Goal: Information Seeking & Learning: Find specific fact

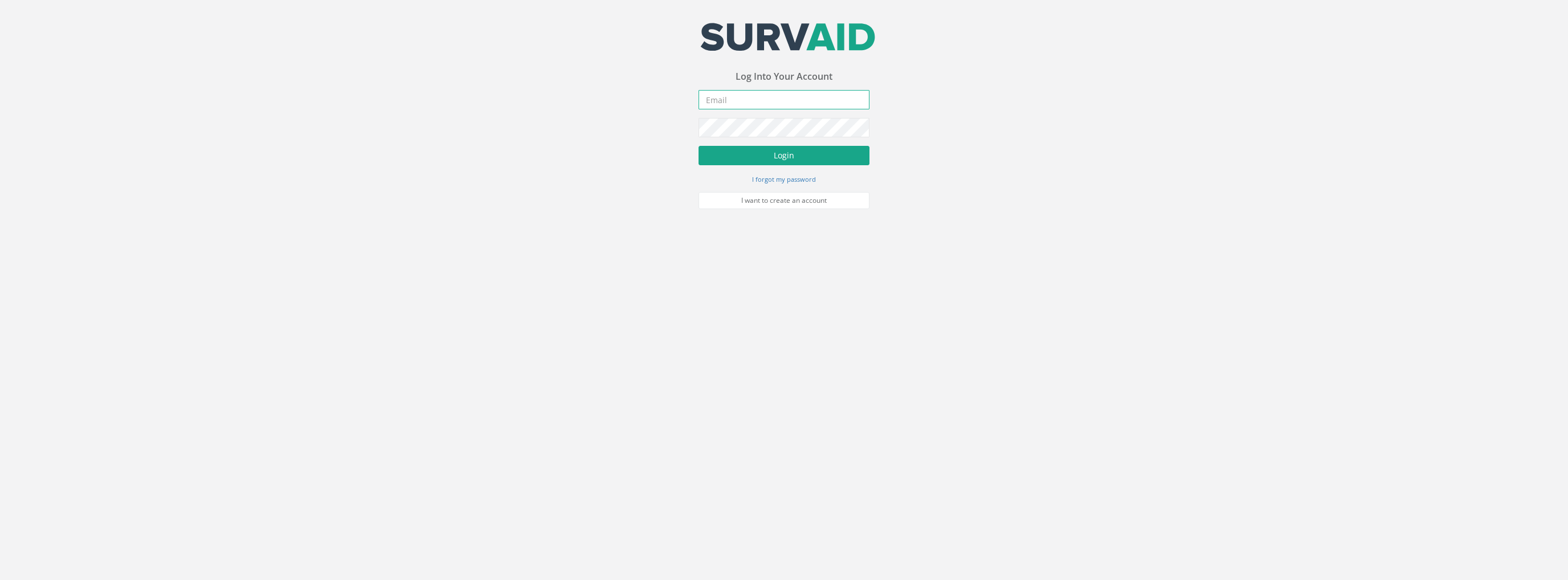
type input "[PERSON_NAME][EMAIL_ADDRESS][PERSON_NAME][DOMAIN_NAME]"
click at [729, 148] on button "Login" at bounding box center [784, 156] width 171 height 19
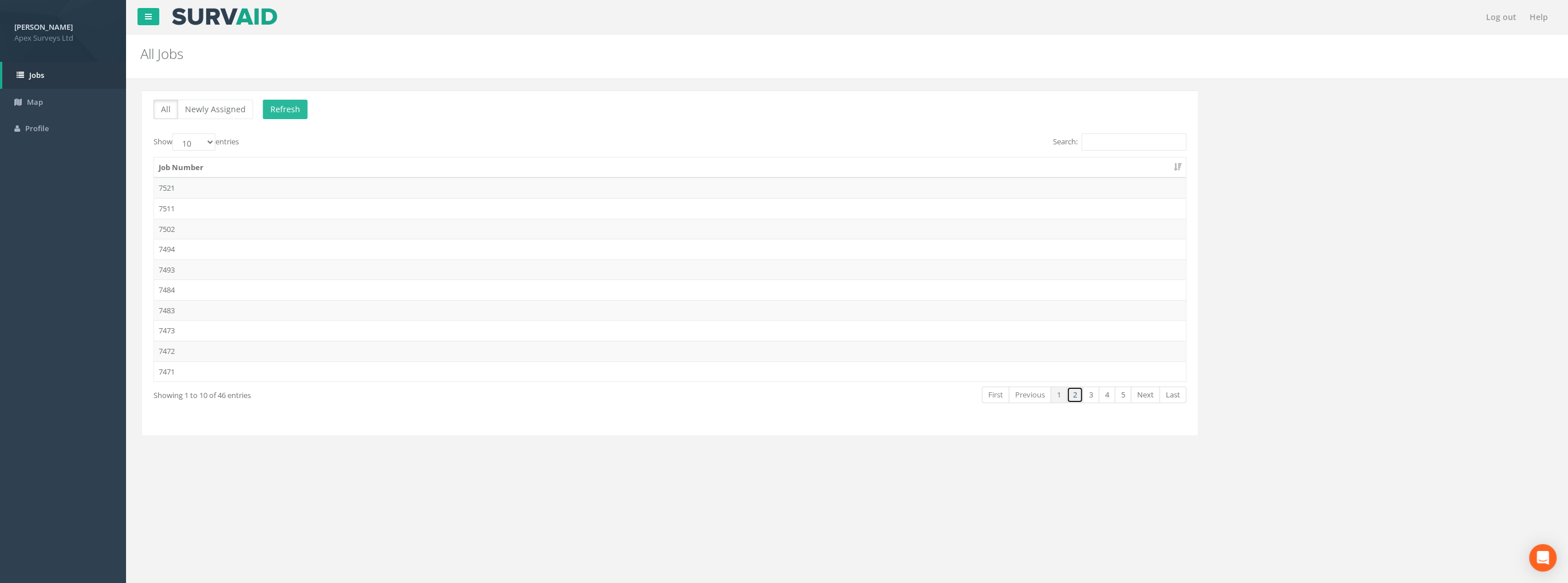
click at [1073, 391] on link "2" at bounding box center [1072, 394] width 16 height 16
click at [1091, 394] on link "3" at bounding box center [1089, 394] width 16 height 16
click at [1112, 388] on link "4" at bounding box center [1105, 394] width 16 height 16
click at [172, 206] on td "7433" at bounding box center [668, 209] width 1031 height 21
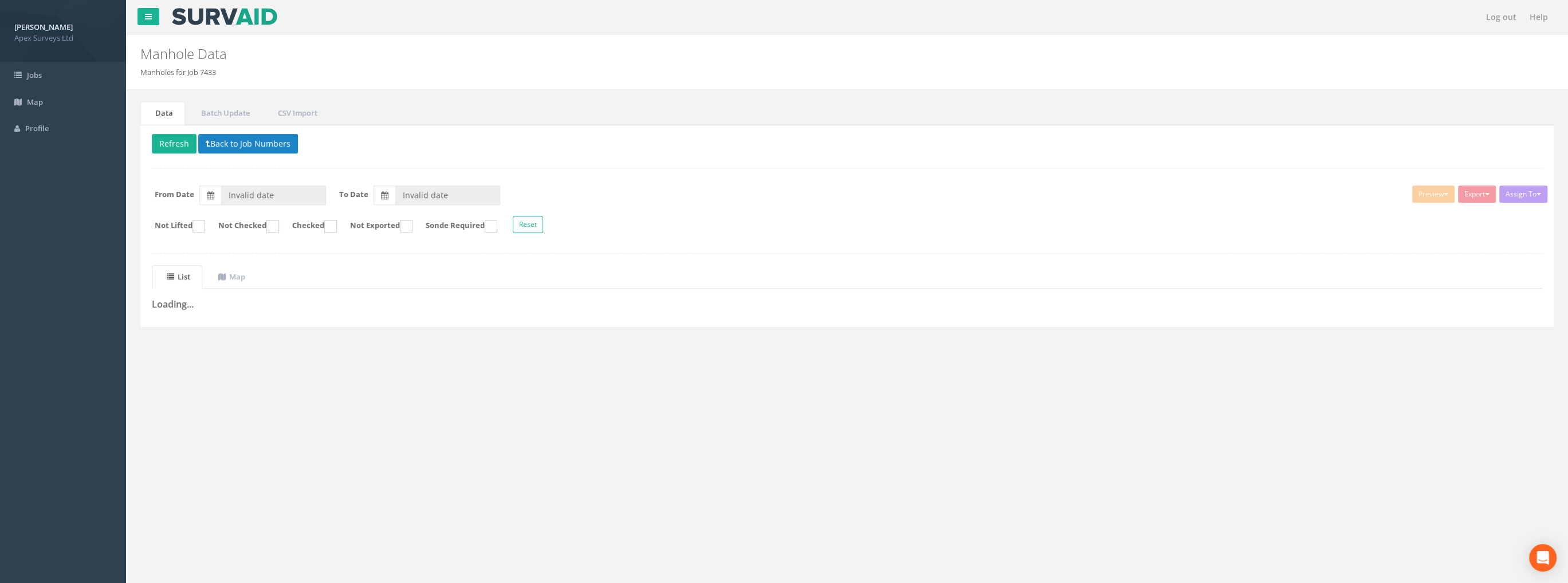
type input "[DATE]"
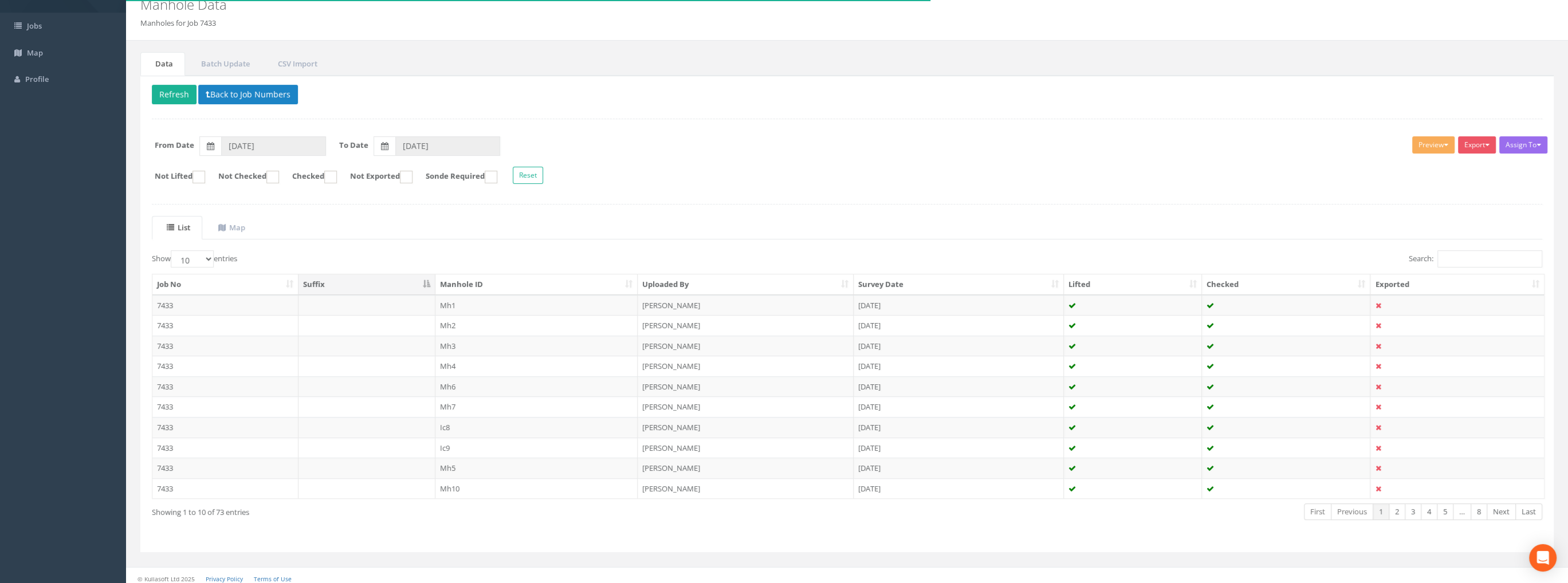
scroll to position [52, 0]
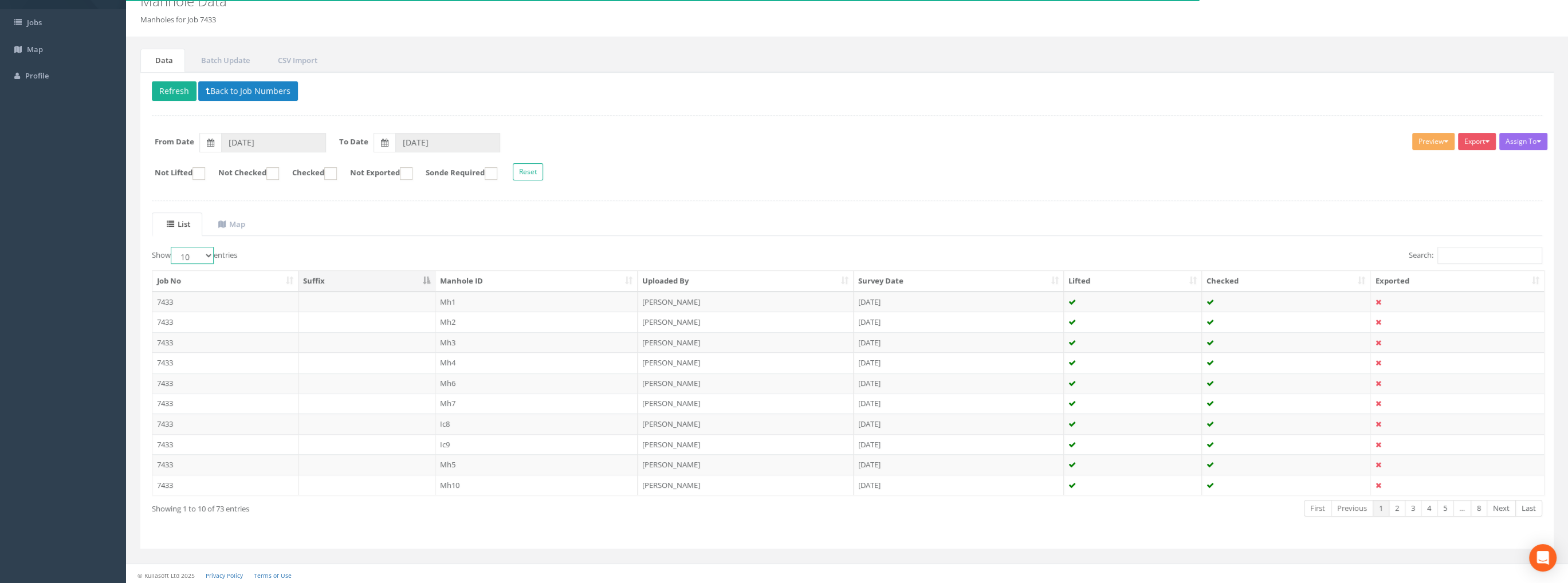
click at [203, 255] on select "10 25 50 100" at bounding box center [192, 256] width 43 height 17
select select "100"
click at [173, 247] on select "10 25 50 100" at bounding box center [192, 256] width 43 height 17
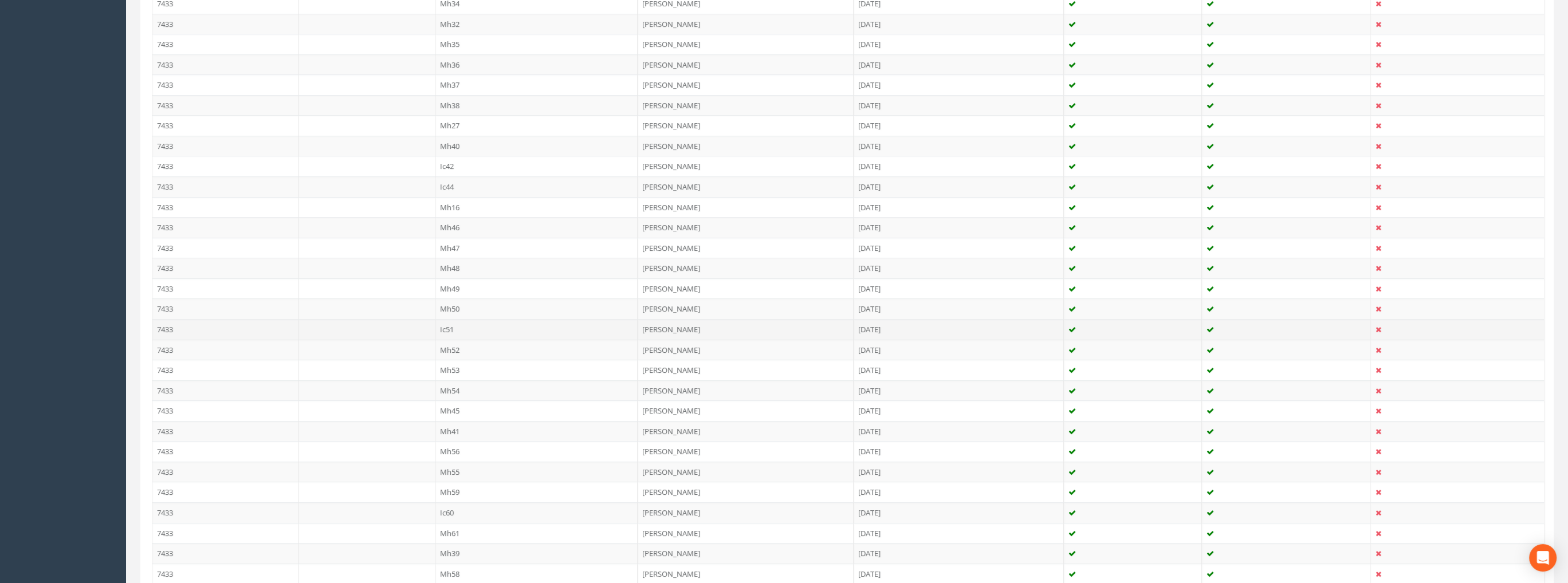
scroll to position [813, 0]
click at [443, 224] on td "Mh38" at bounding box center [537, 234] width 202 height 21
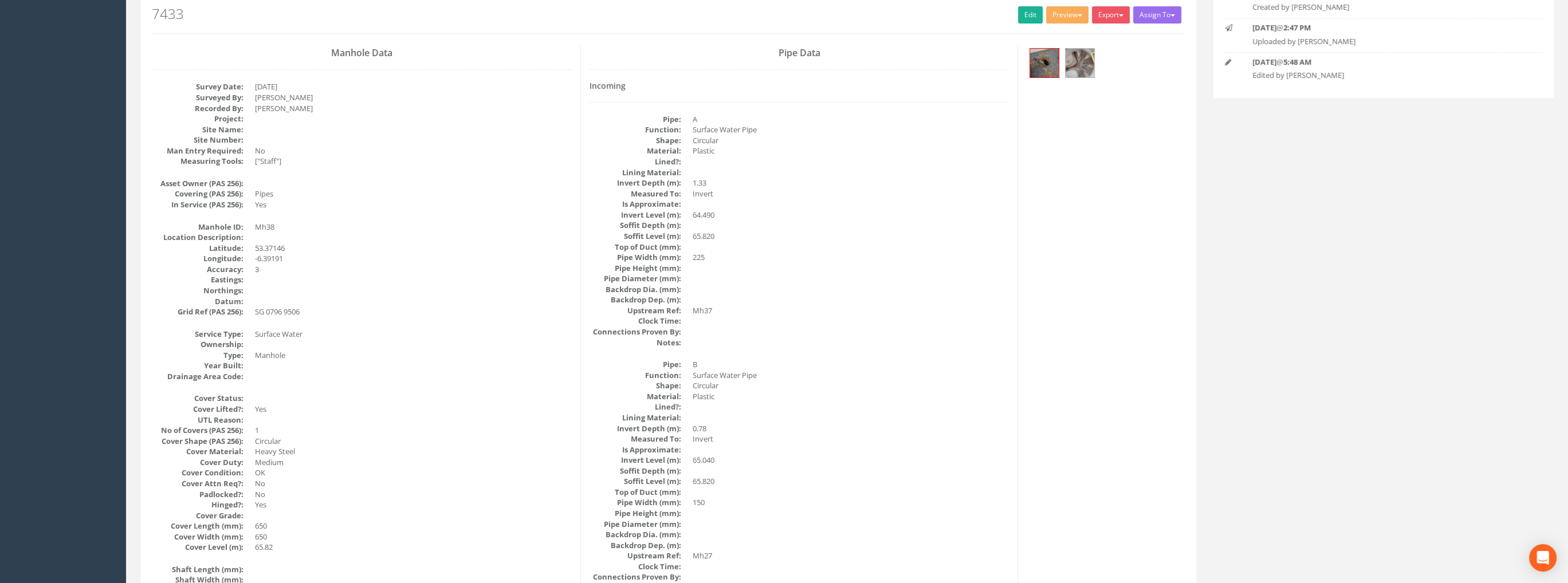
scroll to position [0, 0]
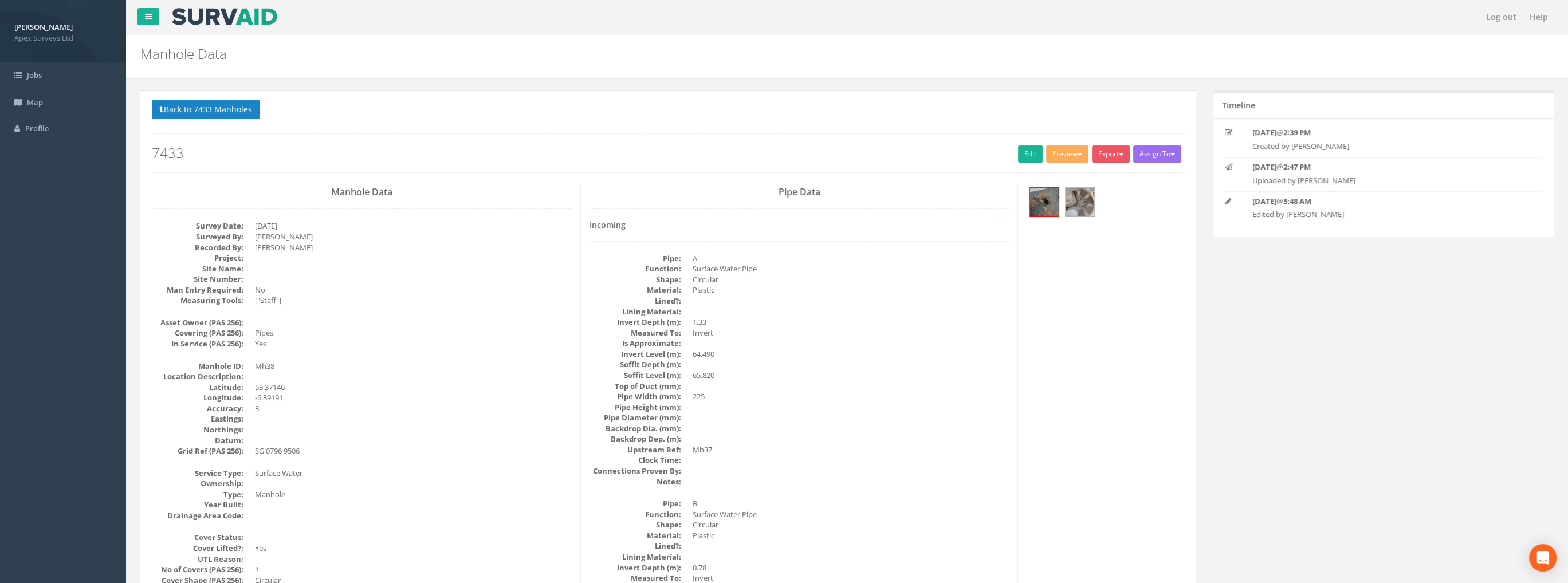
click at [1061, 197] on div at bounding box center [1105, 203] width 158 height 38
click at [1076, 198] on img at bounding box center [1080, 202] width 29 height 29
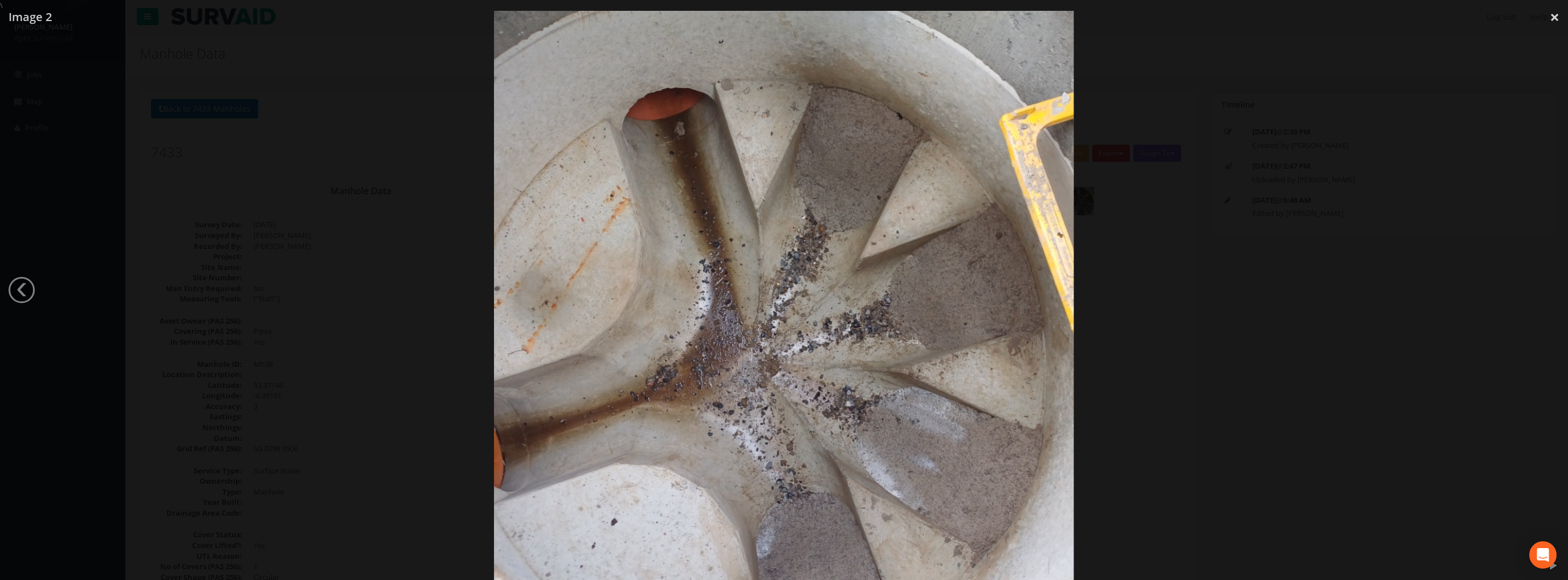
drag, startPoint x: 862, startPoint y: 346, endPoint x: 834, endPoint y: 369, distance: 36.2
click at [829, 369] on img at bounding box center [784, 321] width 580 height 773
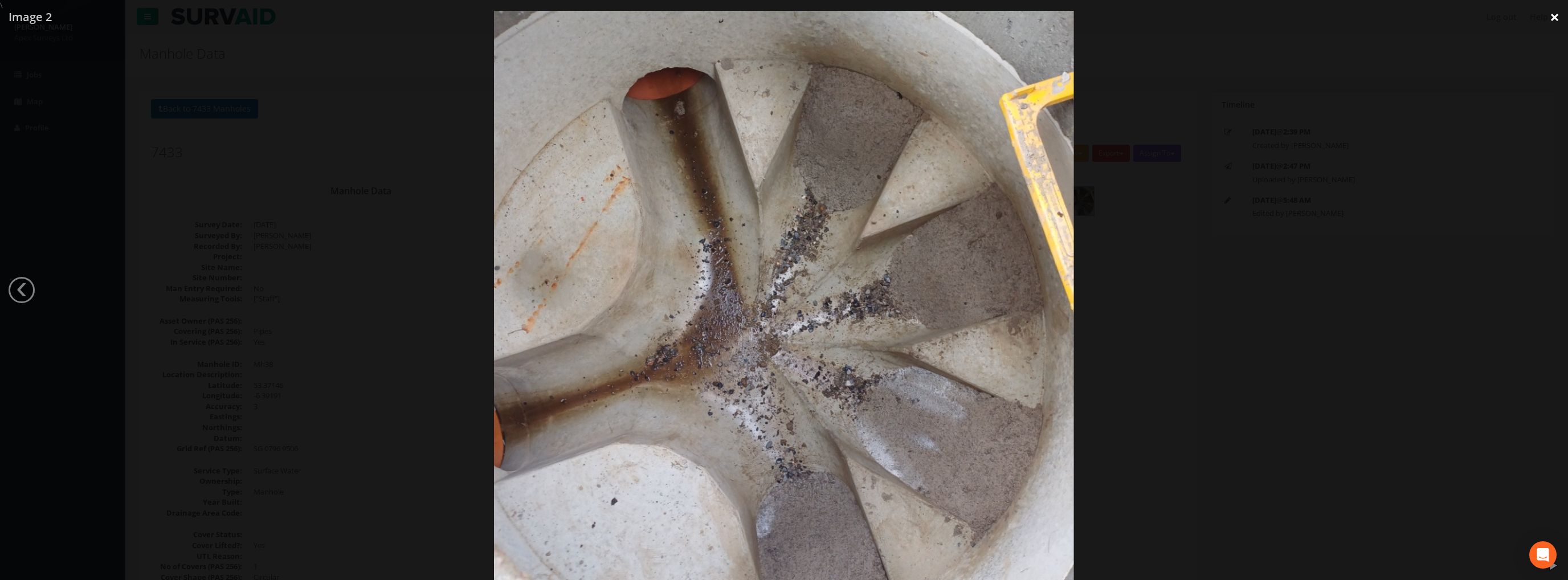
click at [1554, 18] on link "×" at bounding box center [1555, 17] width 27 height 34
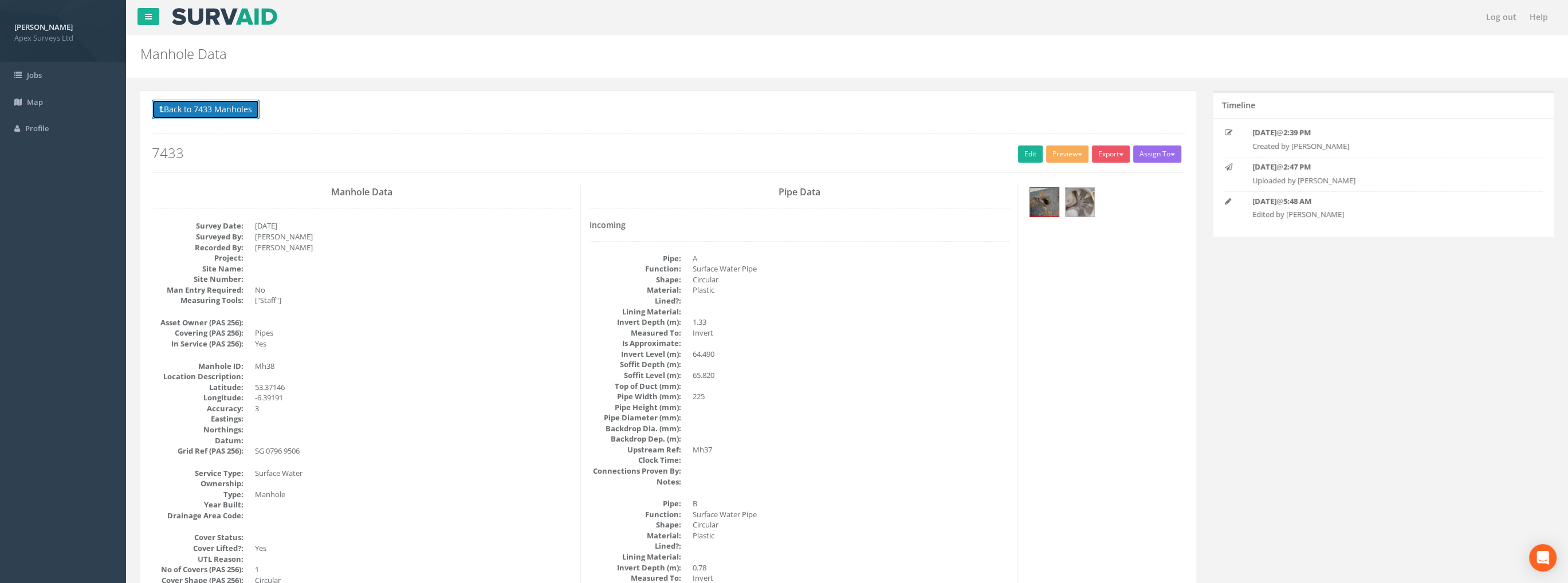
click at [213, 115] on button "Back to 7433 Manholes" at bounding box center [205, 109] width 108 height 19
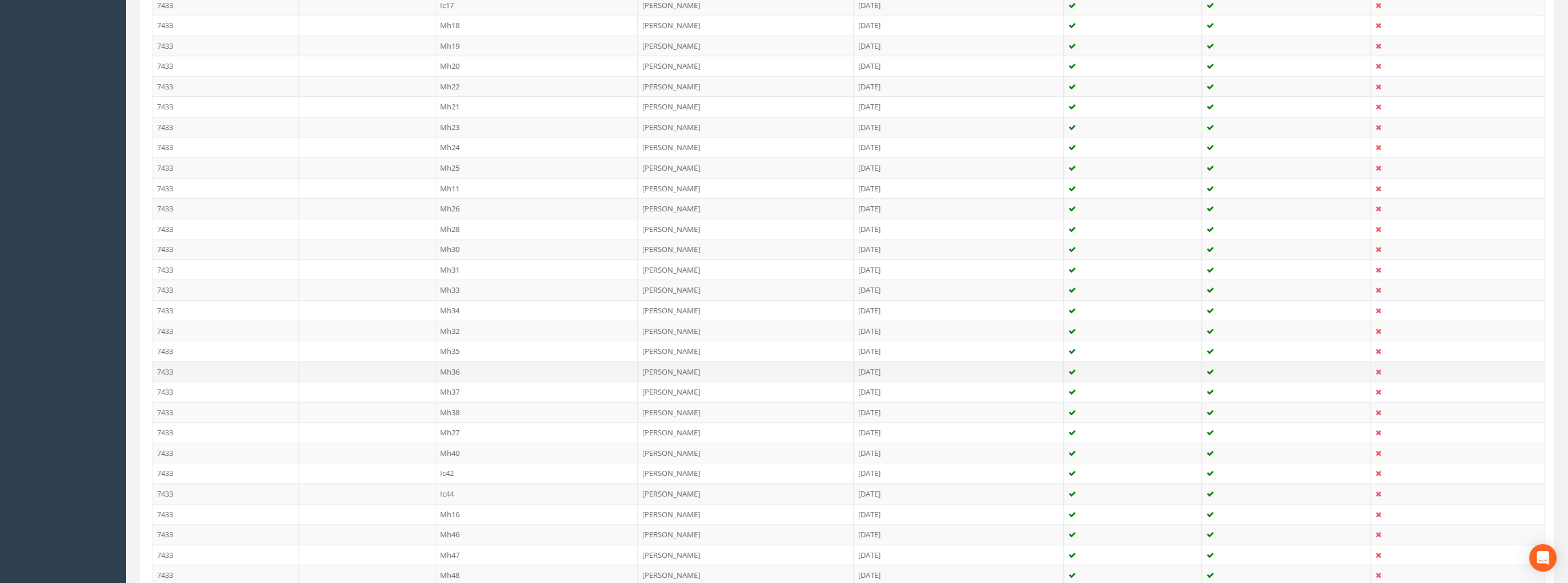
scroll to position [641, 0]
click at [453, 415] on td "Mh27" at bounding box center [537, 426] width 202 height 21
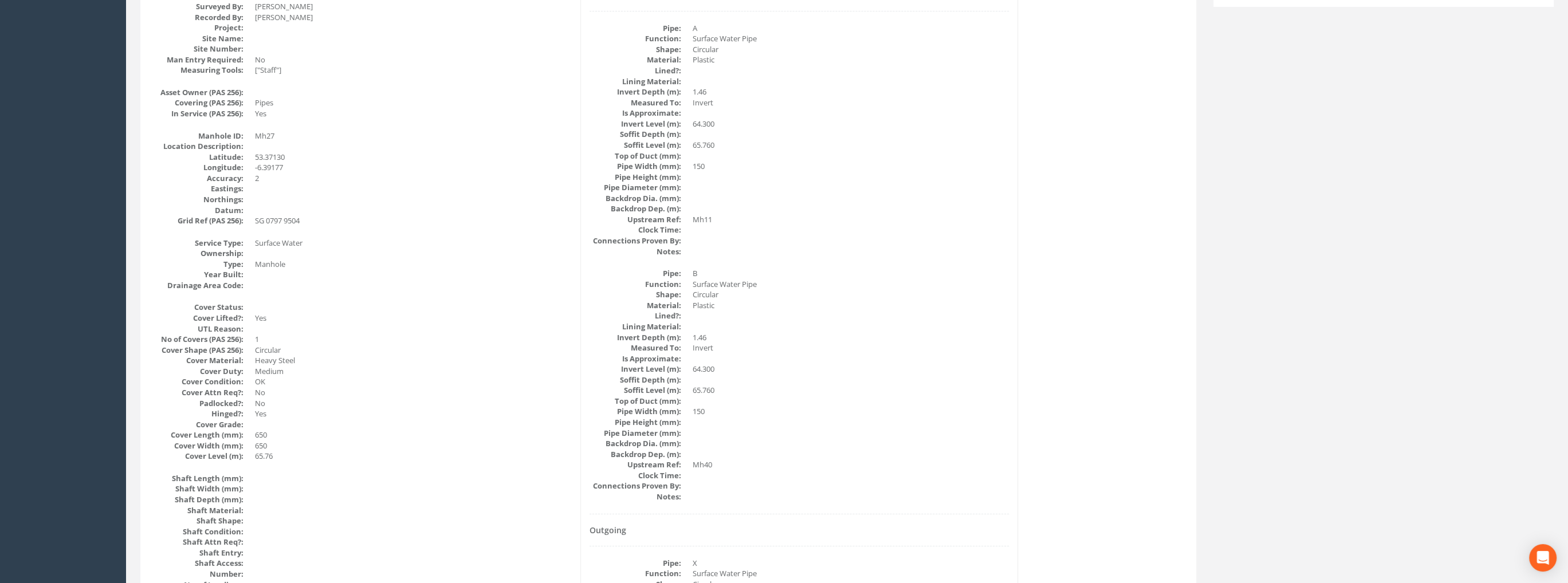
scroll to position [0, 0]
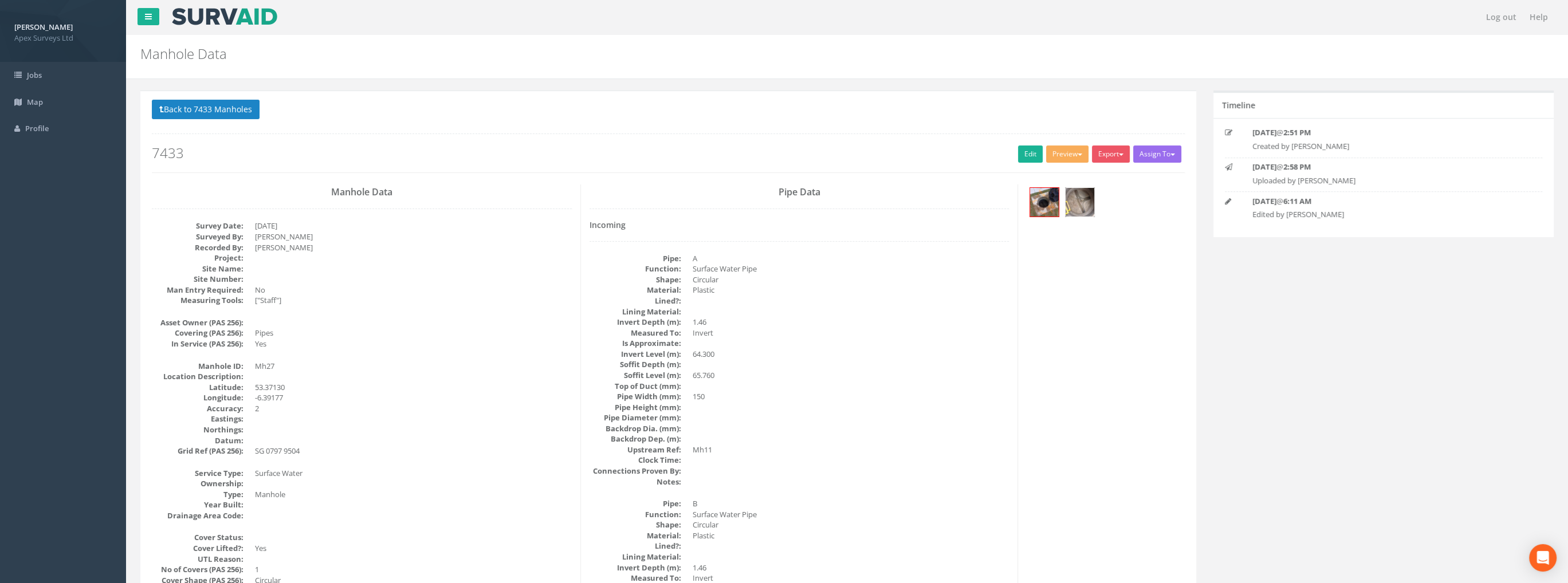
click at [1075, 193] on img at bounding box center [1080, 202] width 29 height 29
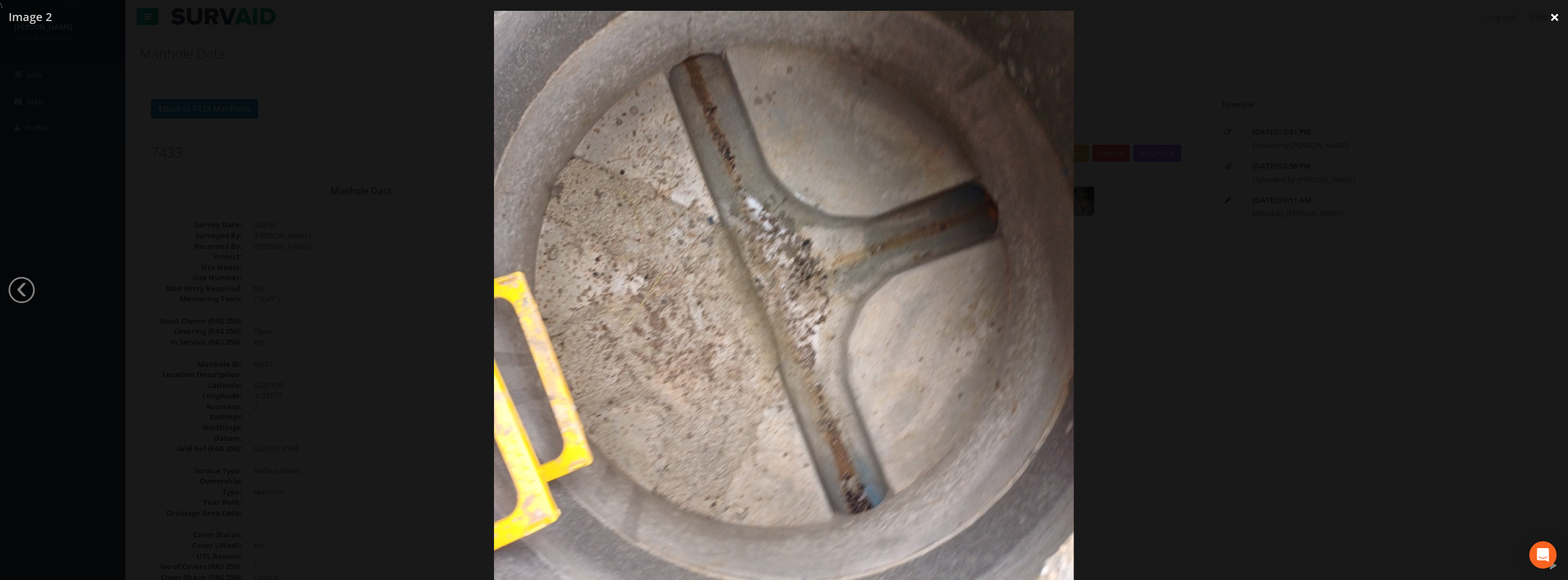
click at [1551, 13] on link "×" at bounding box center [1555, 17] width 27 height 34
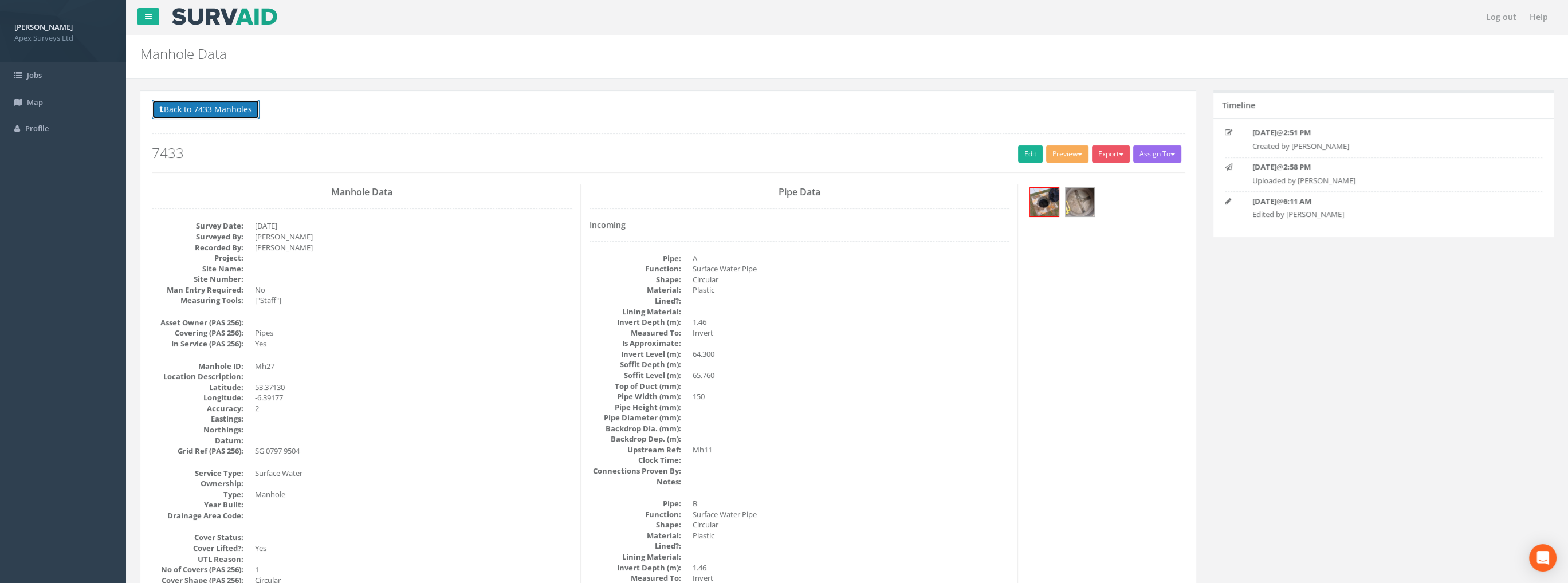
click at [214, 111] on button "Back to 7433 Manholes" at bounding box center [205, 109] width 108 height 19
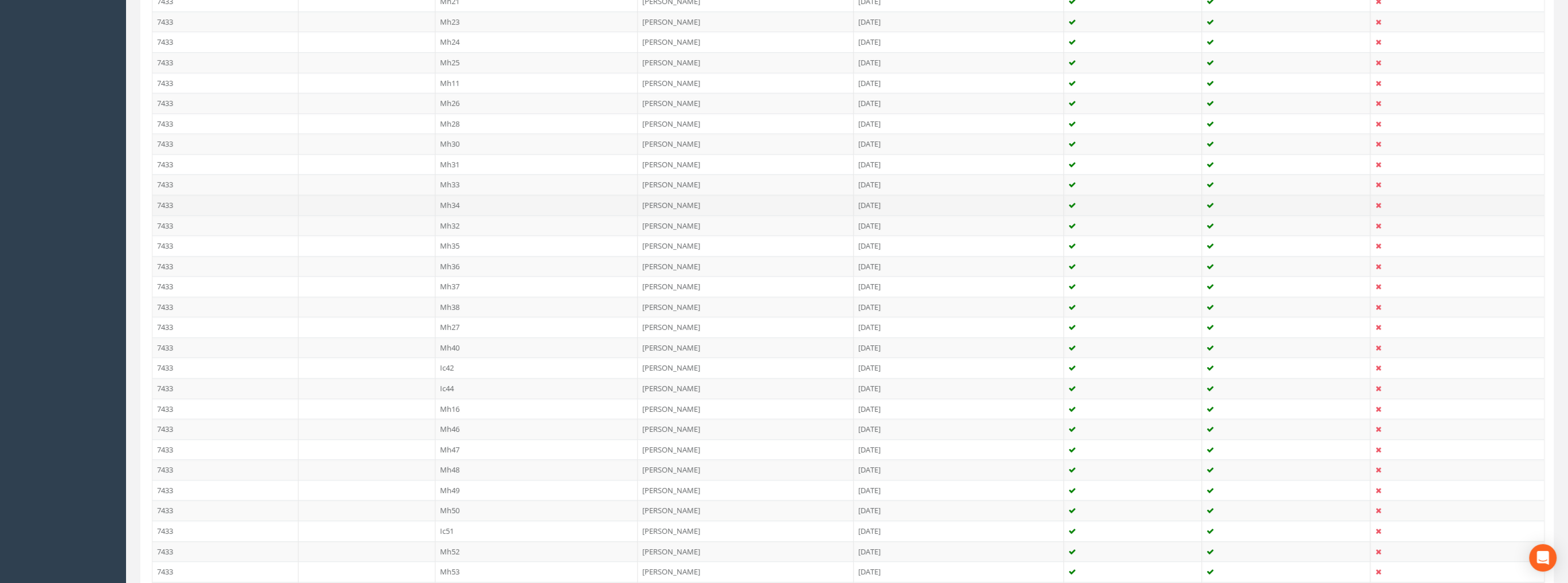
scroll to position [744, 0]
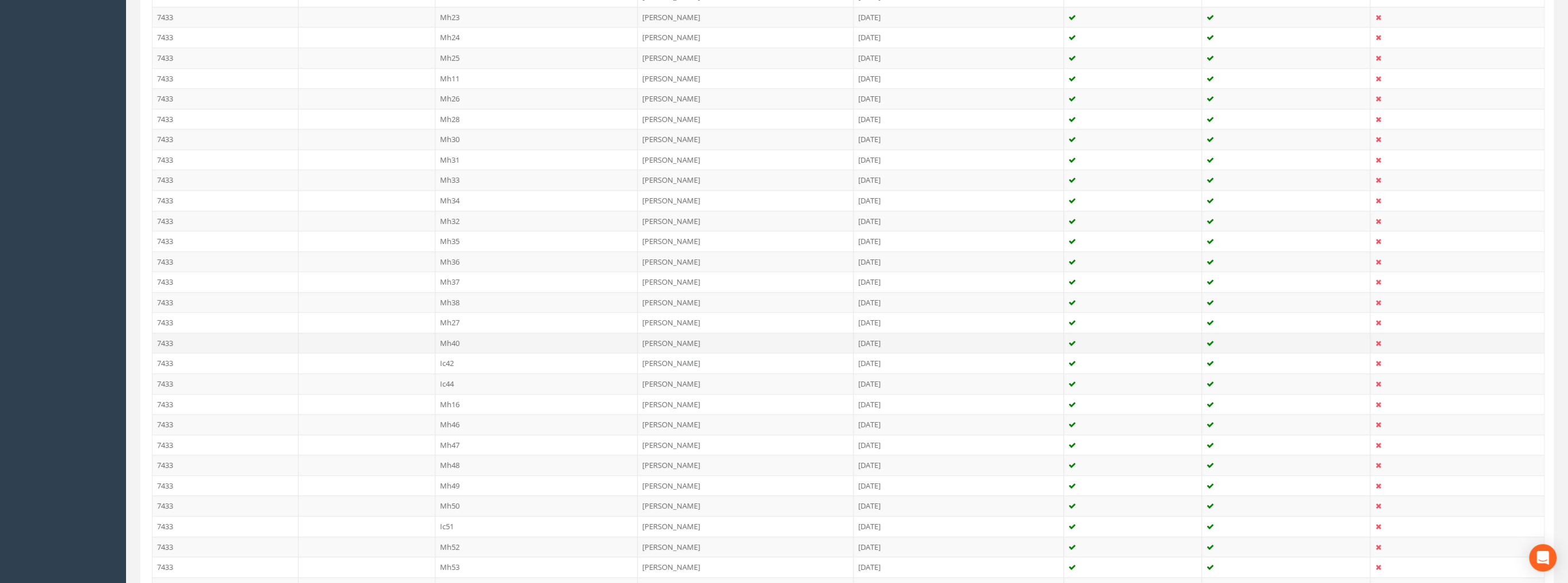
click at [451, 338] on td "Mh40" at bounding box center [537, 344] width 202 height 21
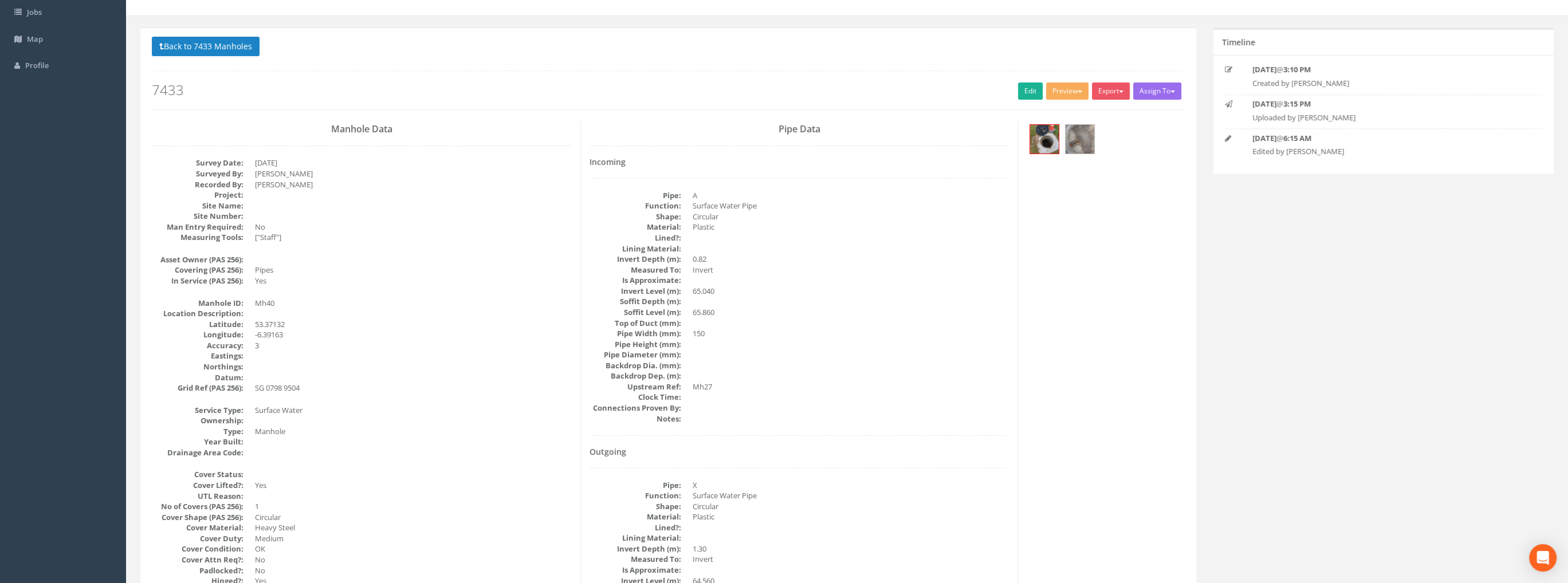
scroll to position [0, 0]
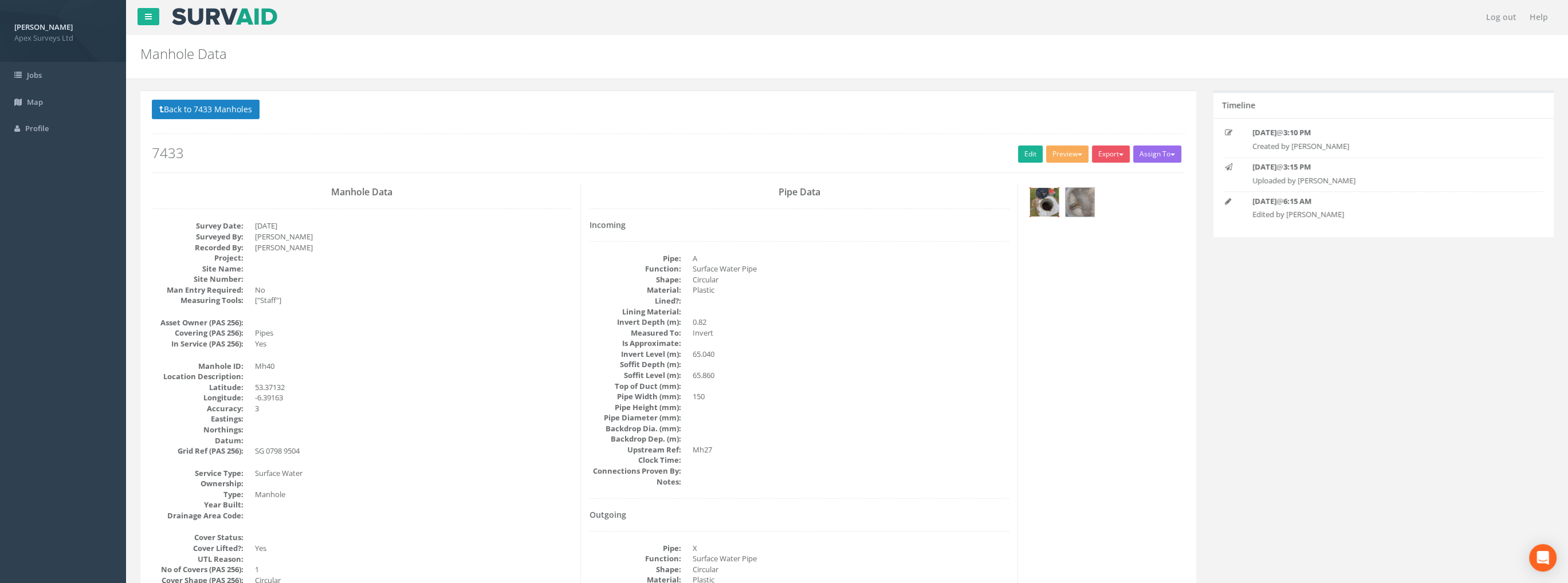
click at [1045, 198] on img at bounding box center [1045, 202] width 29 height 29
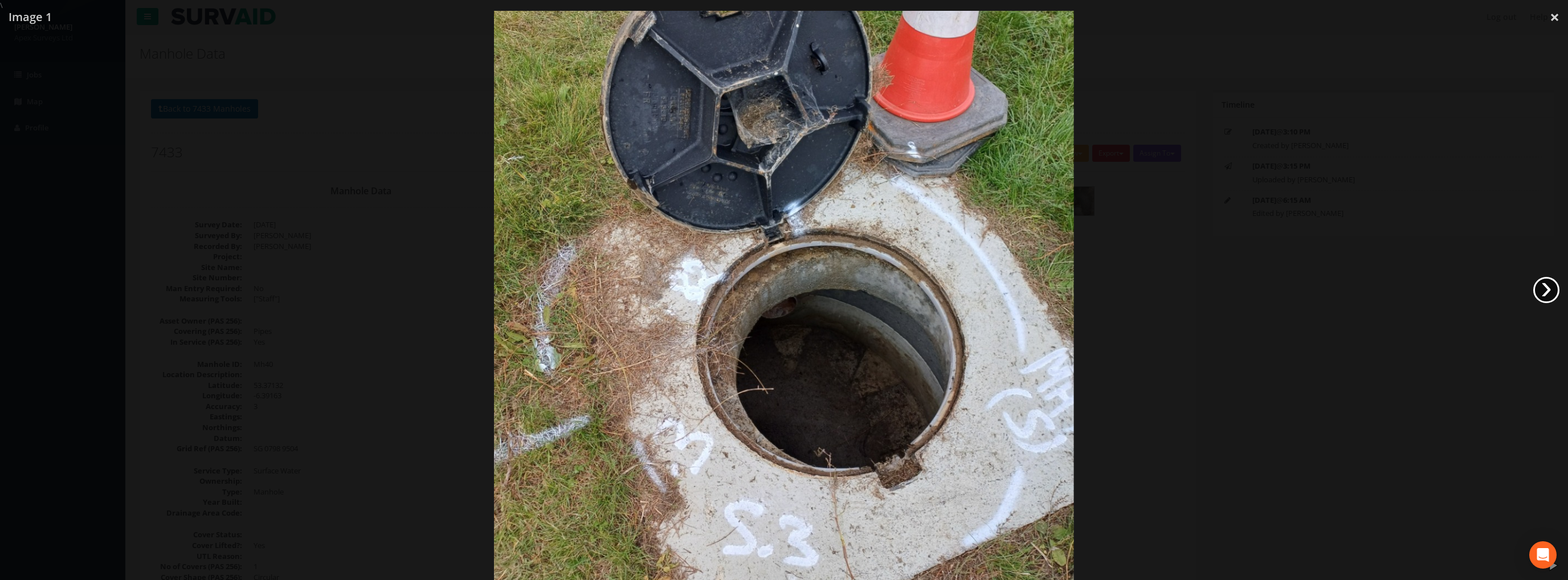
click at [1544, 278] on link "›" at bounding box center [1546, 290] width 27 height 27
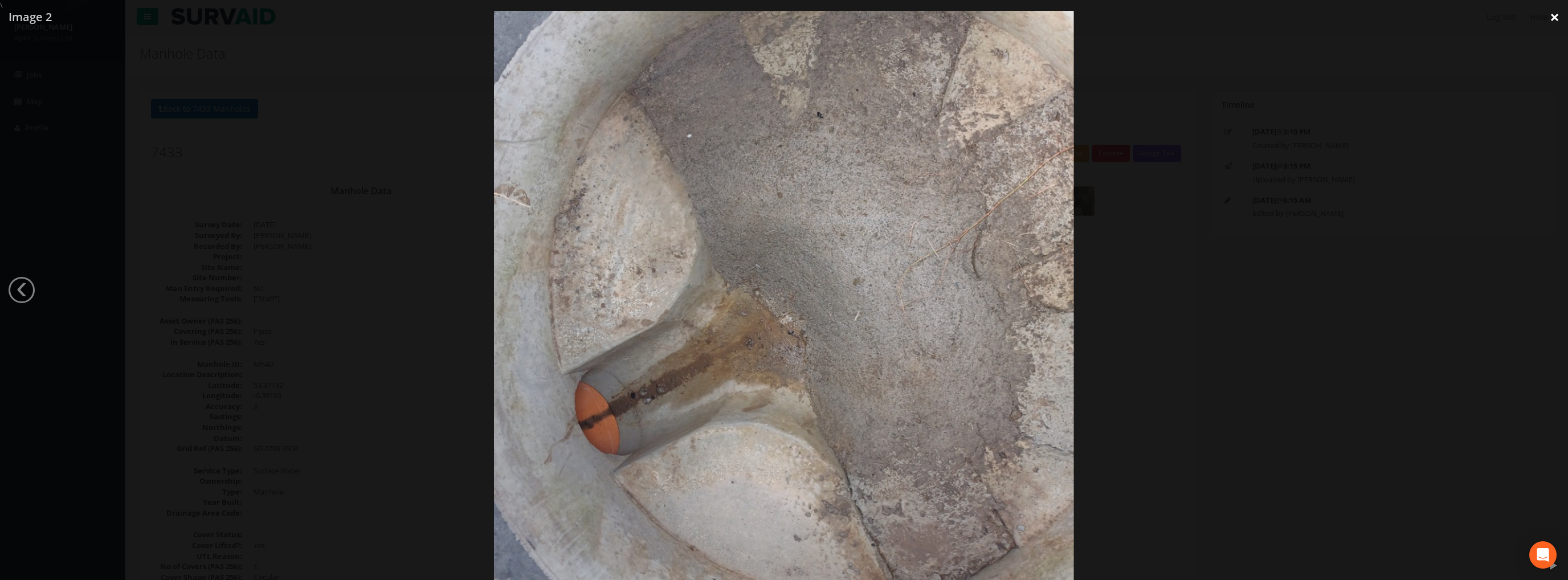
click at [1554, 18] on link "×" at bounding box center [1555, 17] width 27 height 34
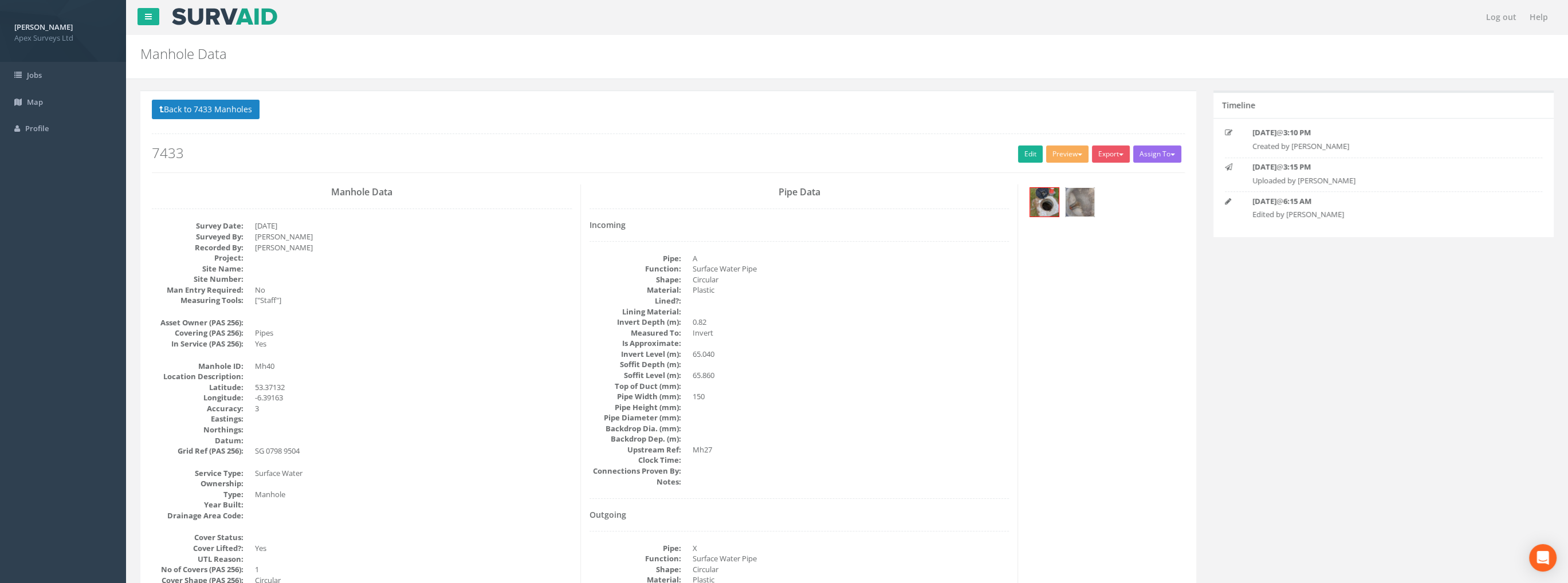
click at [1079, 198] on img at bounding box center [1080, 202] width 29 height 29
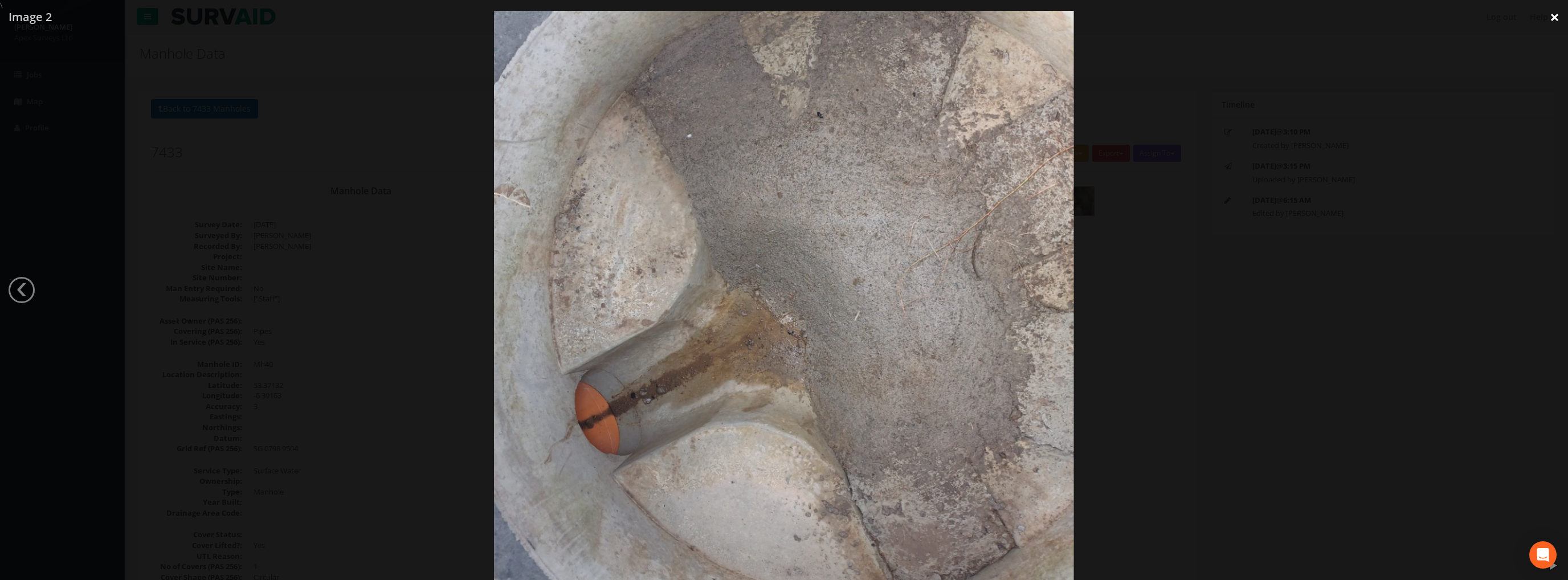
click at [1556, 15] on link "×" at bounding box center [1555, 17] width 27 height 34
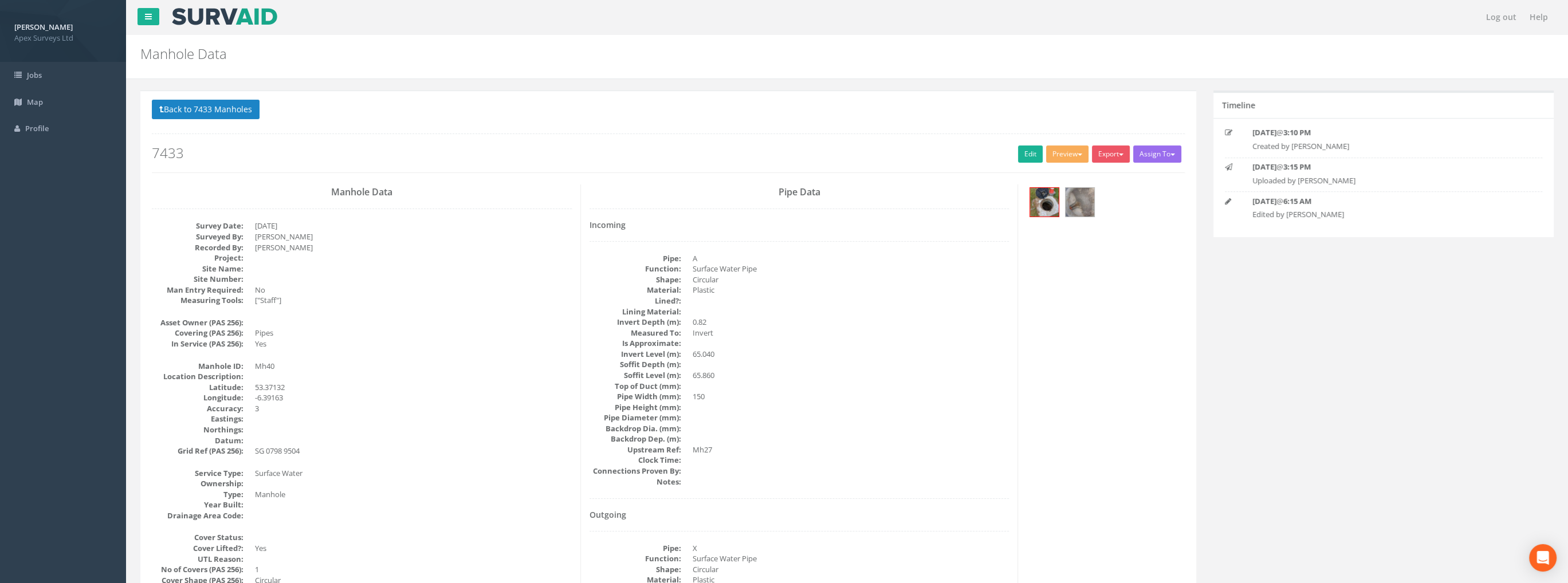
click at [203, 107] on button "Back to 7433 Manholes" at bounding box center [205, 109] width 108 height 19
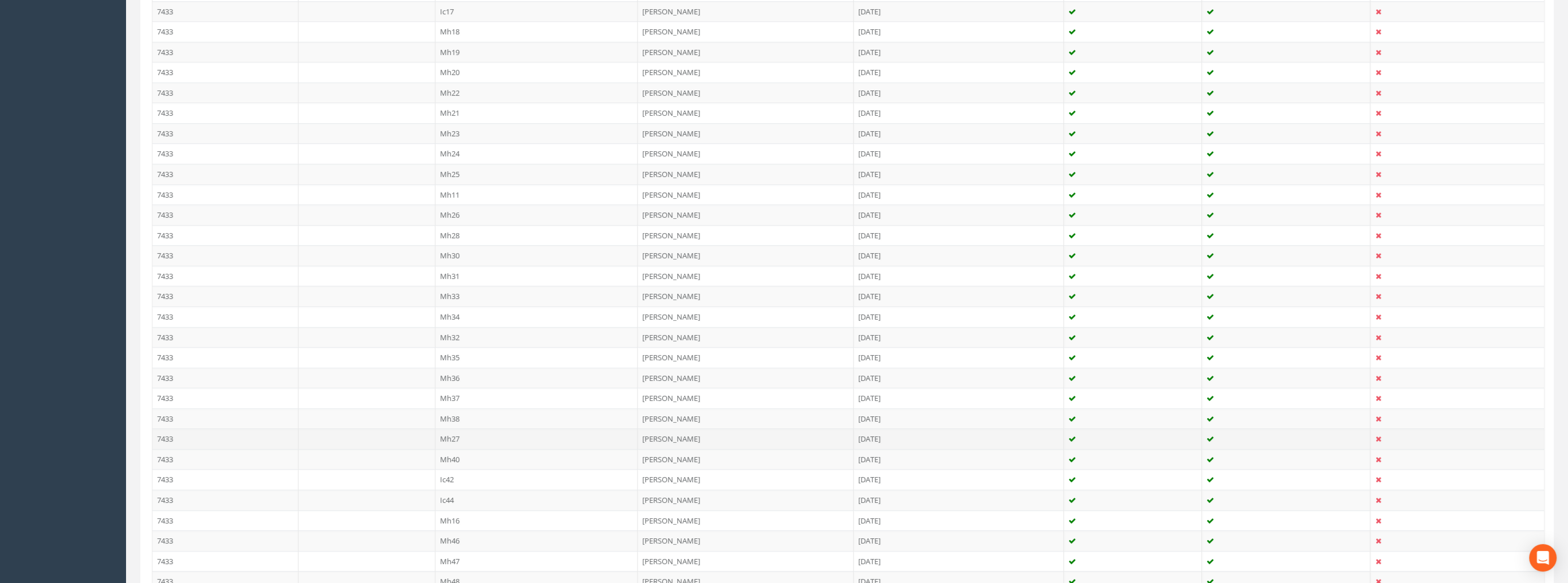
scroll to position [630, 0]
click at [455, 406] on td "Mh38" at bounding box center [537, 417] width 202 height 21
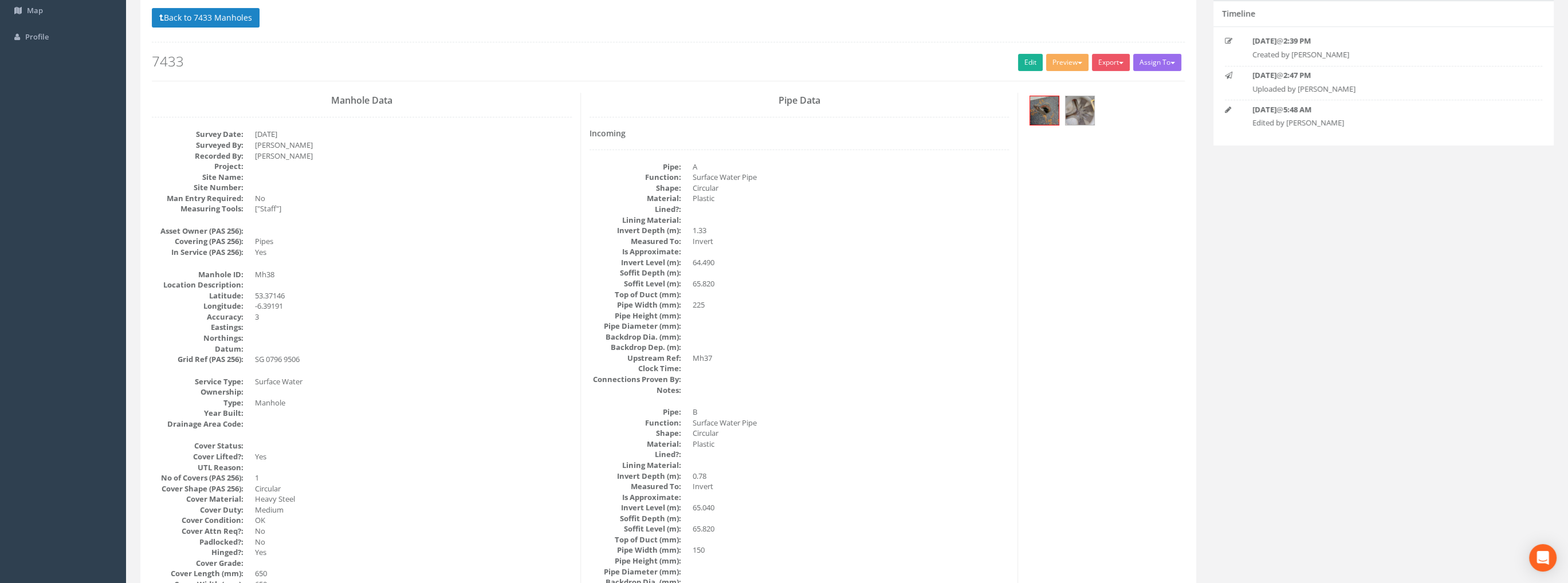
scroll to position [0, 0]
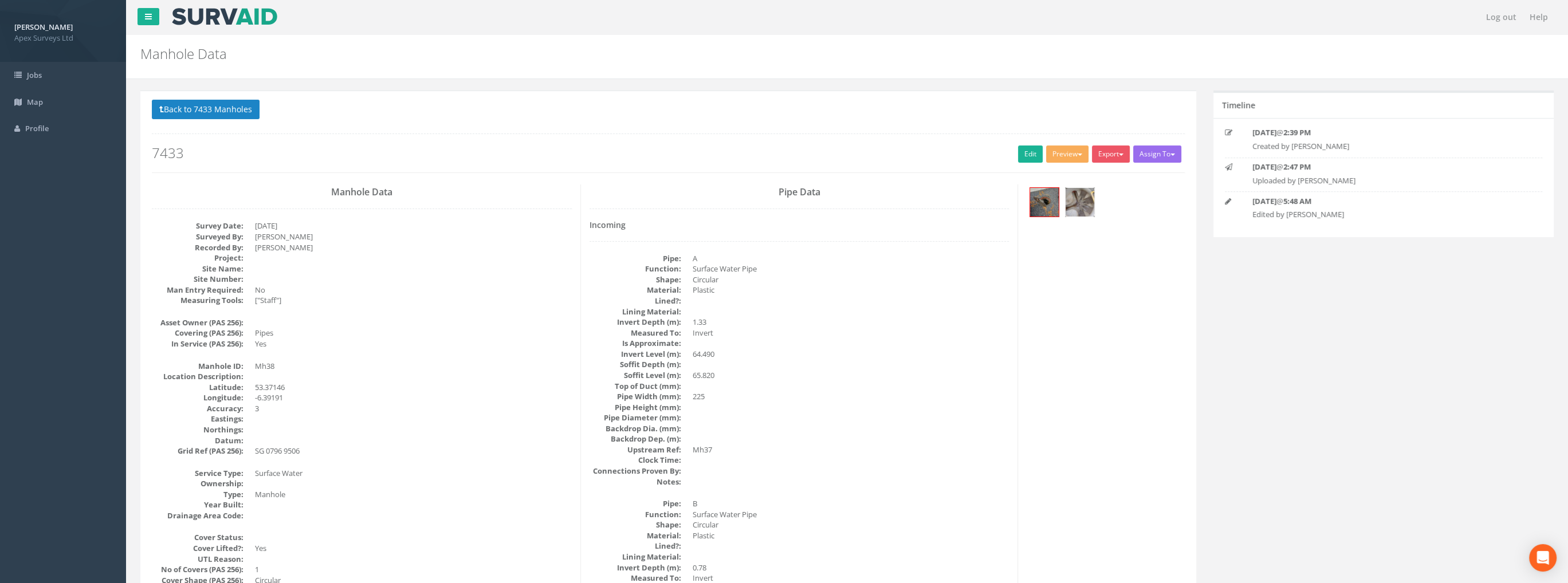
click at [1084, 199] on img at bounding box center [1080, 202] width 29 height 29
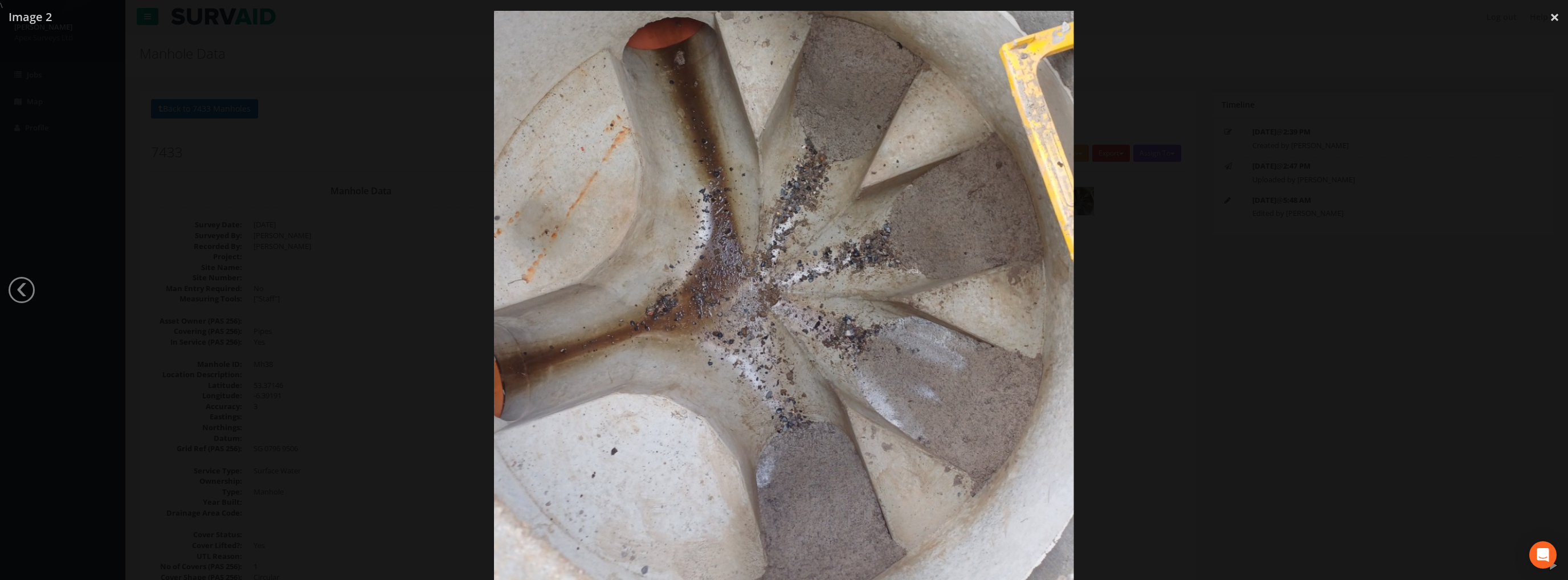
drag, startPoint x: 837, startPoint y: 381, endPoint x: 827, endPoint y: 377, distance: 10.8
click at [827, 377] on img at bounding box center [784, 251] width 580 height 773
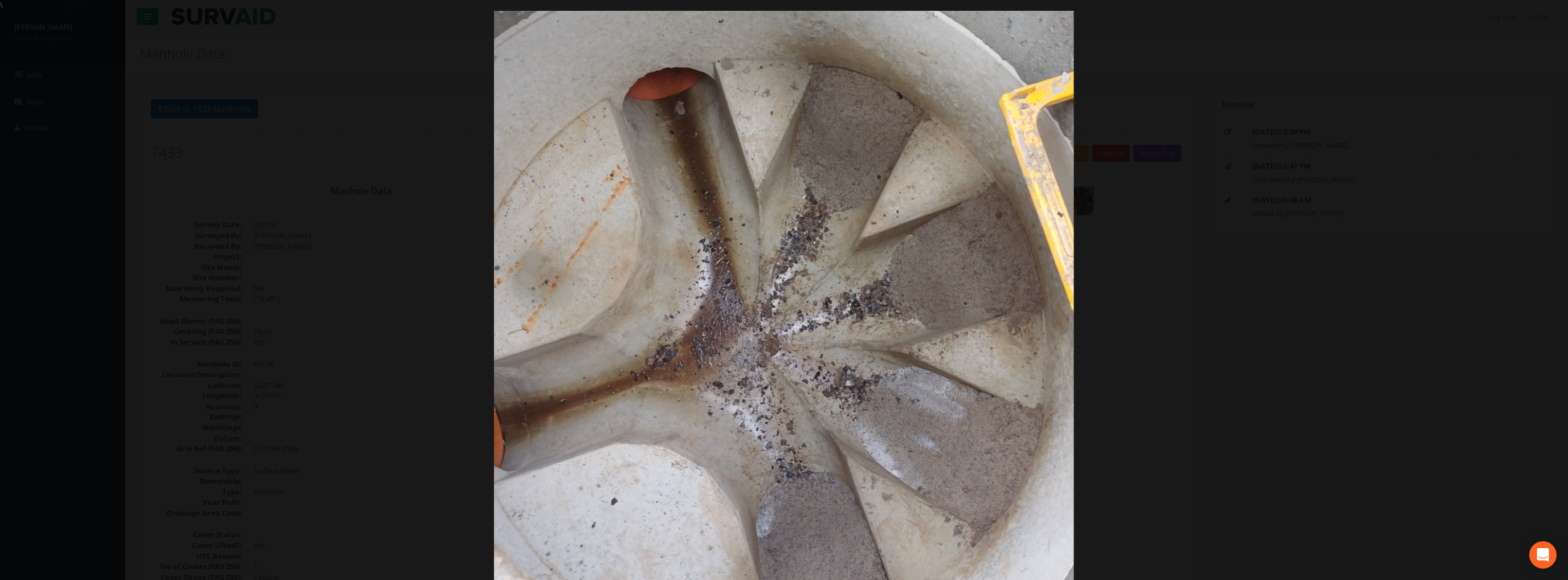
click at [1387, 103] on div at bounding box center [784, 300] width 1568 height 580
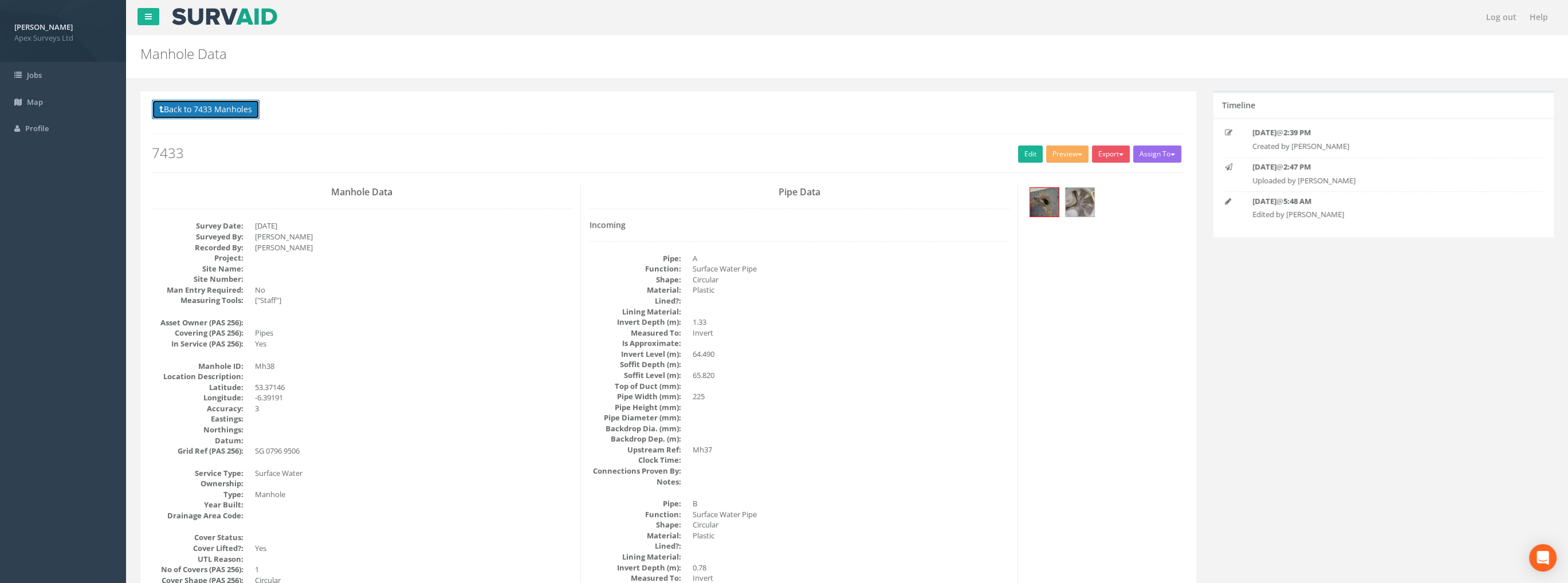
click at [237, 109] on button "Back to 7433 Manholes" at bounding box center [205, 109] width 108 height 19
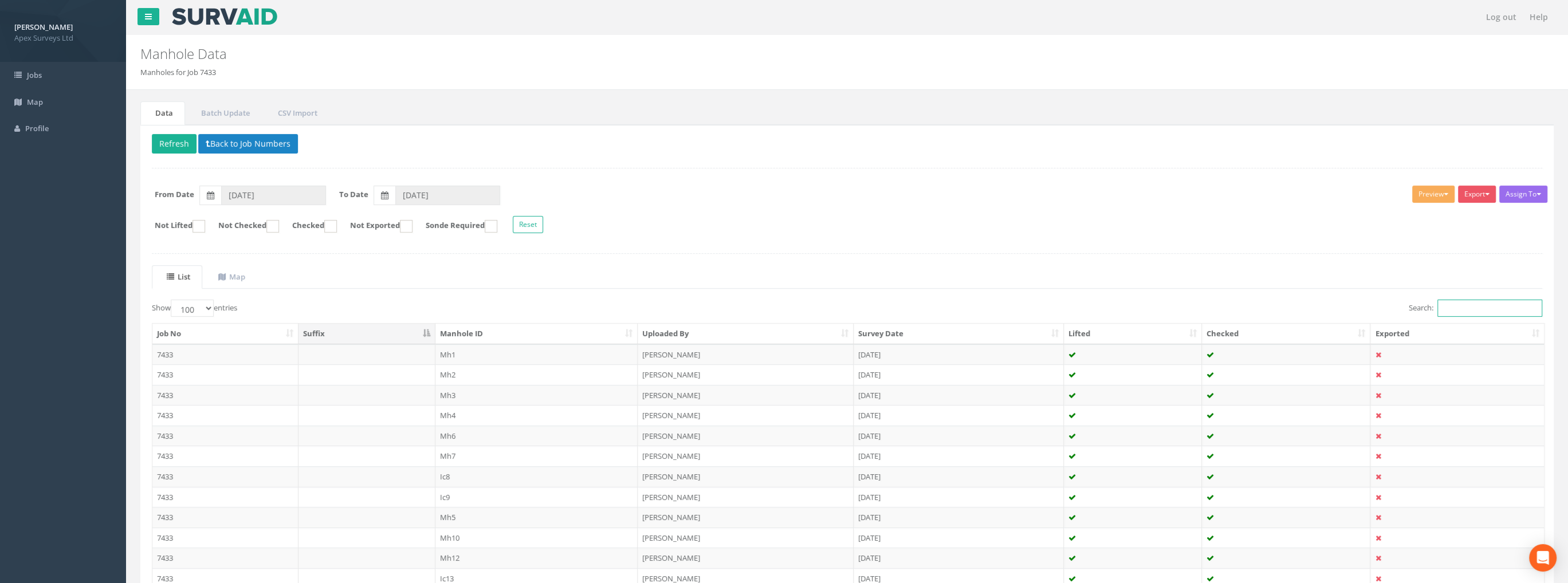
click at [1493, 309] on input "Search:" at bounding box center [1490, 308] width 105 height 17
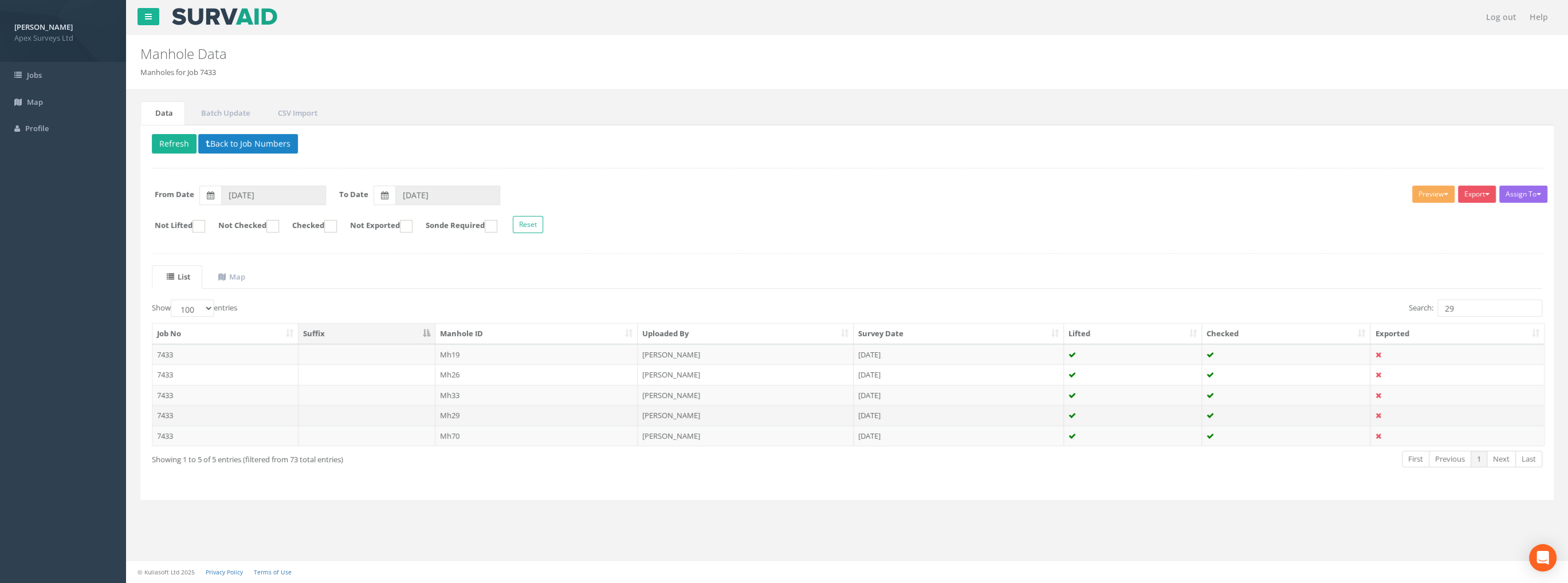
click at [454, 415] on td "Mh29" at bounding box center [537, 415] width 202 height 21
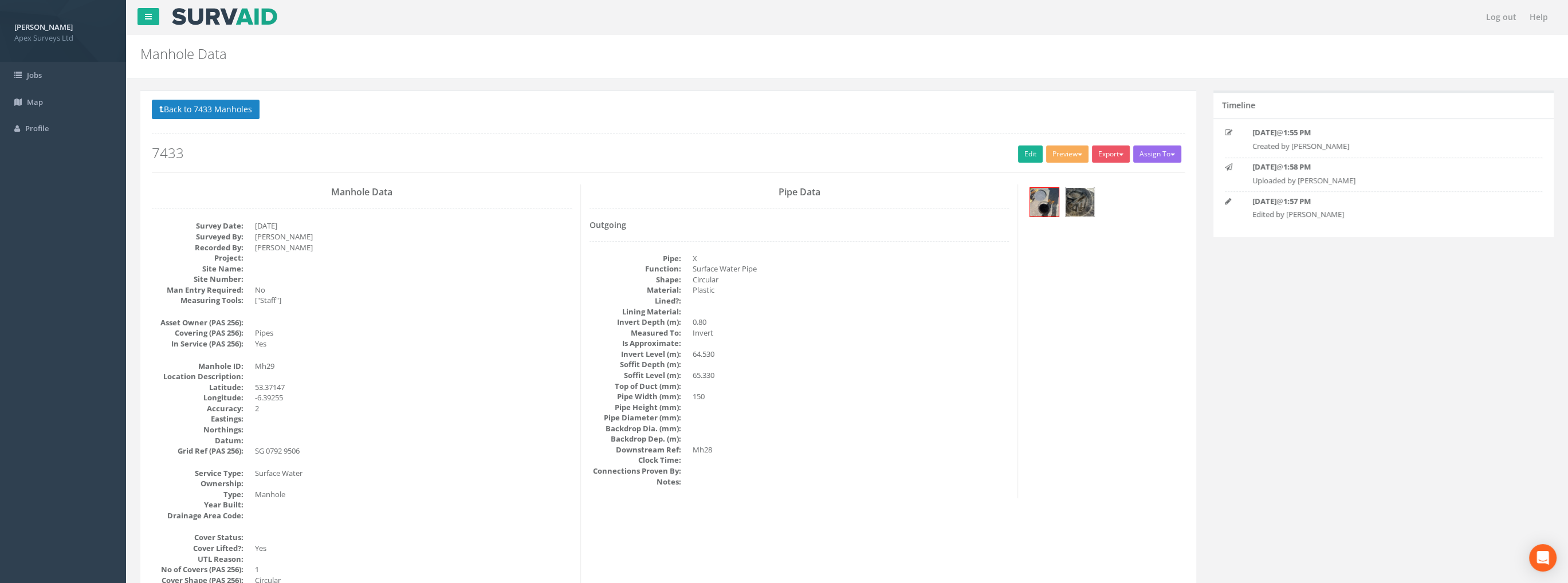
click at [1075, 202] on img at bounding box center [1080, 202] width 29 height 29
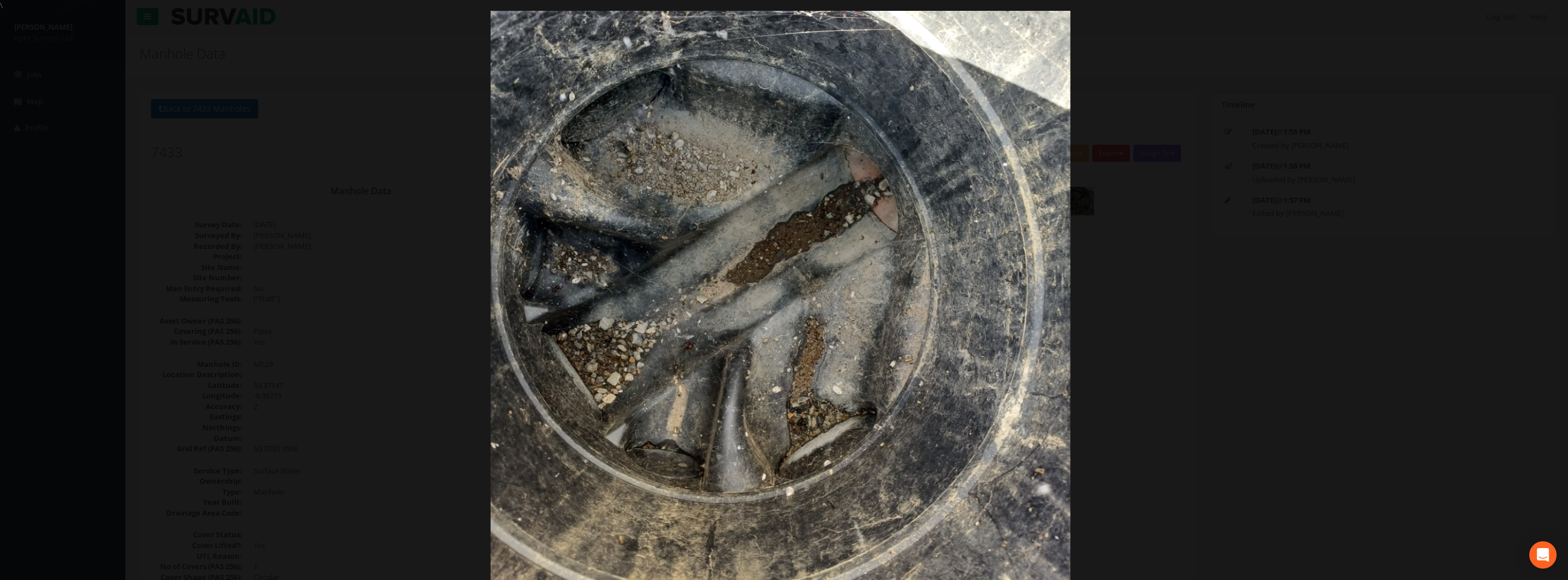
drag, startPoint x: 1384, startPoint y: 70, endPoint x: 1379, endPoint y: 78, distance: 9.4
click at [1381, 76] on div at bounding box center [780, 300] width 1568 height 580
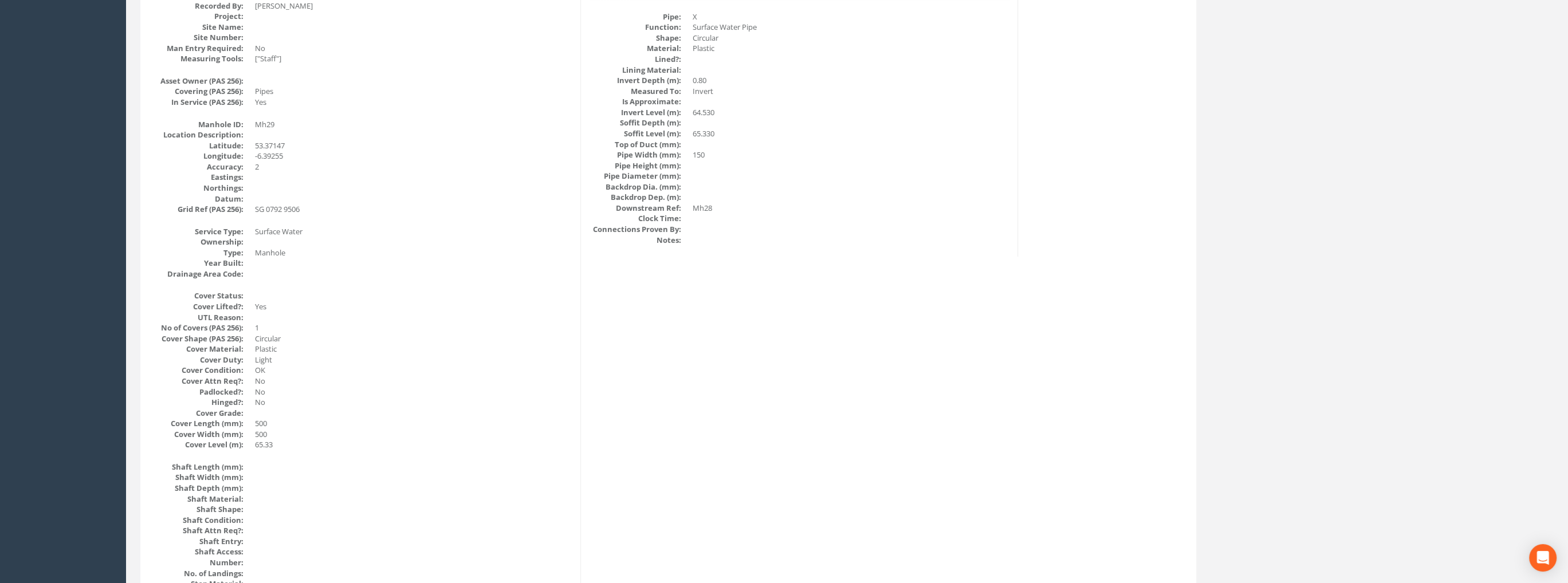
scroll to position [37, 0]
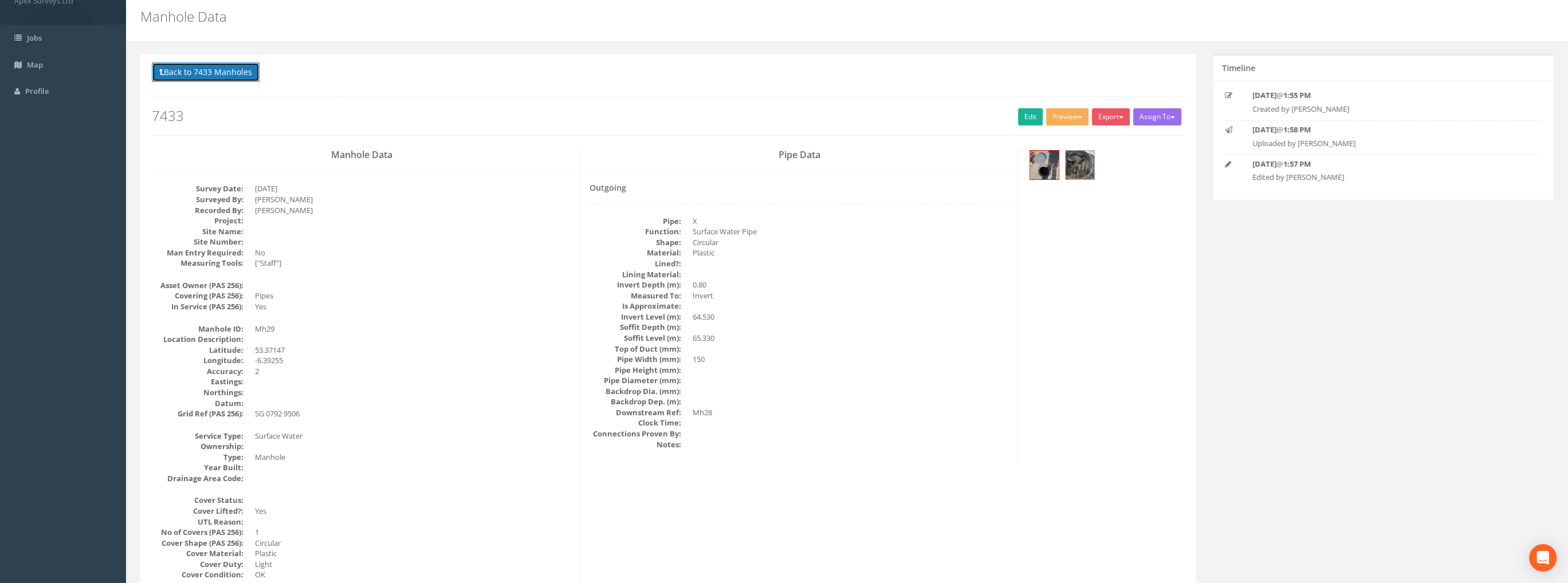
click at [252, 73] on button "Back to 7433 Manholes" at bounding box center [205, 72] width 108 height 19
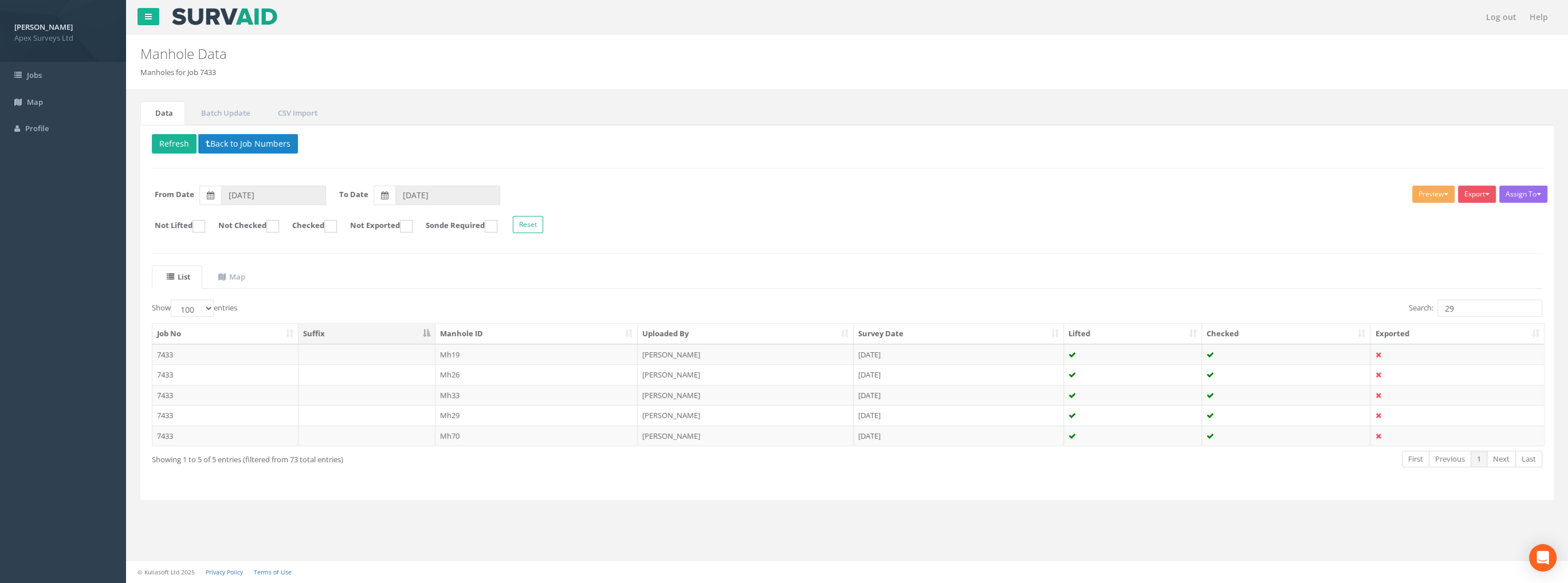
scroll to position [0, 0]
drag, startPoint x: 1461, startPoint y: 307, endPoint x: 1421, endPoint y: 311, distance: 40.2
click at [1421, 311] on label "Search: 29" at bounding box center [1475, 308] width 134 height 17
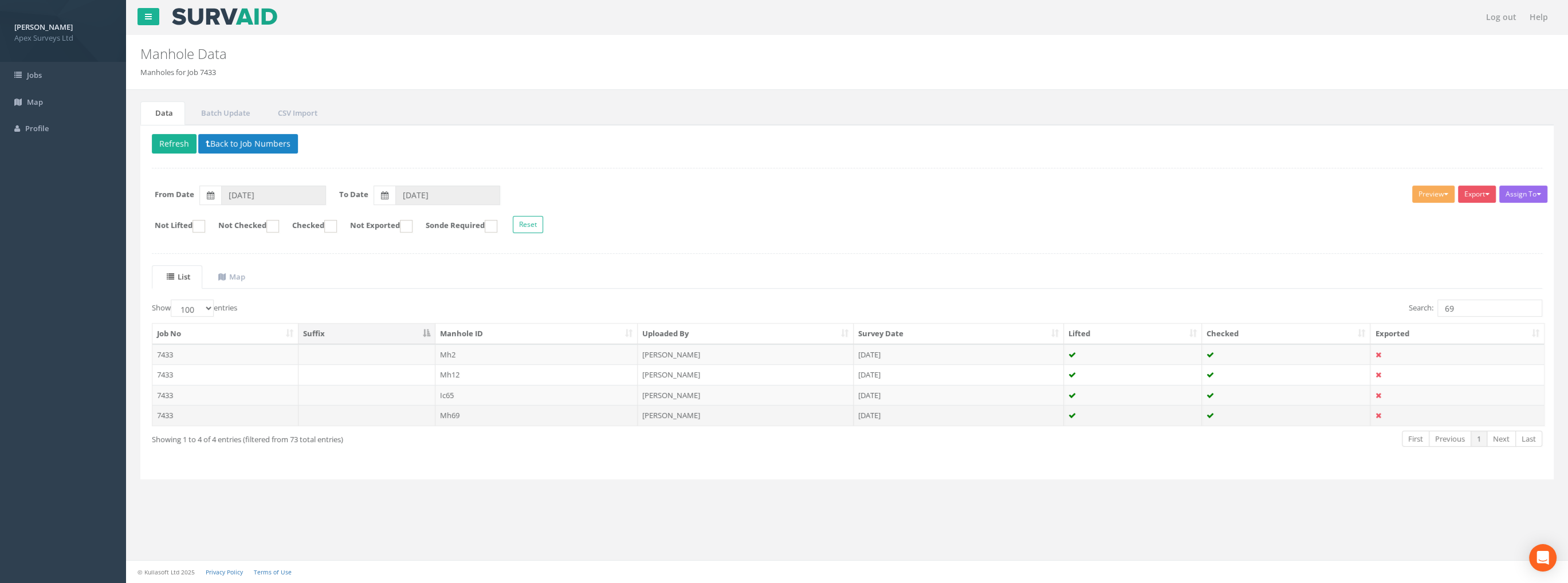
click at [451, 413] on td "Mh69" at bounding box center [537, 415] width 202 height 21
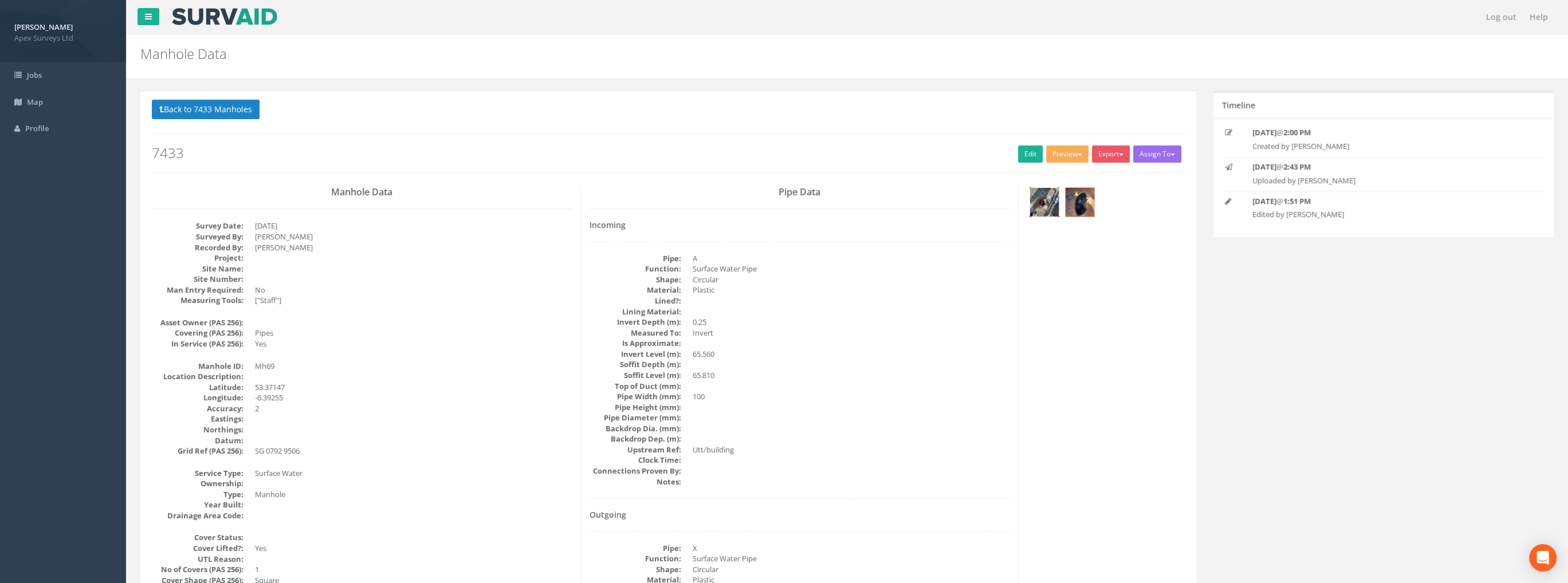
click at [1040, 209] on img at bounding box center [1045, 202] width 29 height 29
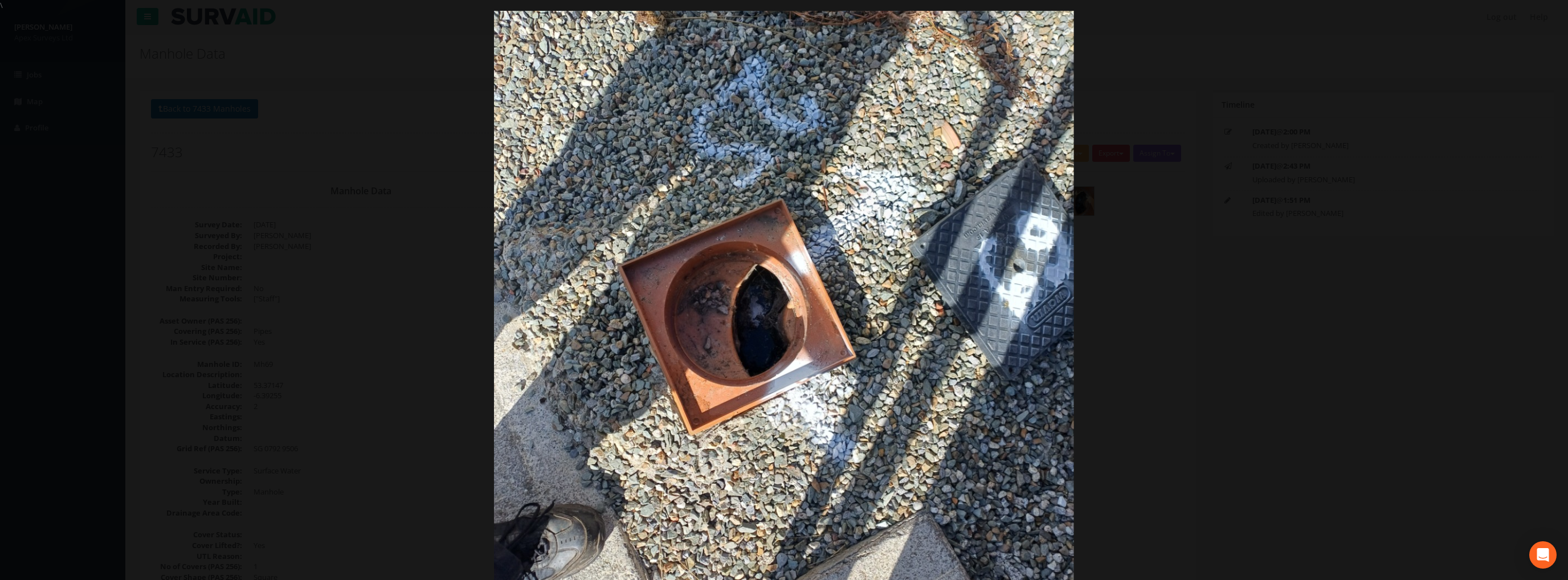
click at [946, 160] on img at bounding box center [784, 300] width 580 height 773
click at [1235, 247] on div at bounding box center [783, 300] width 1568 height 580
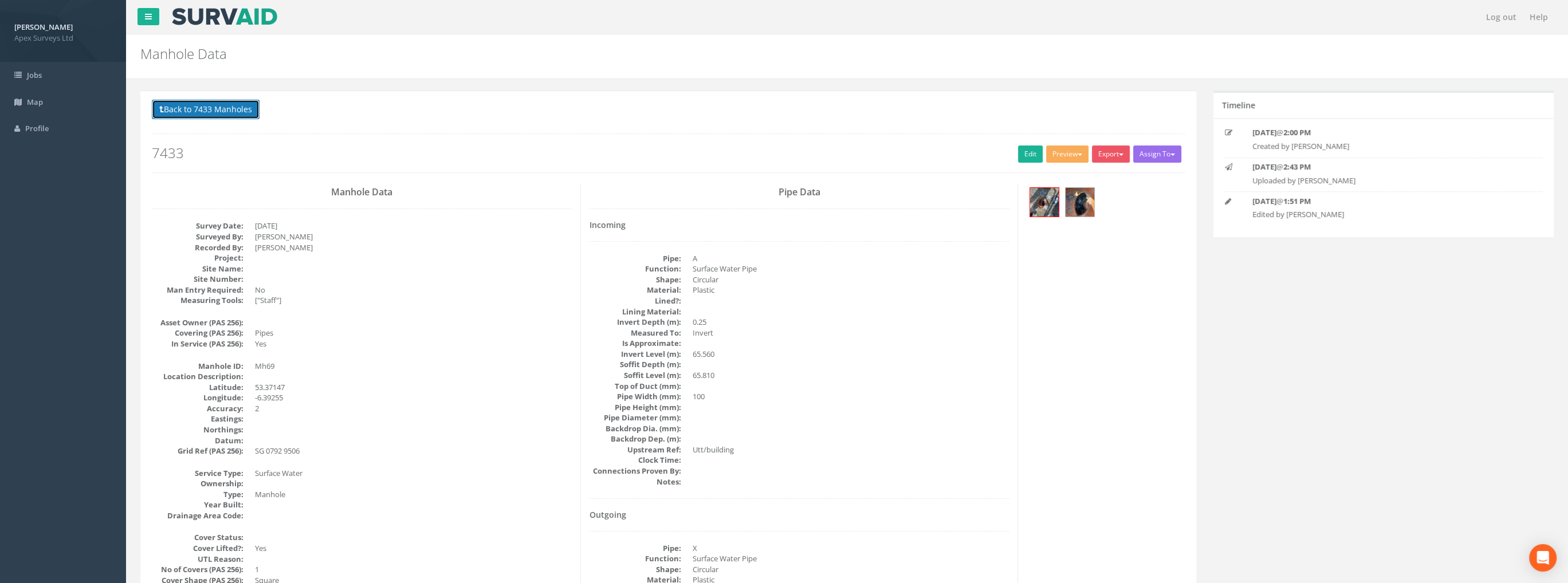
click at [204, 108] on button "Back to 7433 Manholes" at bounding box center [205, 109] width 108 height 19
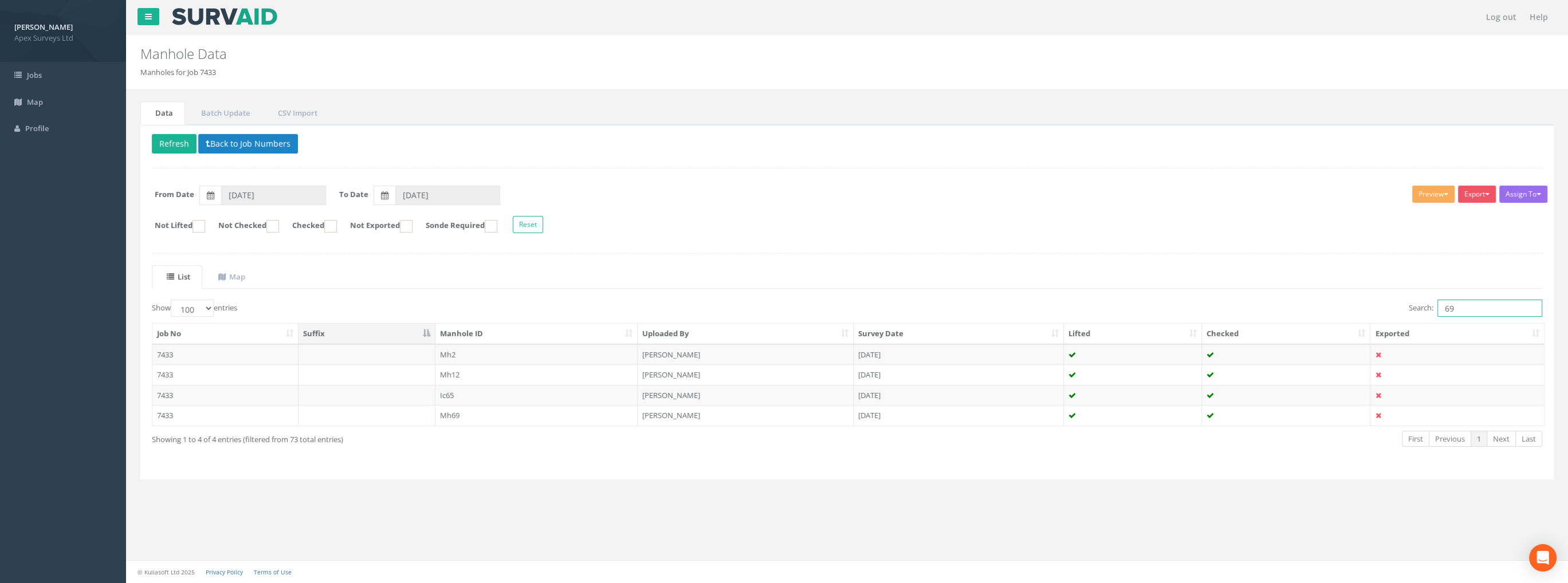
click at [1473, 307] on input "69" at bounding box center [1490, 308] width 105 height 17
type input "6"
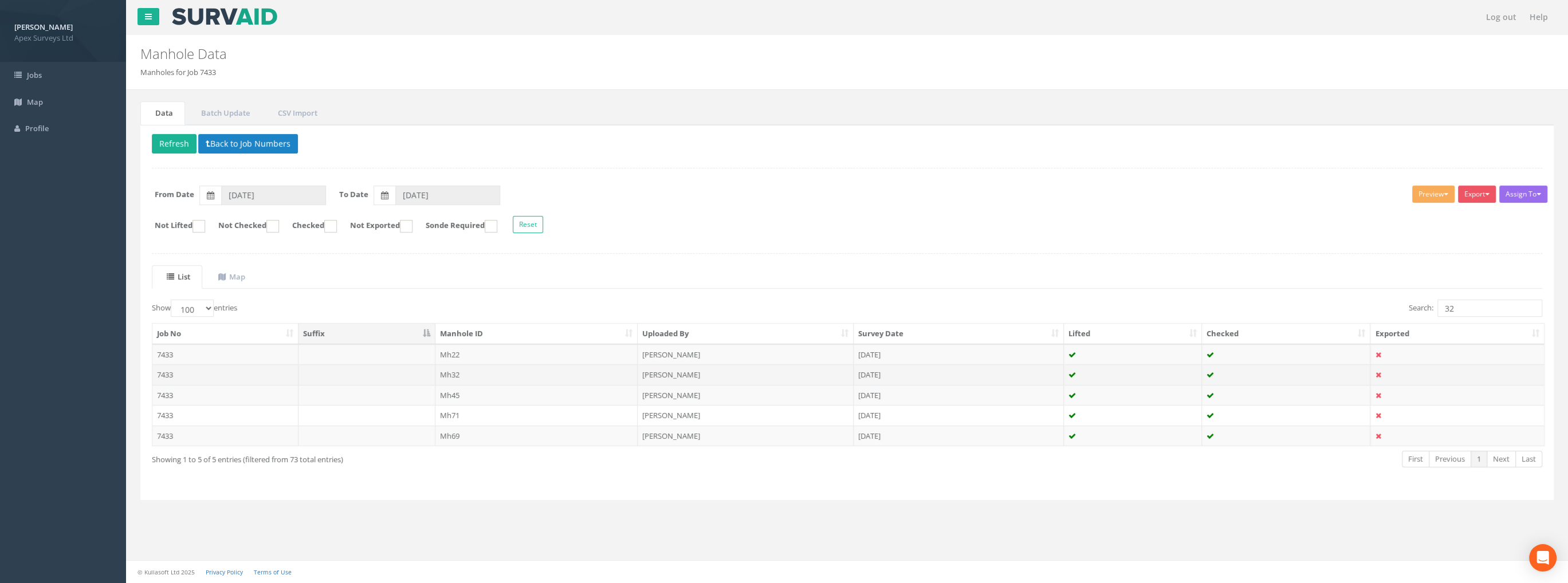
click at [446, 368] on td "Mh32" at bounding box center [537, 375] width 202 height 21
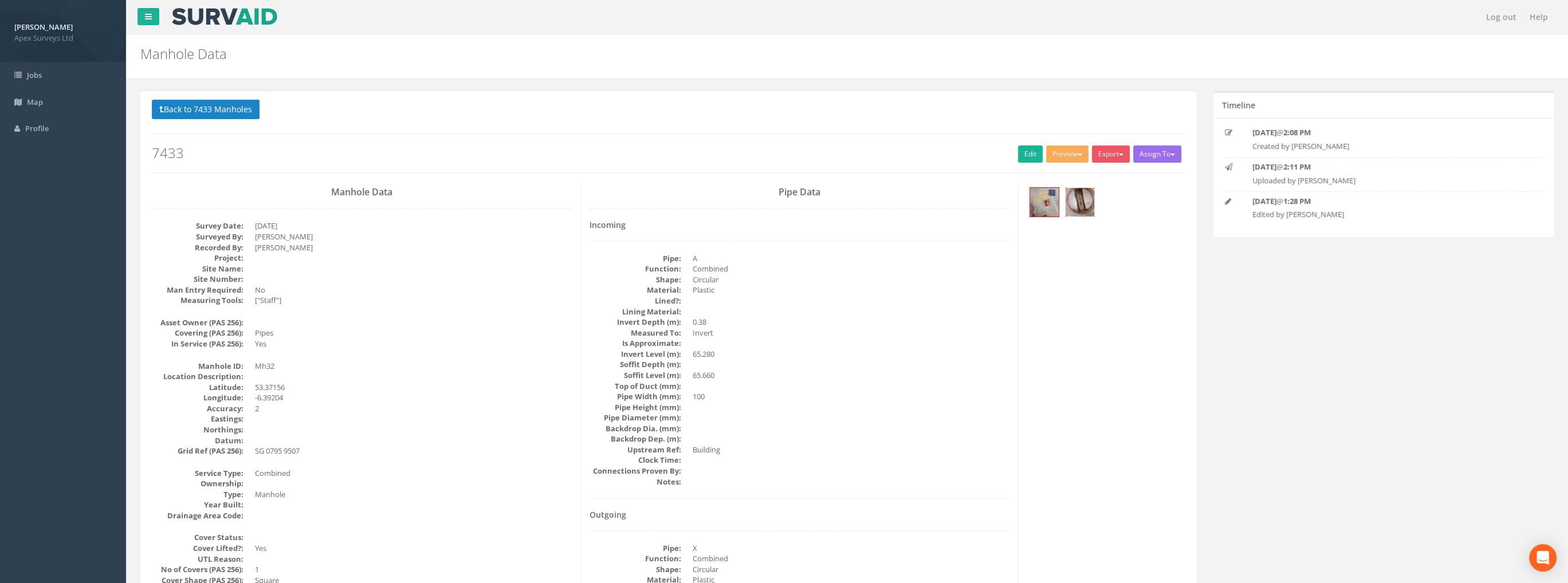
click at [1075, 202] on img at bounding box center [1080, 202] width 29 height 29
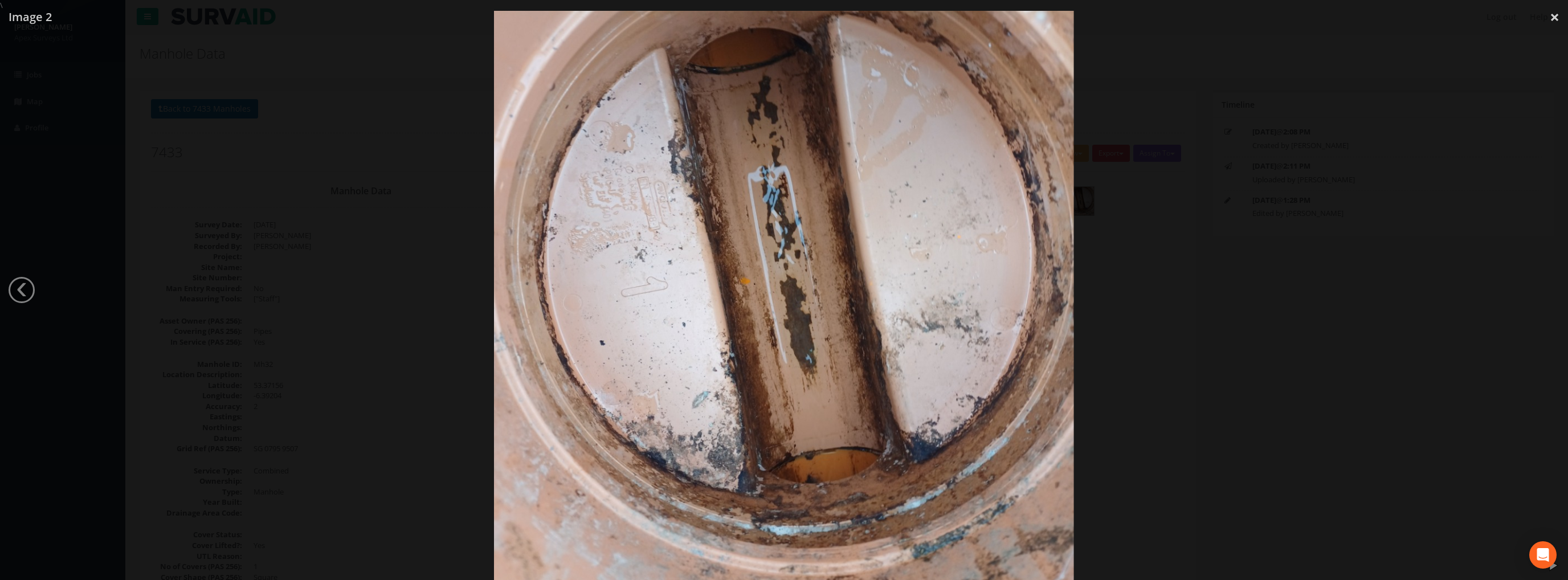
drag, startPoint x: 1554, startPoint y: 20, endPoint x: 1470, endPoint y: 29, distance: 84.5
click at [1553, 20] on link "×" at bounding box center [1555, 17] width 27 height 34
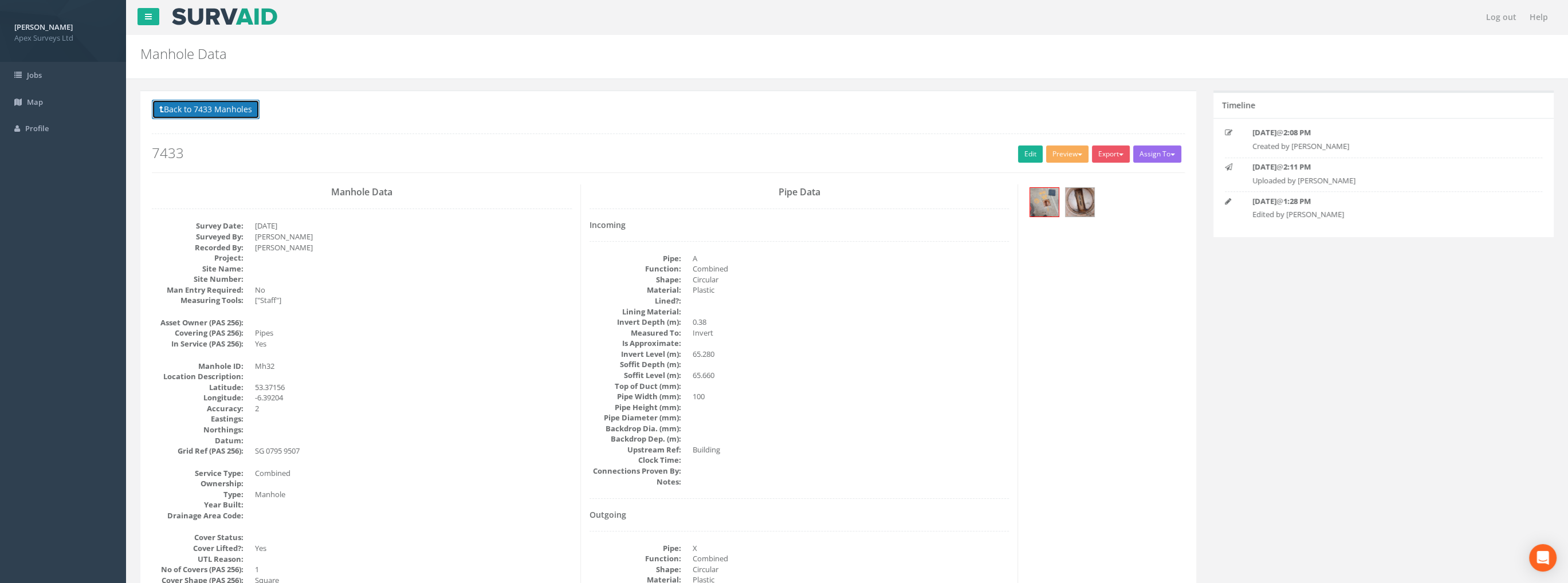
click at [247, 107] on button "Back to 7433 Manholes" at bounding box center [205, 109] width 108 height 19
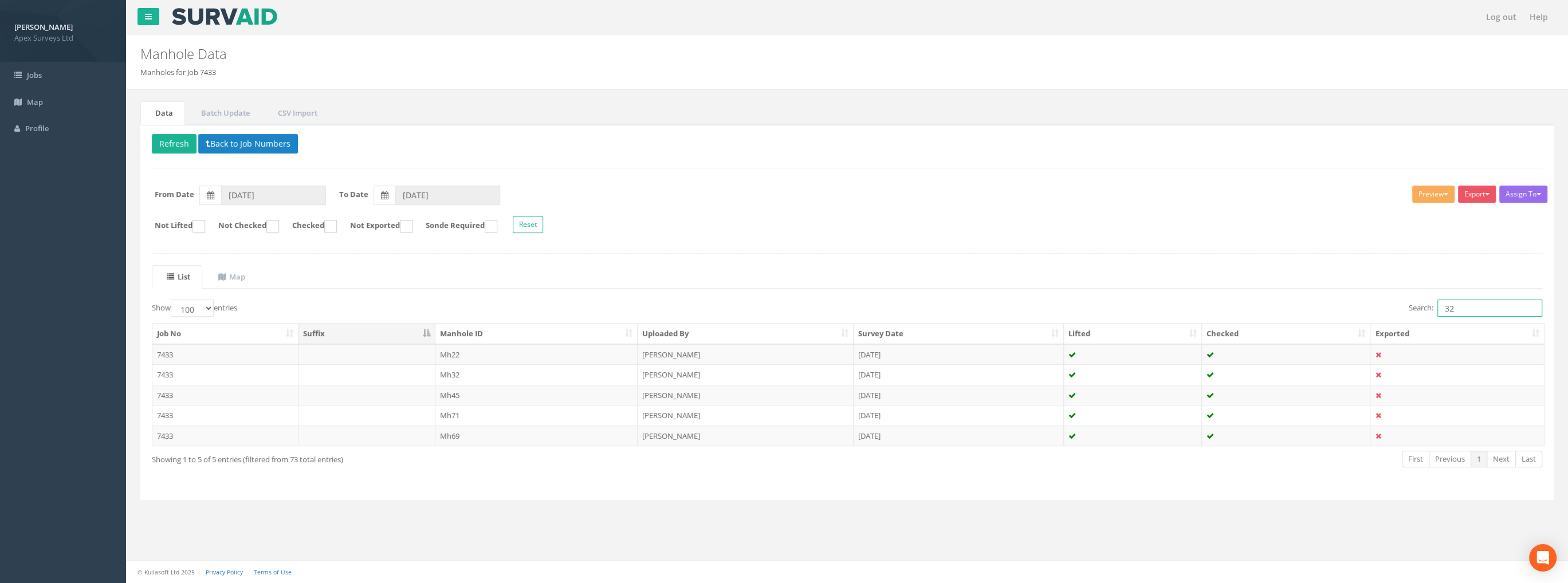
click at [1462, 305] on input "32" at bounding box center [1490, 308] width 105 height 17
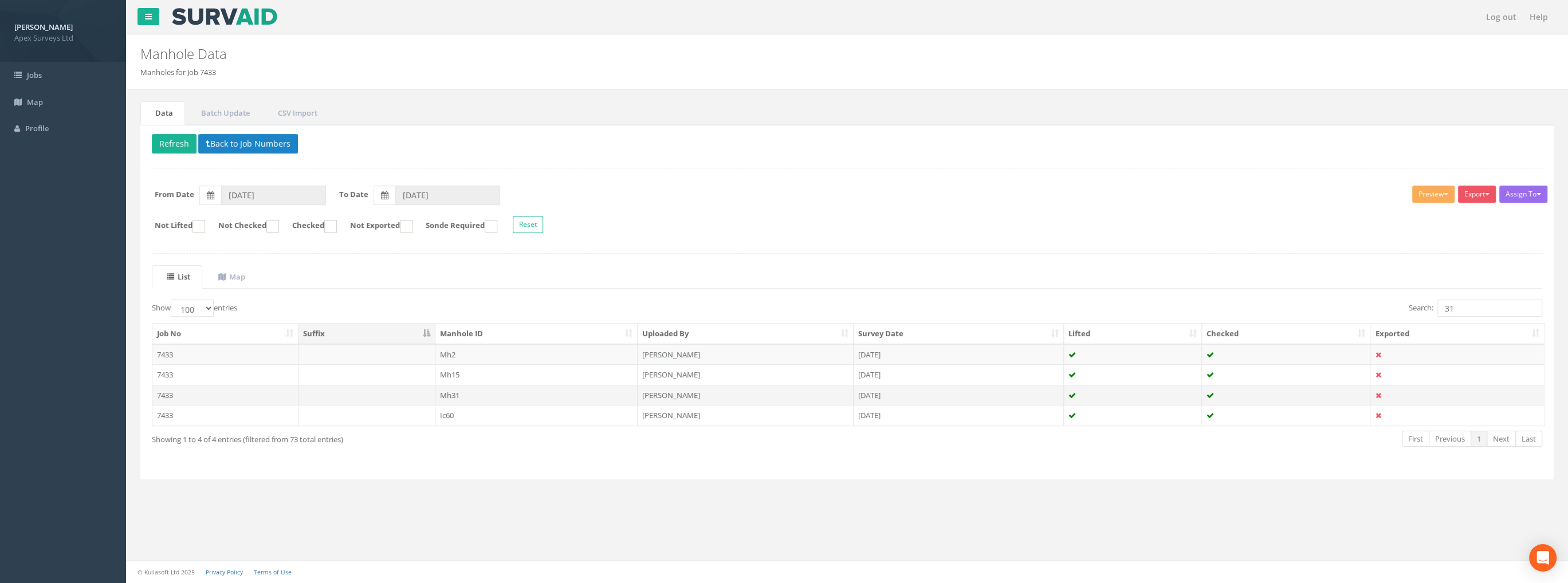
click at [462, 390] on td "Mh31" at bounding box center [537, 395] width 202 height 21
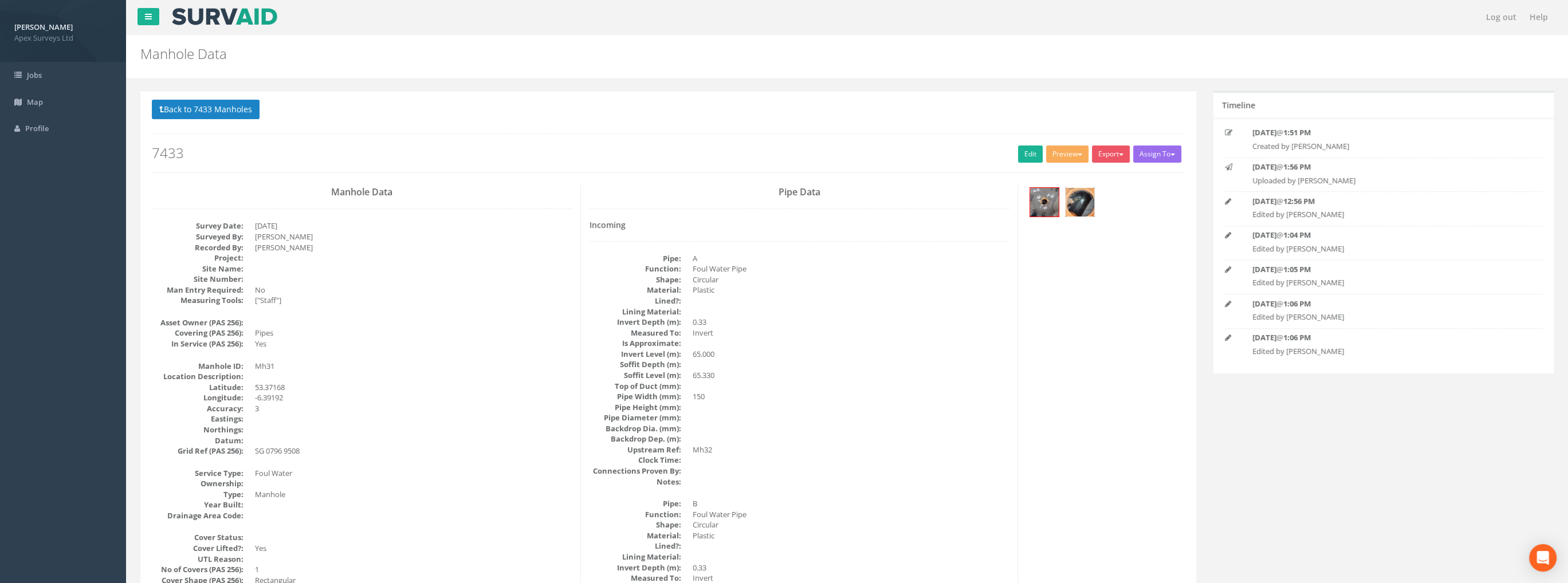
click at [1077, 197] on img at bounding box center [1080, 202] width 29 height 29
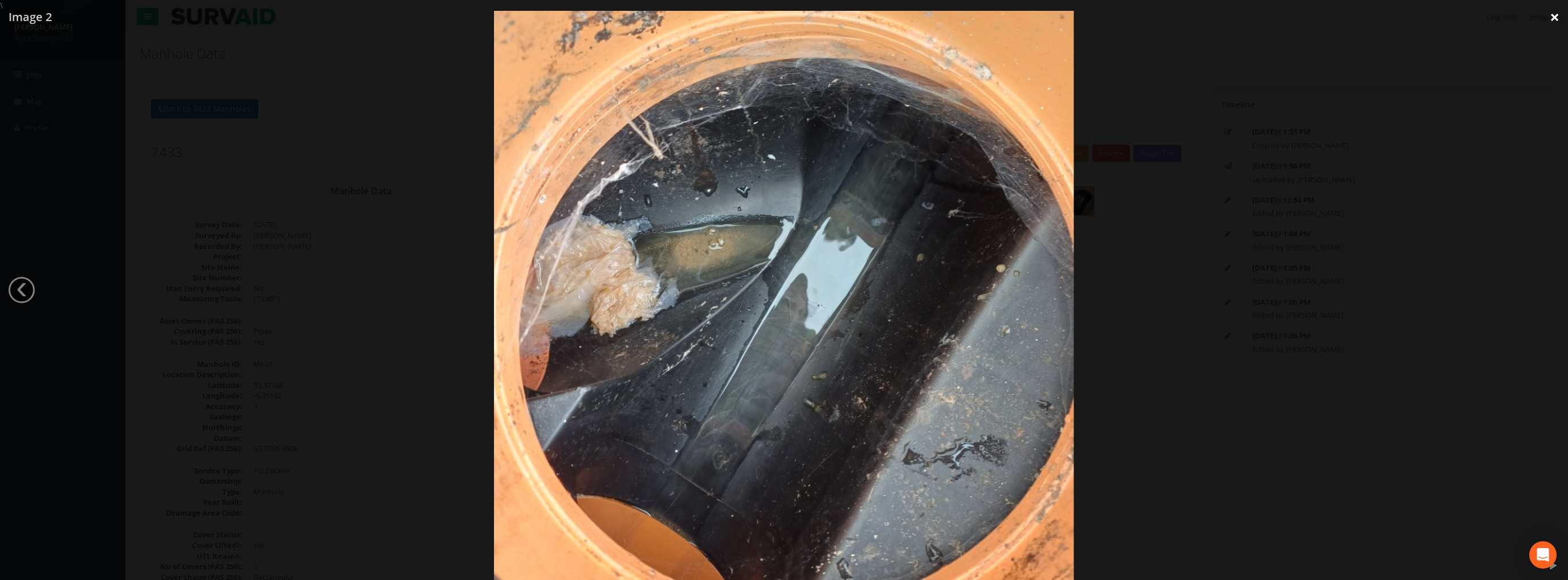
click at [1557, 13] on link "×" at bounding box center [1555, 17] width 27 height 34
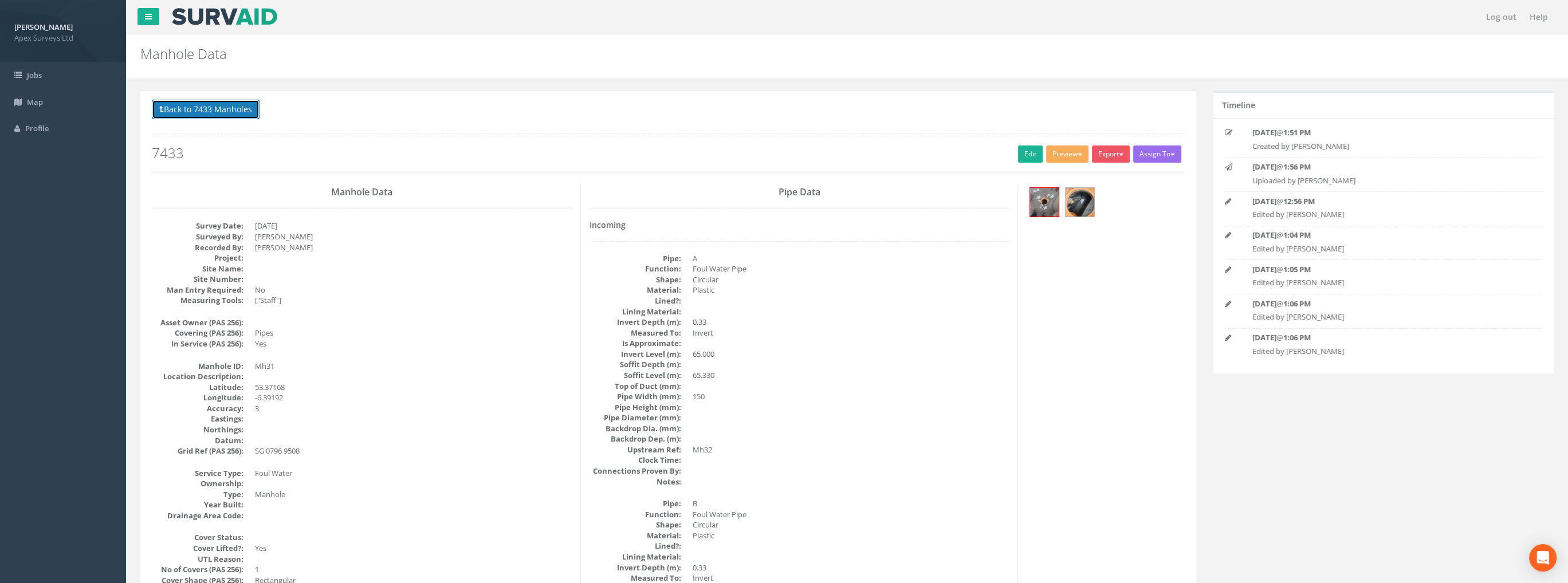
click at [207, 110] on button "Back to 7433 Manholes" at bounding box center [205, 109] width 108 height 19
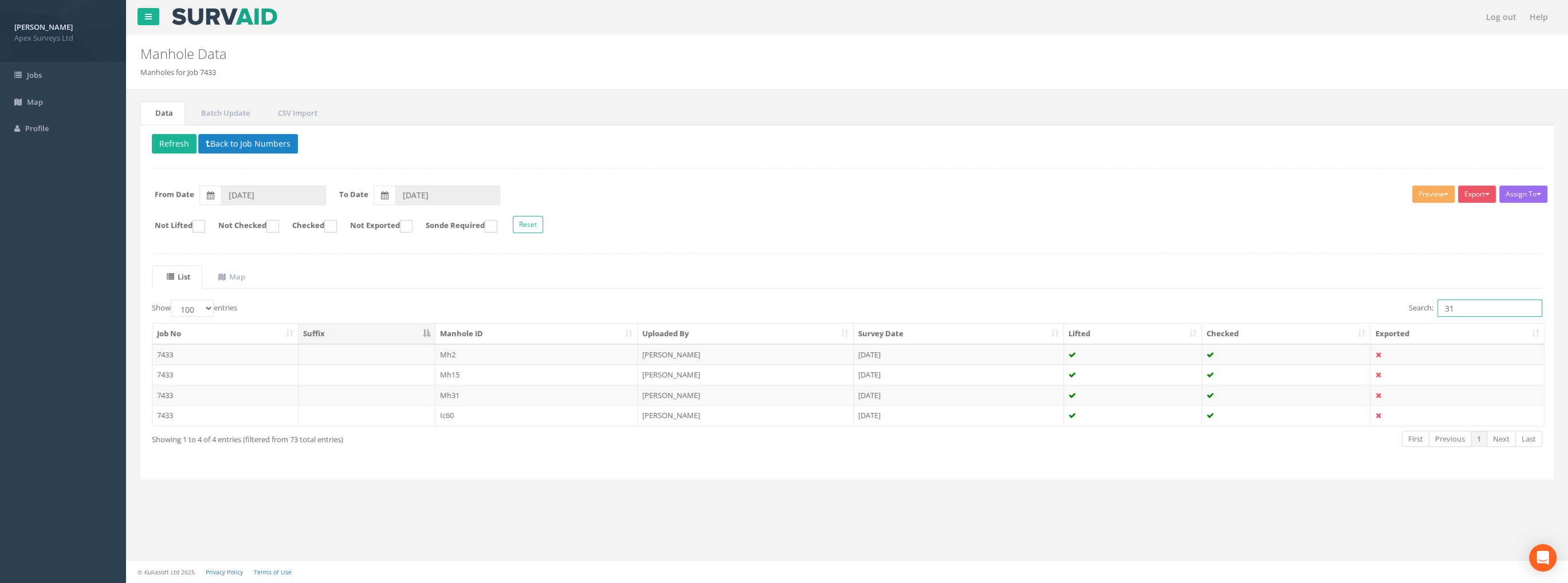
drag, startPoint x: 1458, startPoint y: 311, endPoint x: 1448, endPoint y: 312, distance: 10.0
click at [1448, 312] on input "31" at bounding box center [1490, 308] width 105 height 17
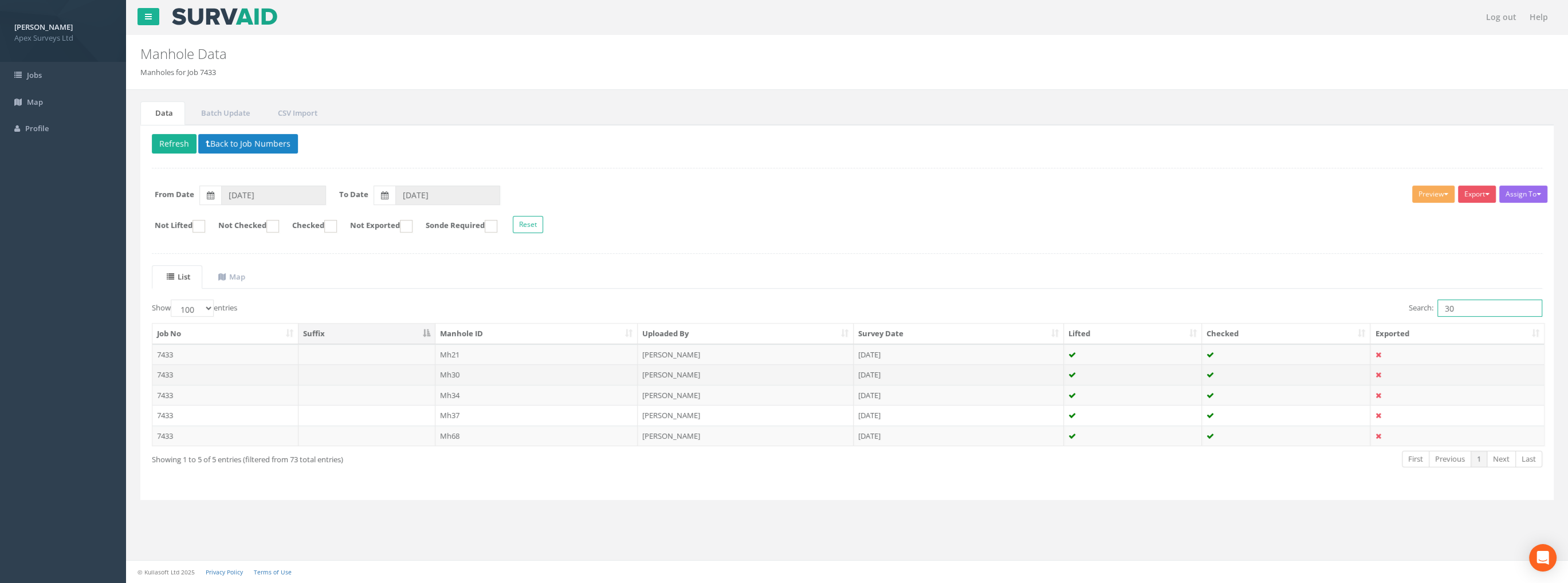
type input "30"
click at [446, 373] on td "Mh30" at bounding box center [537, 375] width 202 height 21
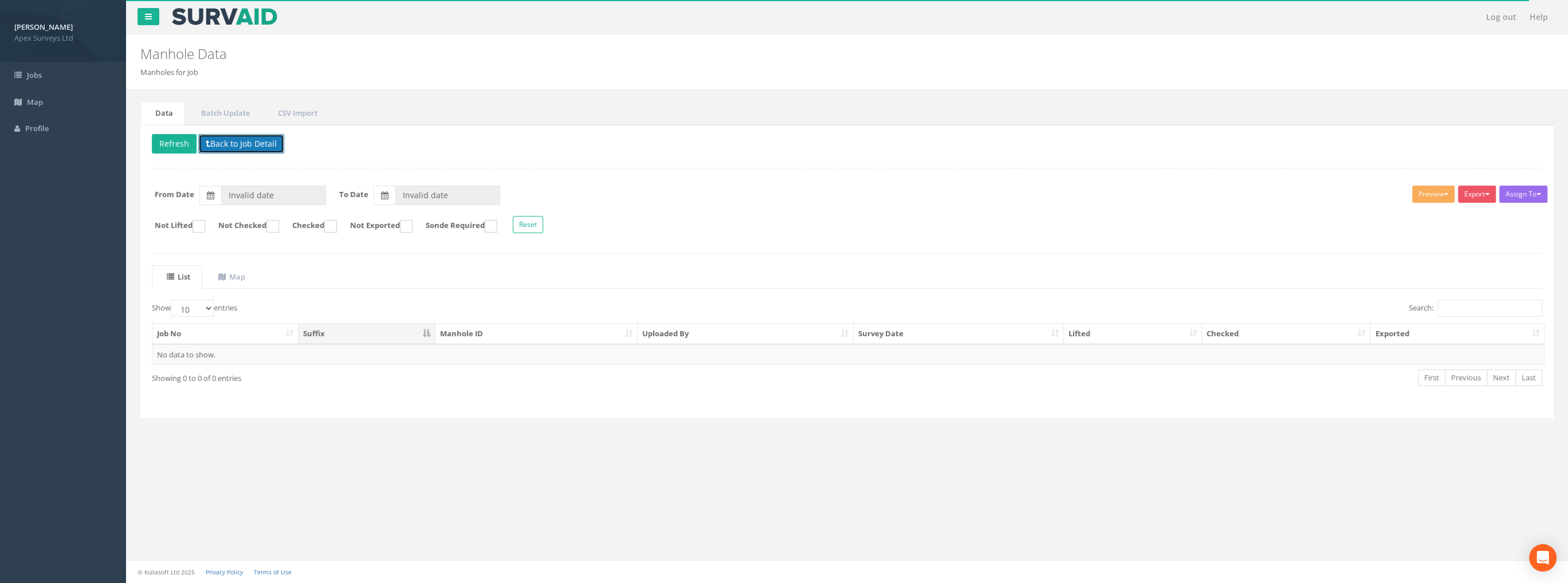
click at [225, 140] on button "Back to Job Detail" at bounding box center [242, 143] width 86 height 19
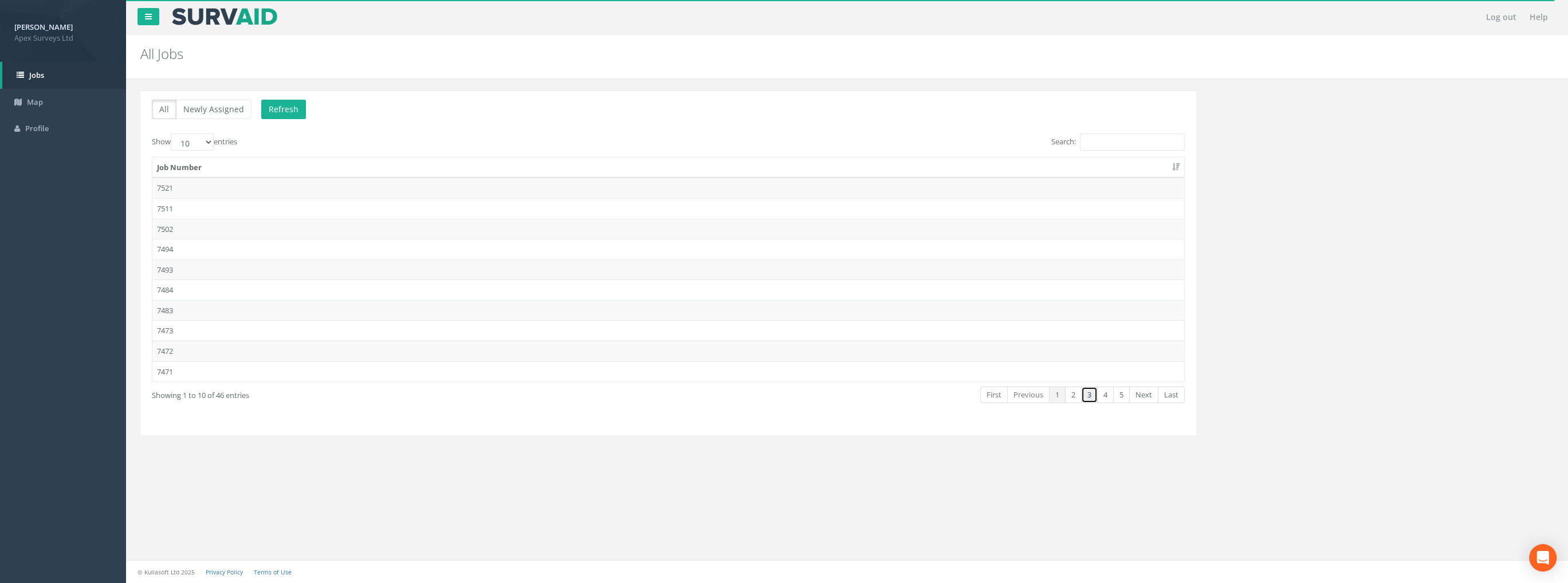
click at [1088, 390] on link "3" at bounding box center [1089, 394] width 16 height 16
click at [1100, 393] on link "4" at bounding box center [1105, 394] width 16 height 16
click at [179, 205] on td "7433" at bounding box center [668, 209] width 1031 height 21
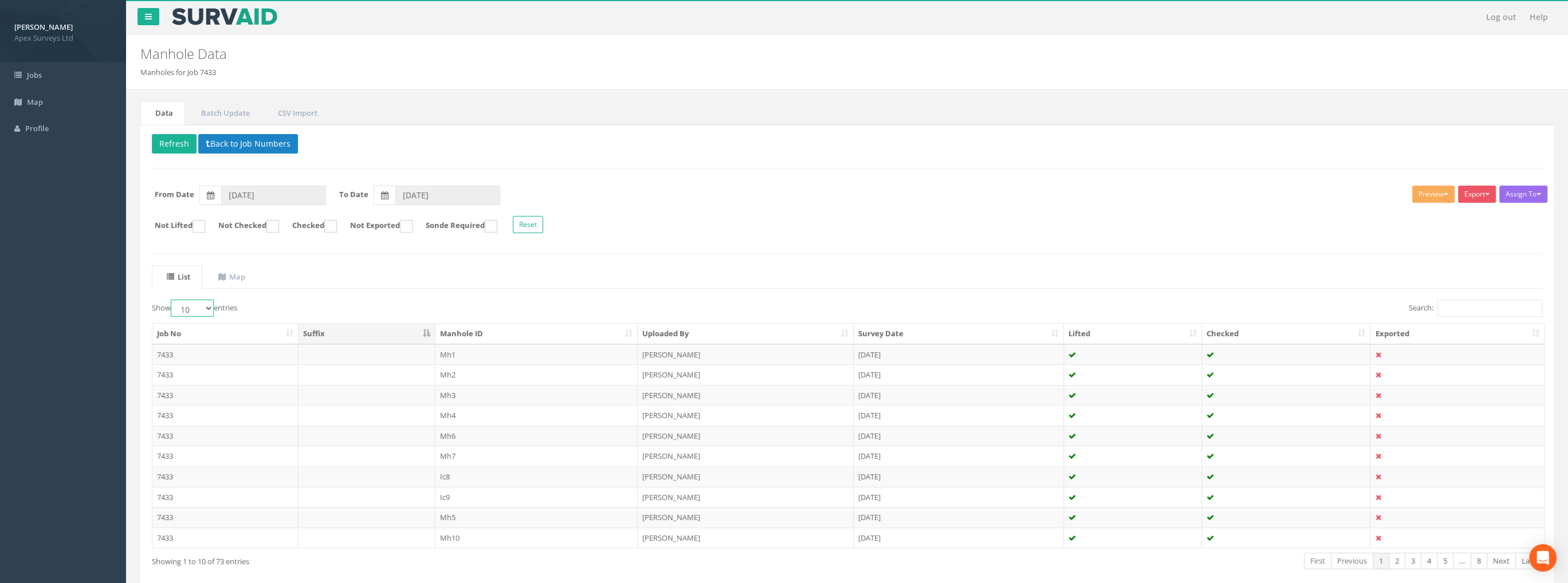
click at [185, 305] on select "10 25 50 100" at bounding box center [192, 308] width 43 height 17
select select "100"
click at [173, 300] on select "10 25 50 100" at bounding box center [192, 308] width 43 height 17
click at [1467, 307] on input "Search:" at bounding box center [1490, 308] width 105 height 17
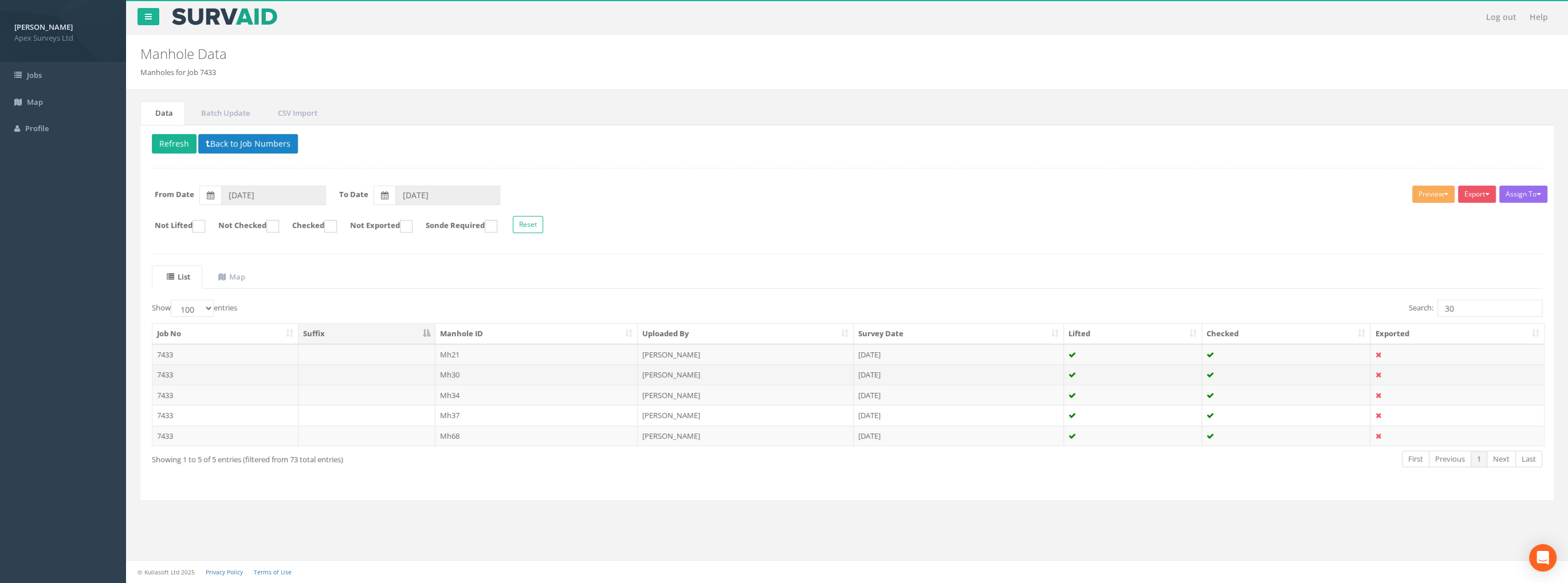
click at [434, 369] on td at bounding box center [367, 375] width 137 height 21
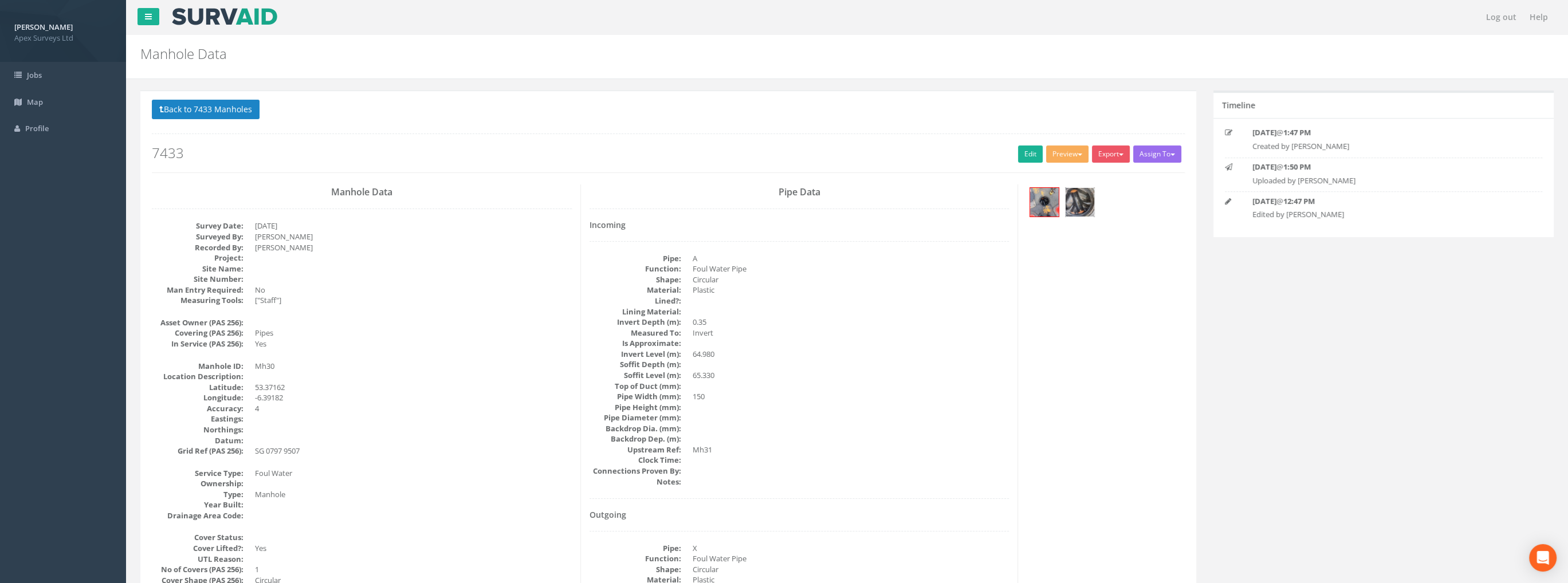
click at [1079, 199] on img at bounding box center [1080, 202] width 29 height 29
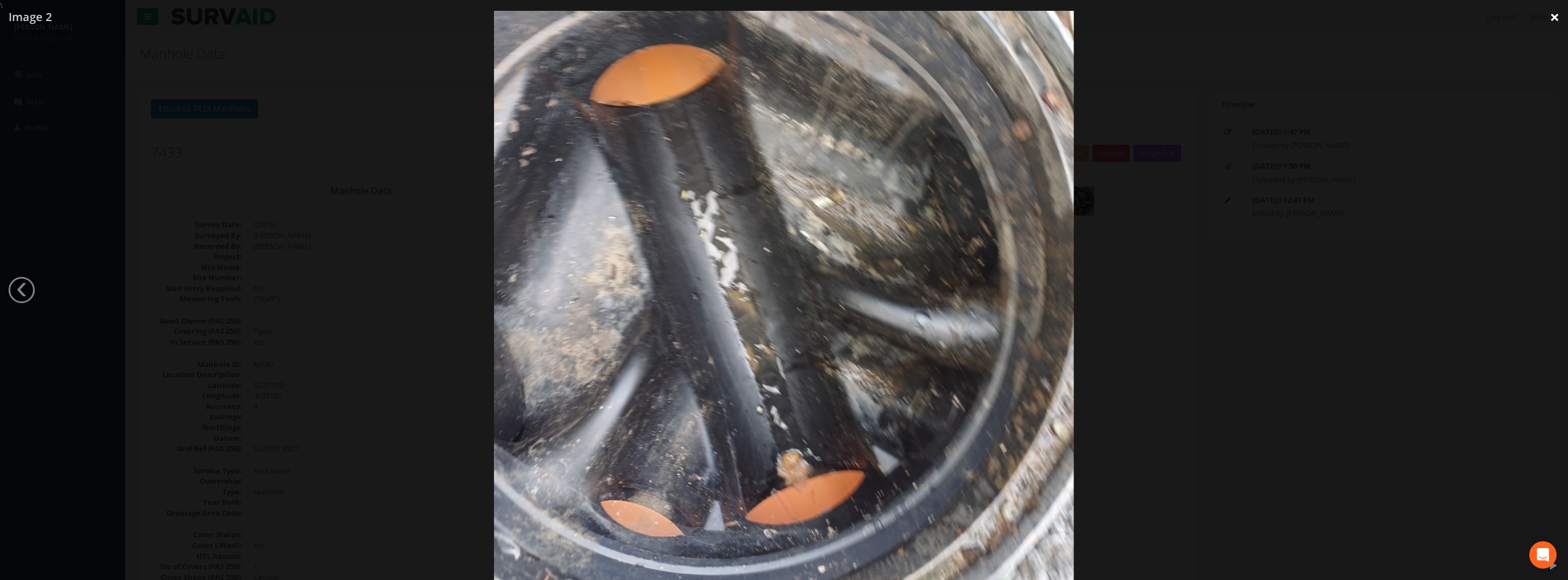
click at [1551, 16] on link "×" at bounding box center [1555, 17] width 27 height 34
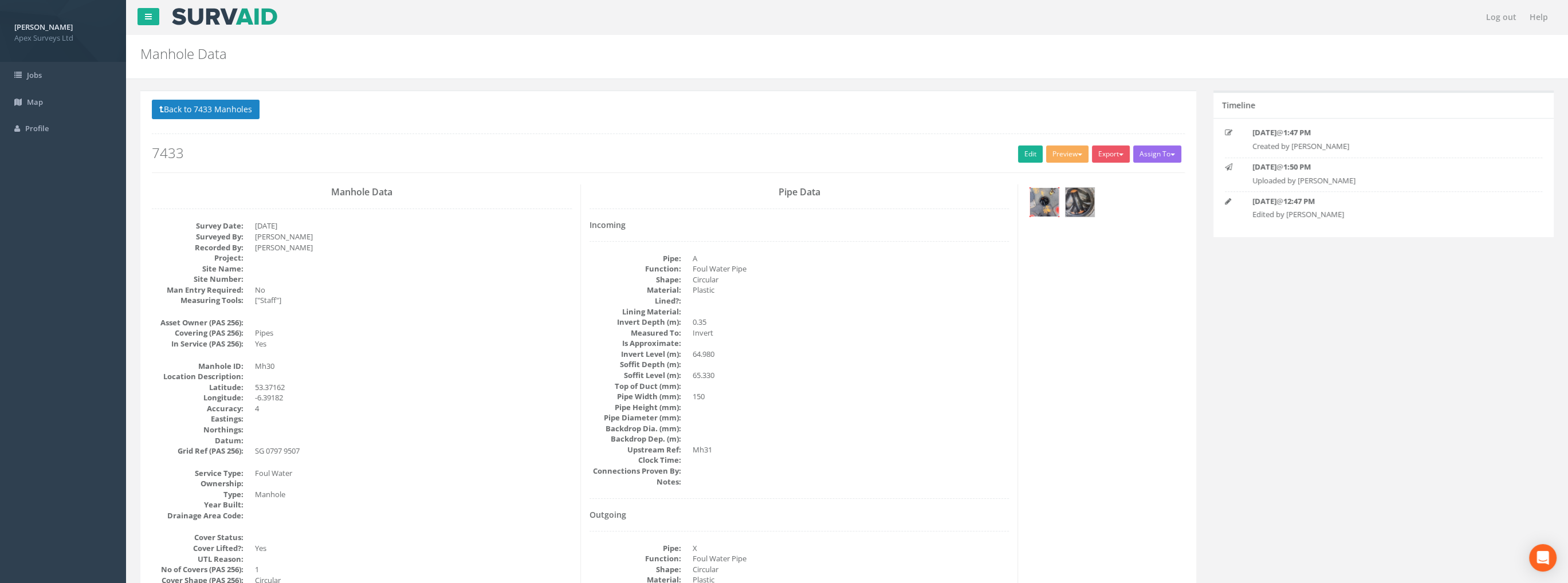
click at [1045, 197] on img at bounding box center [1045, 202] width 29 height 29
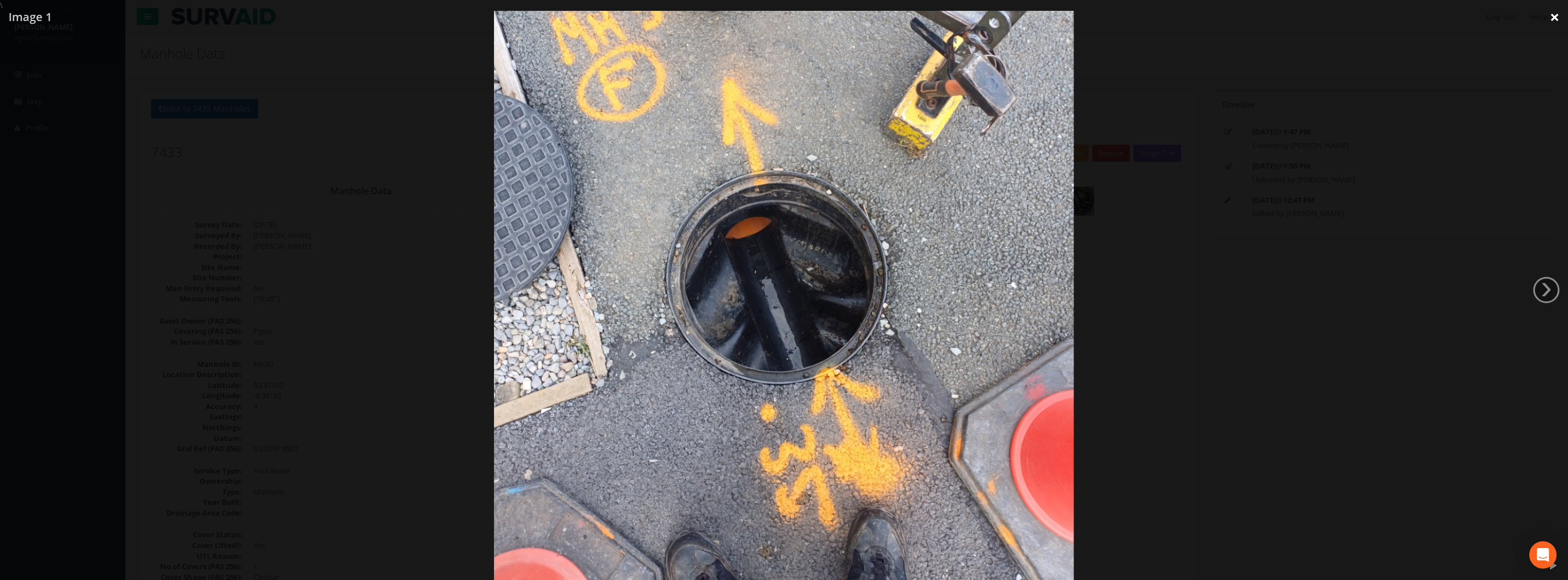
click at [1547, 19] on link "×" at bounding box center [1555, 17] width 27 height 34
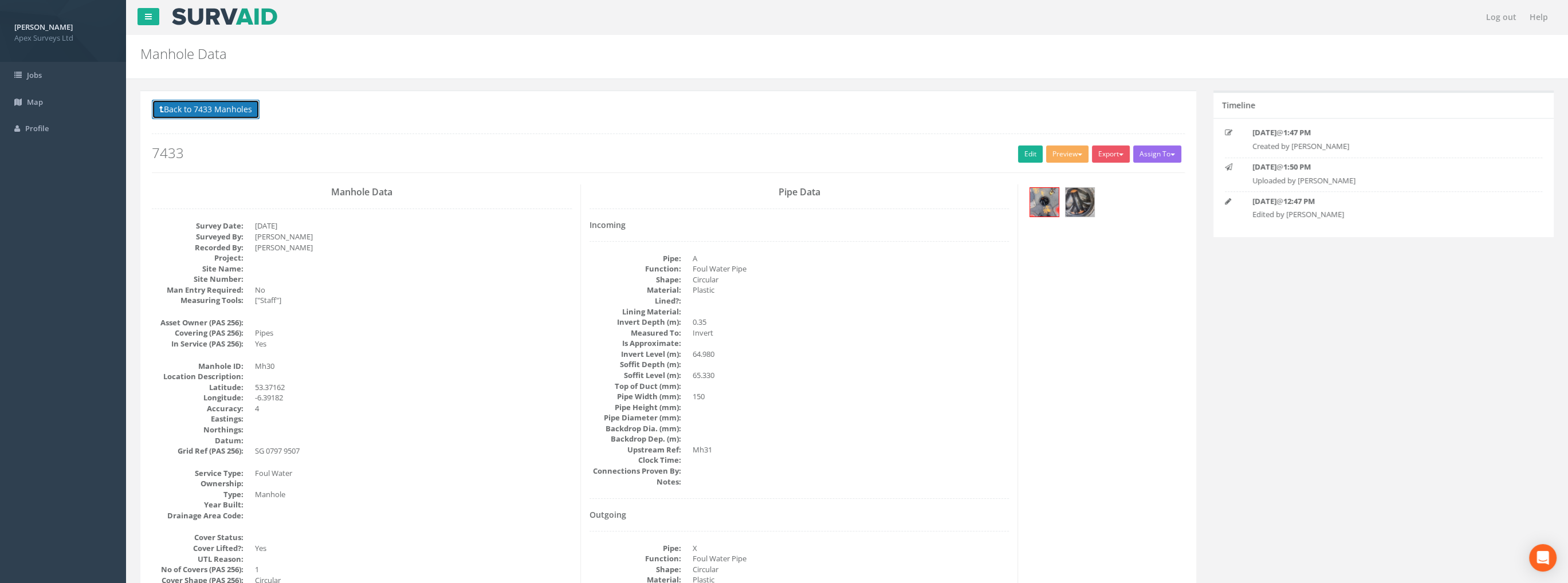
click at [217, 108] on button "Back to 7433 Manholes" at bounding box center [205, 109] width 108 height 19
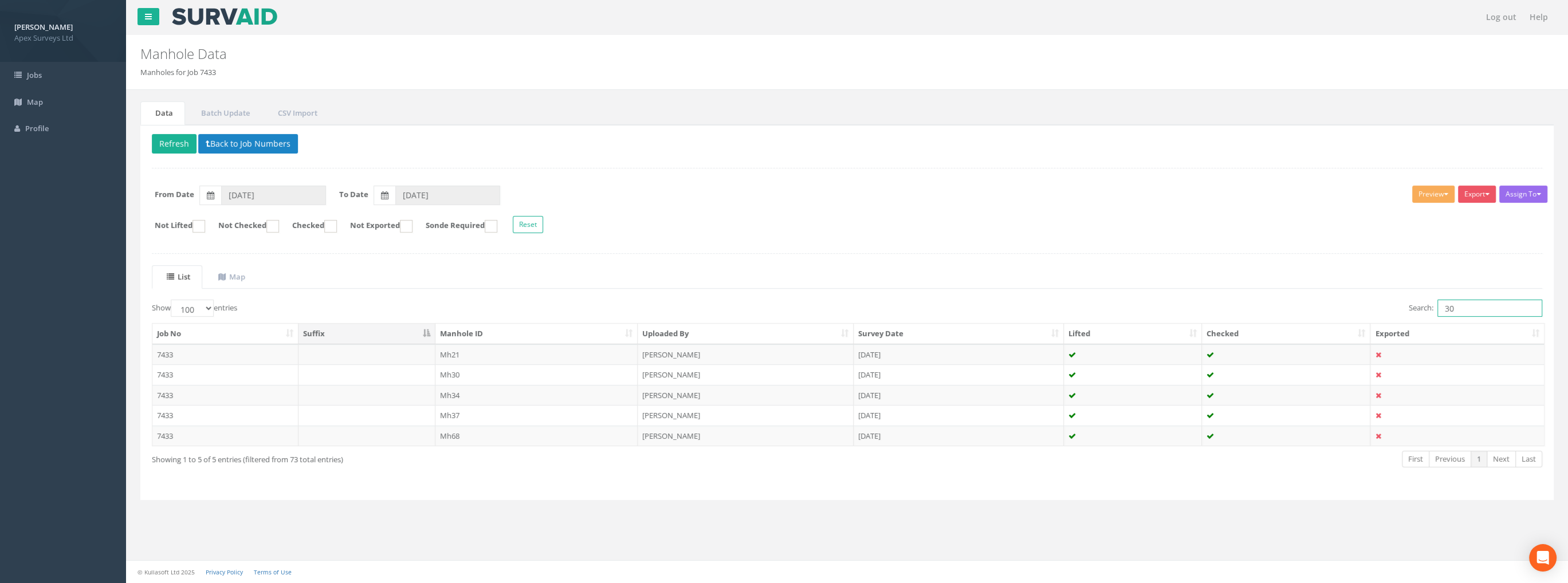
click at [1475, 304] on input "30" at bounding box center [1490, 308] width 105 height 17
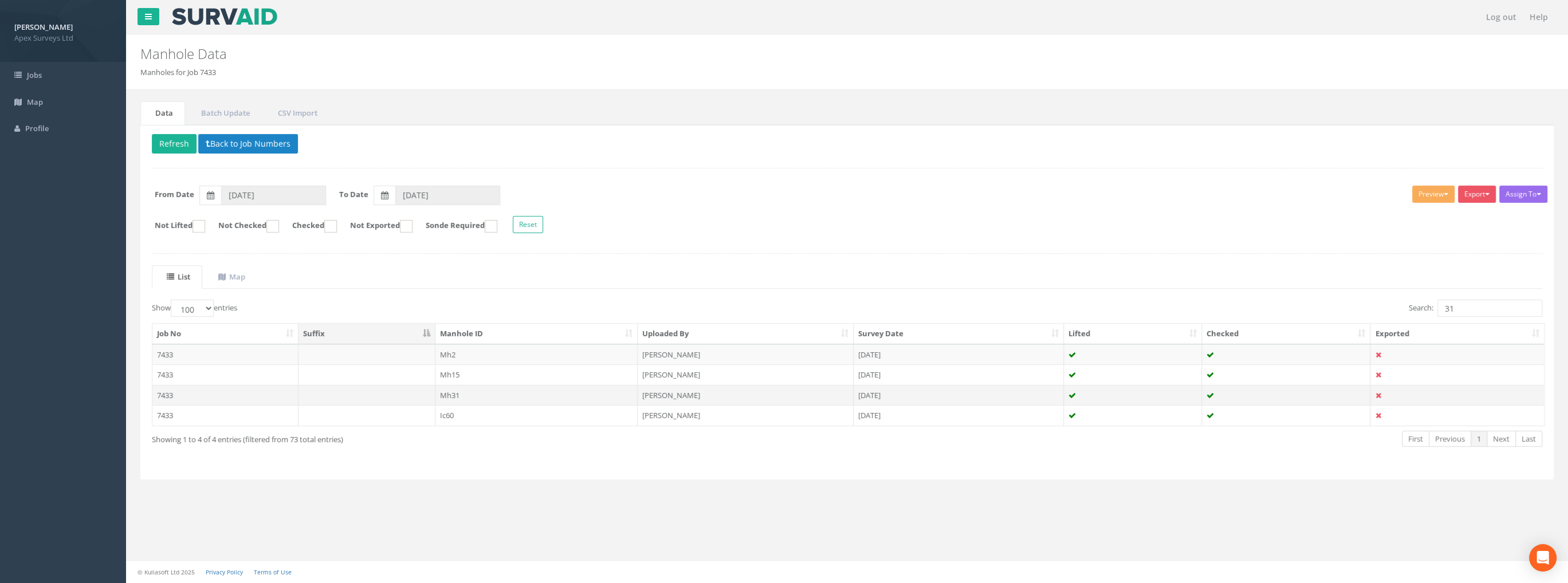
click at [455, 391] on td "Mh31" at bounding box center [537, 395] width 202 height 21
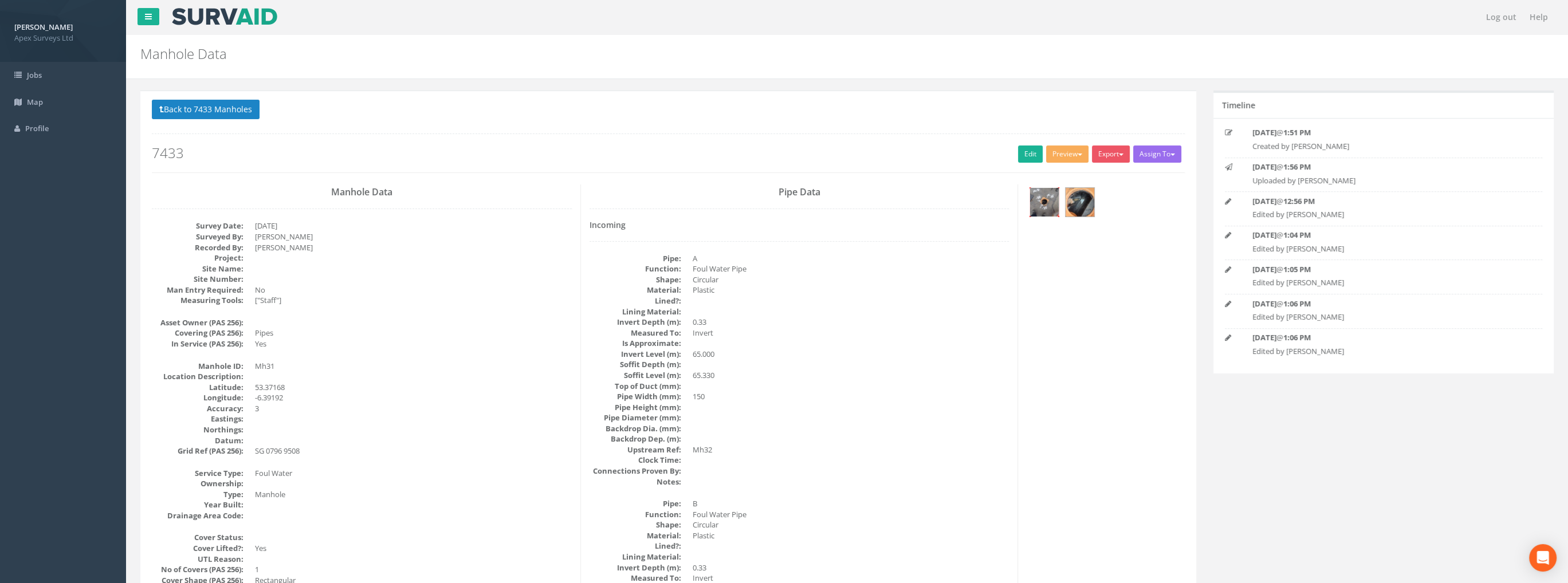
click at [1051, 206] on img at bounding box center [1045, 202] width 29 height 29
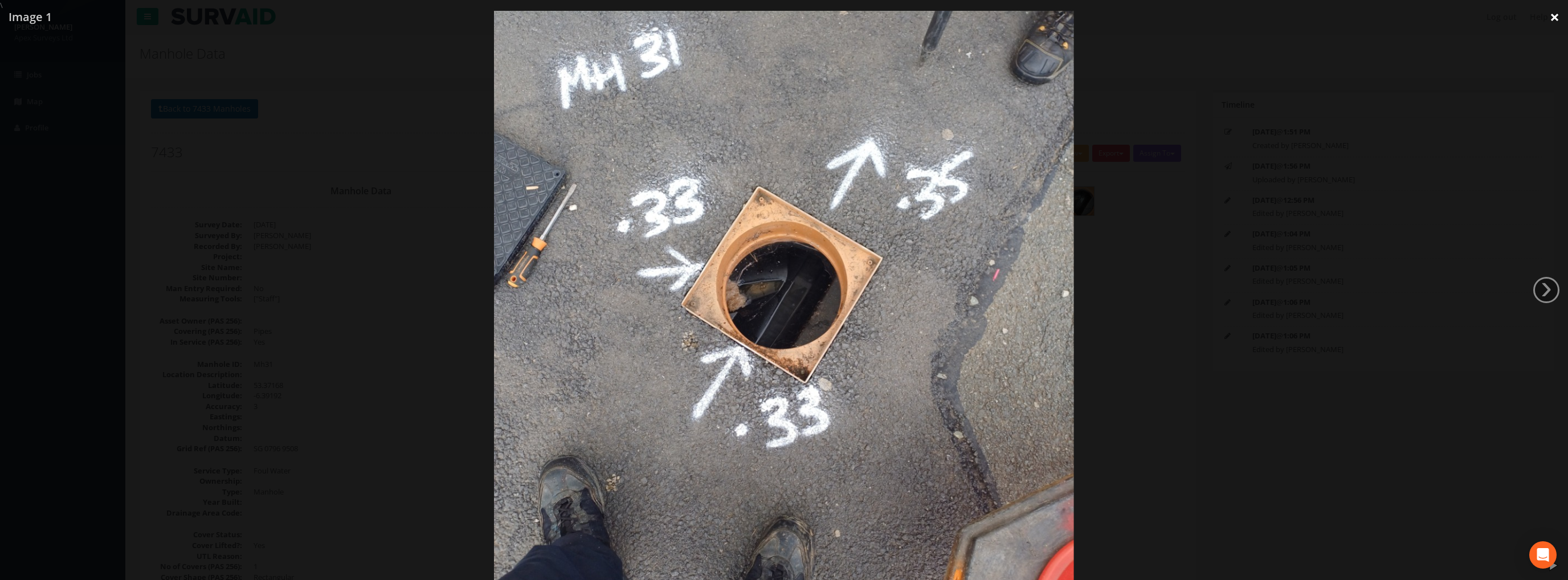
click at [1551, 19] on link "×" at bounding box center [1555, 17] width 27 height 34
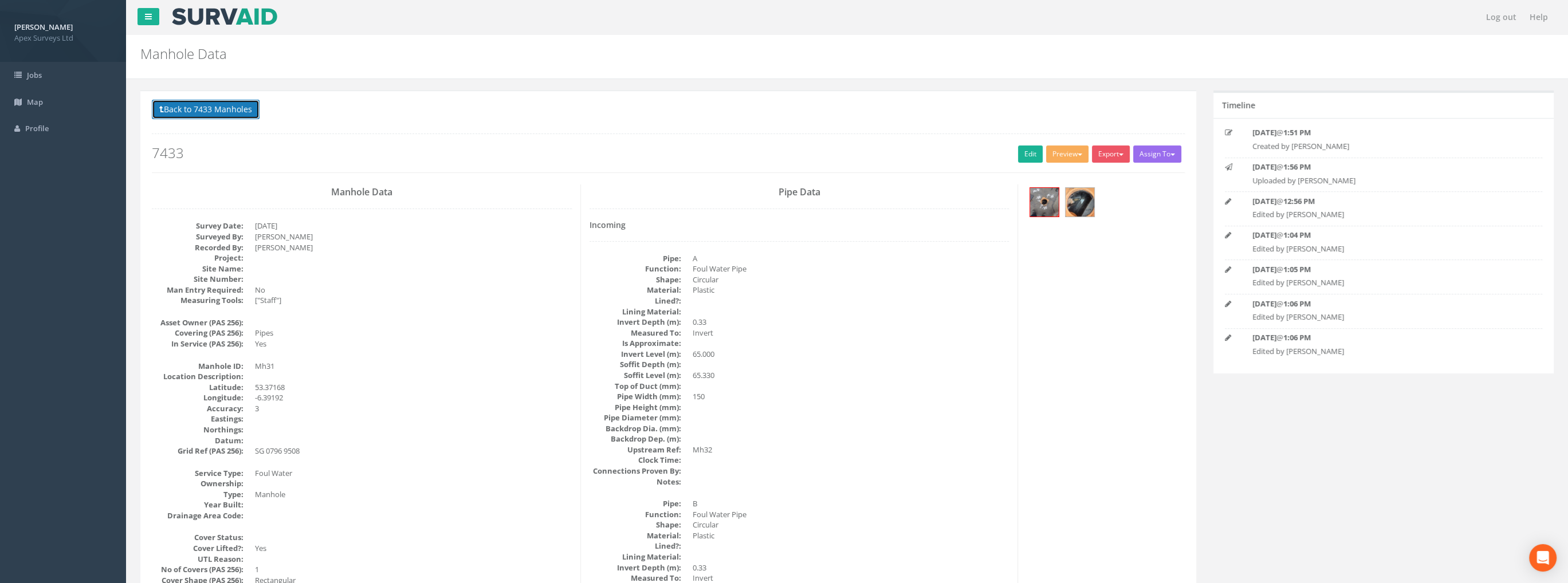
click at [197, 107] on button "Back to 7433 Manholes" at bounding box center [205, 109] width 108 height 19
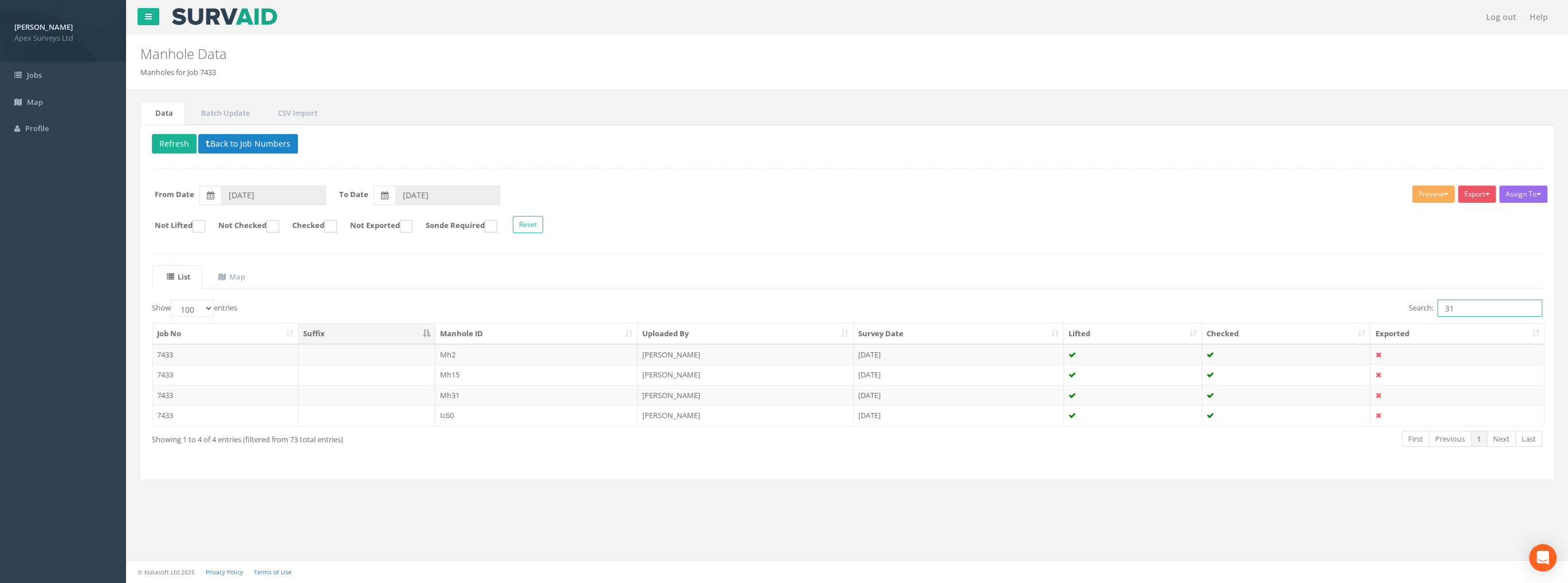
drag, startPoint x: 1447, startPoint y: 303, endPoint x: 1428, endPoint y: 309, distance: 19.9
click at [1428, 309] on label "Search: 31" at bounding box center [1475, 308] width 134 height 17
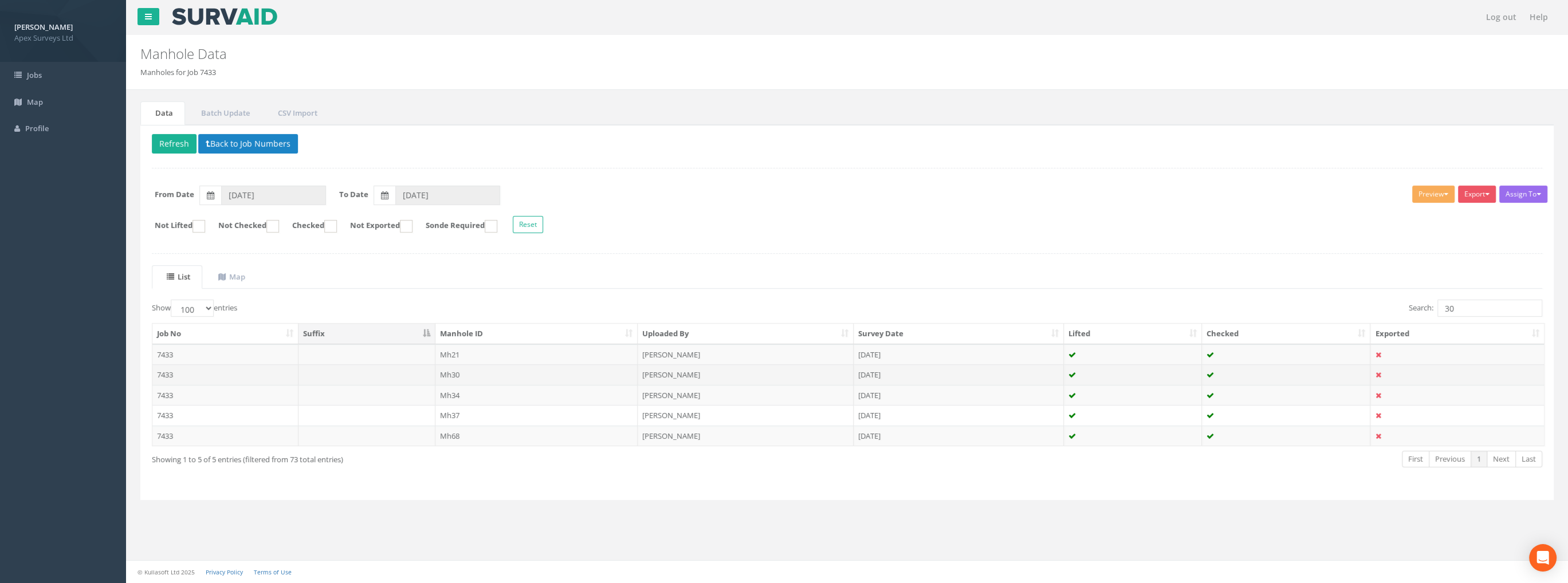
click at [456, 371] on td "Mh30" at bounding box center [537, 375] width 202 height 21
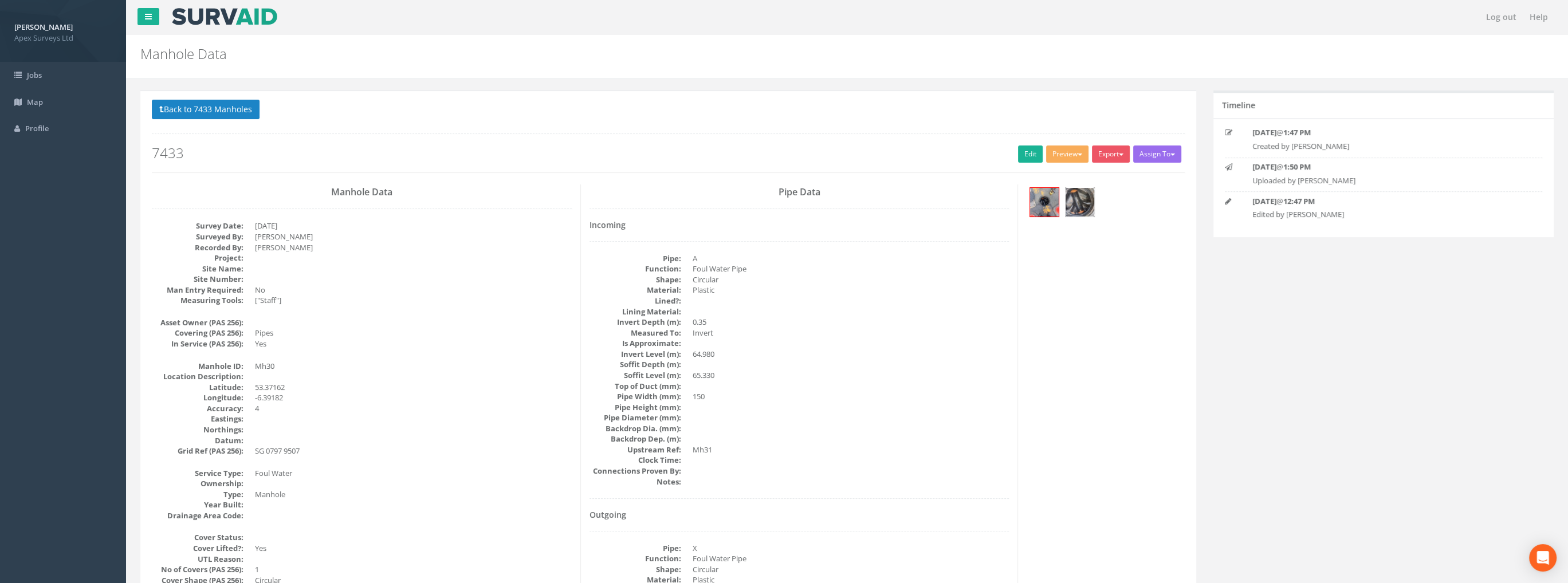
click at [1082, 202] on img at bounding box center [1080, 202] width 29 height 29
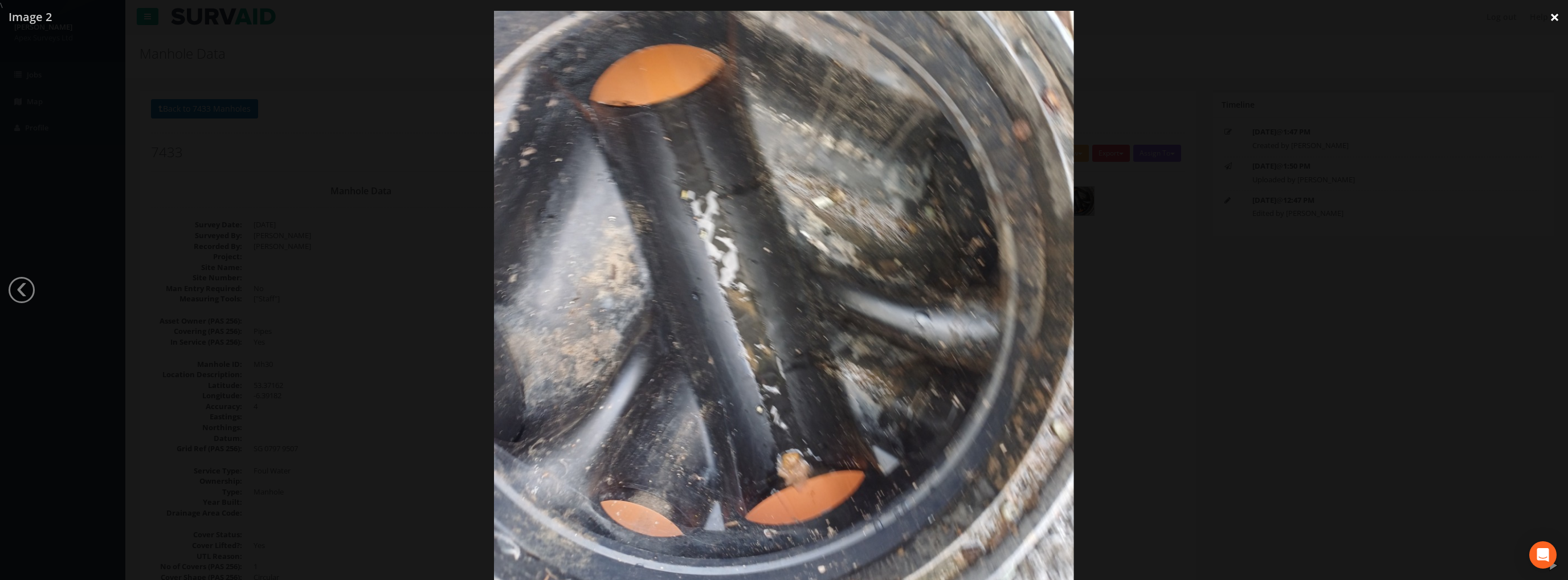
click at [1552, 12] on link "×" at bounding box center [1555, 17] width 27 height 34
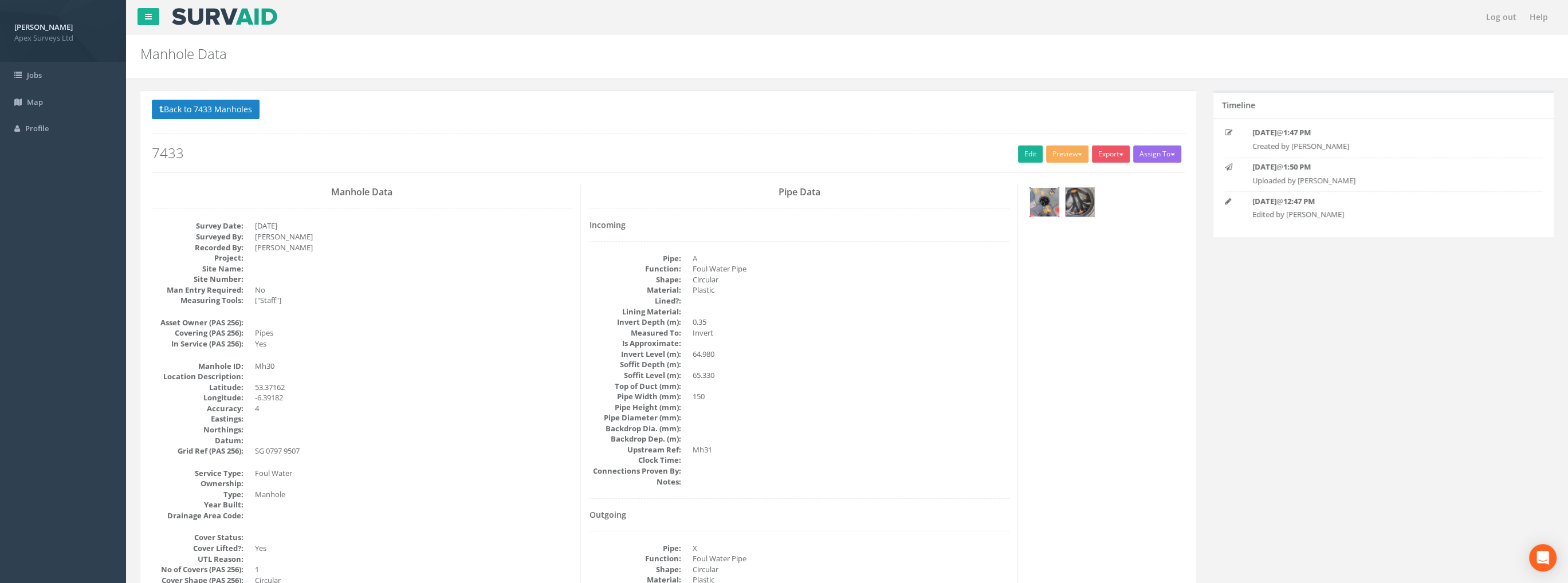
click at [1048, 195] on img at bounding box center [1045, 202] width 29 height 29
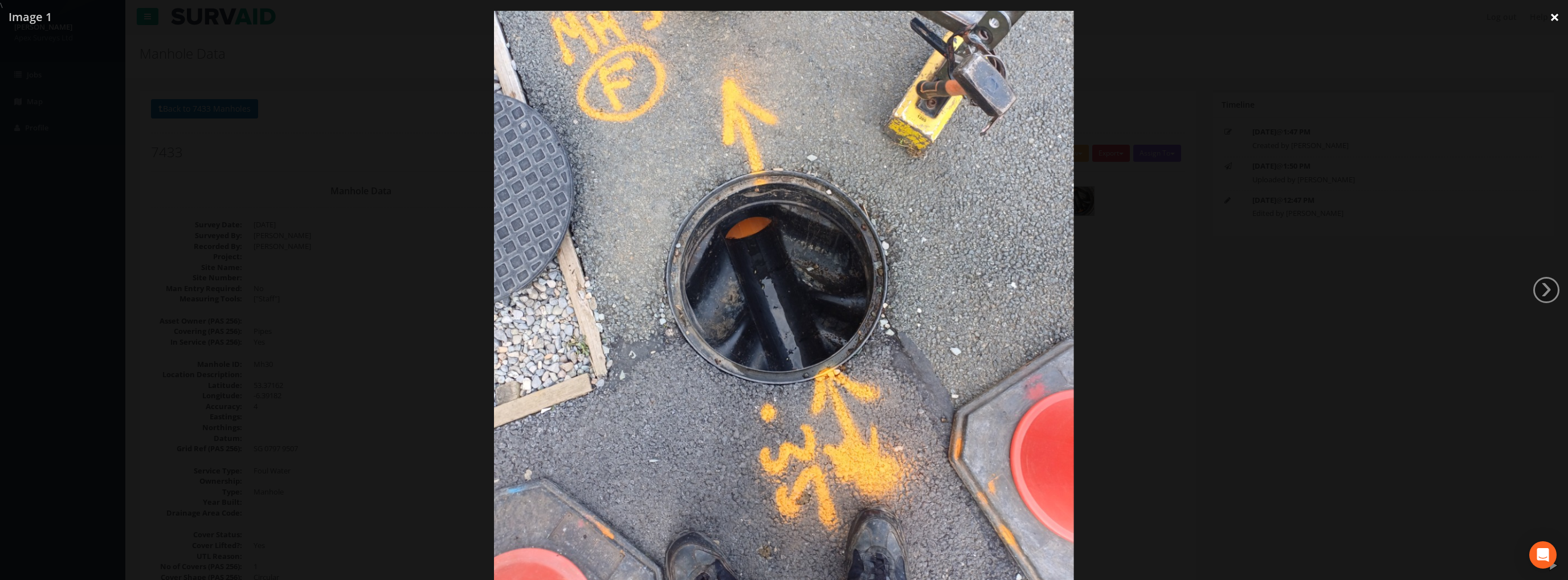
click at [1547, 24] on link "×" at bounding box center [1555, 17] width 27 height 34
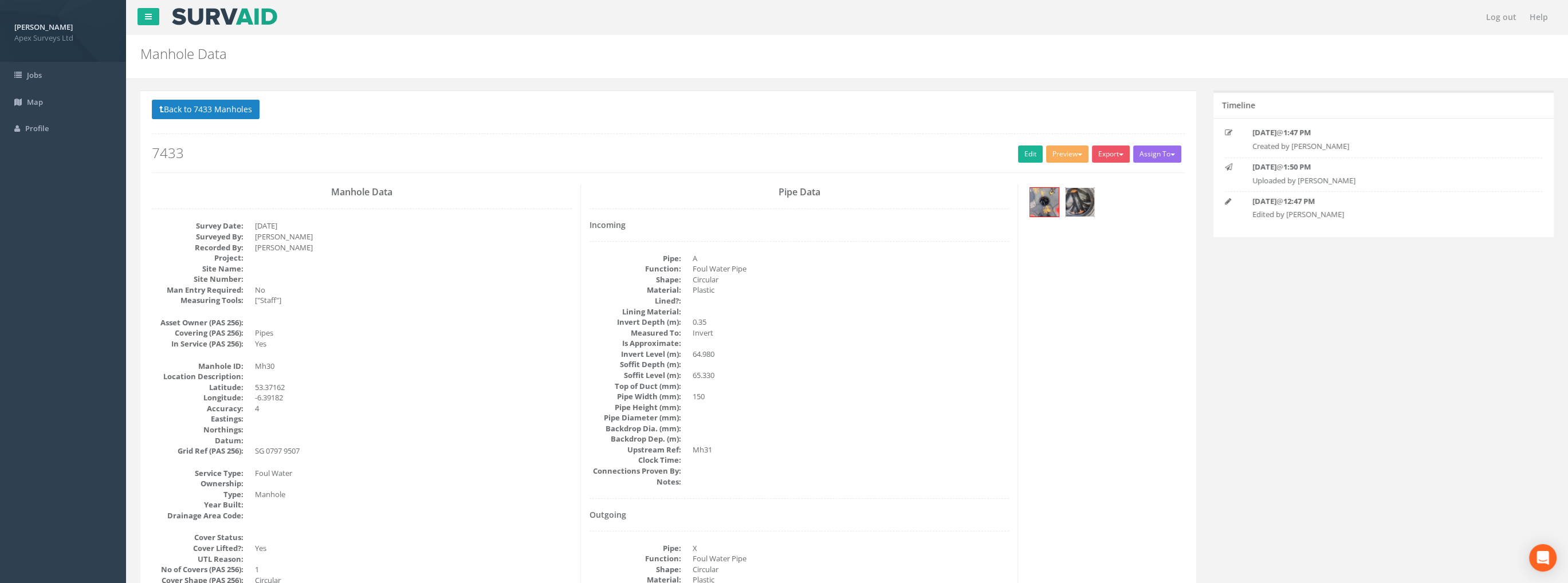
click at [1077, 199] on img at bounding box center [1080, 202] width 29 height 29
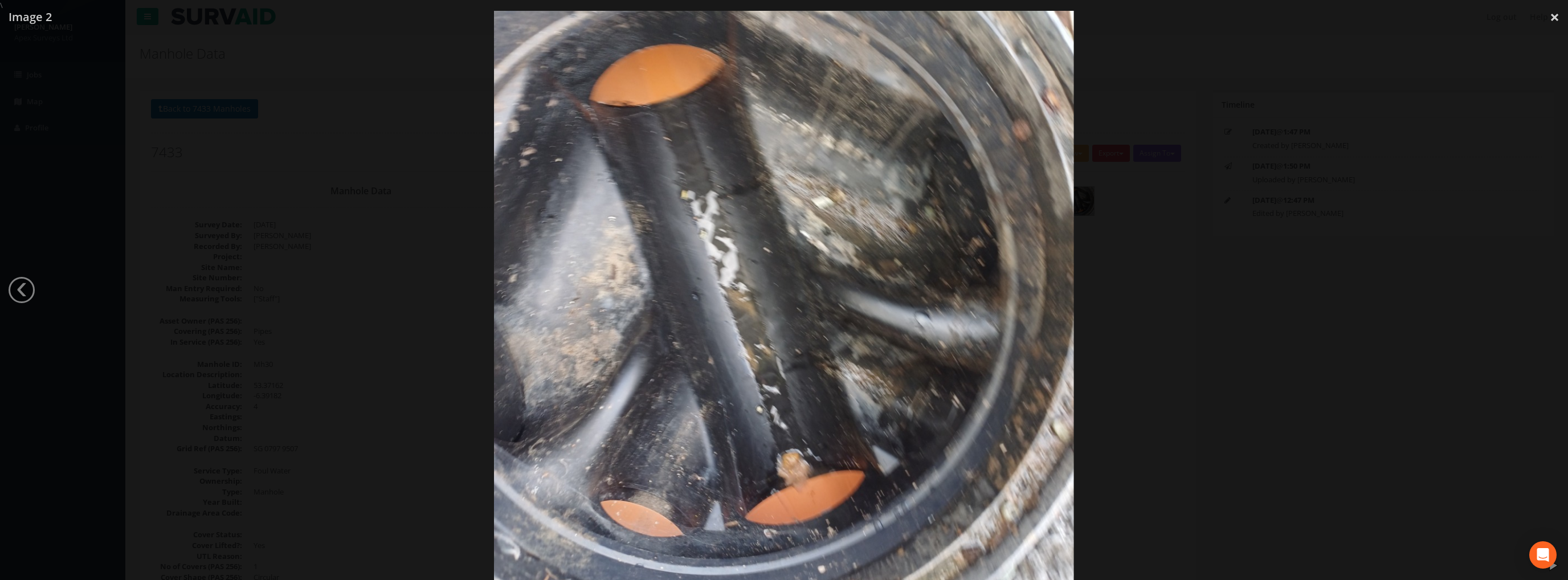
drag, startPoint x: 1557, startPoint y: 16, endPoint x: 1275, endPoint y: 71, distance: 287.3
click at [1557, 16] on link "×" at bounding box center [1555, 17] width 27 height 34
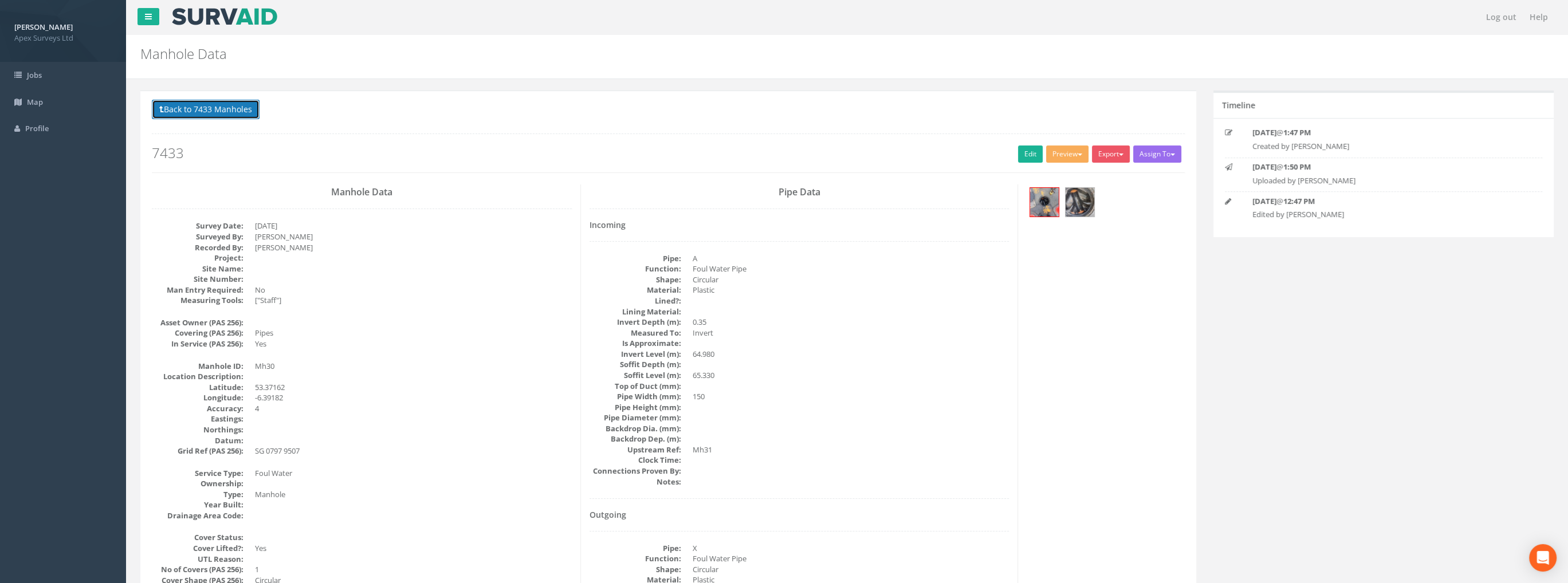
click at [214, 109] on button "Back to 7433 Manholes" at bounding box center [205, 109] width 108 height 19
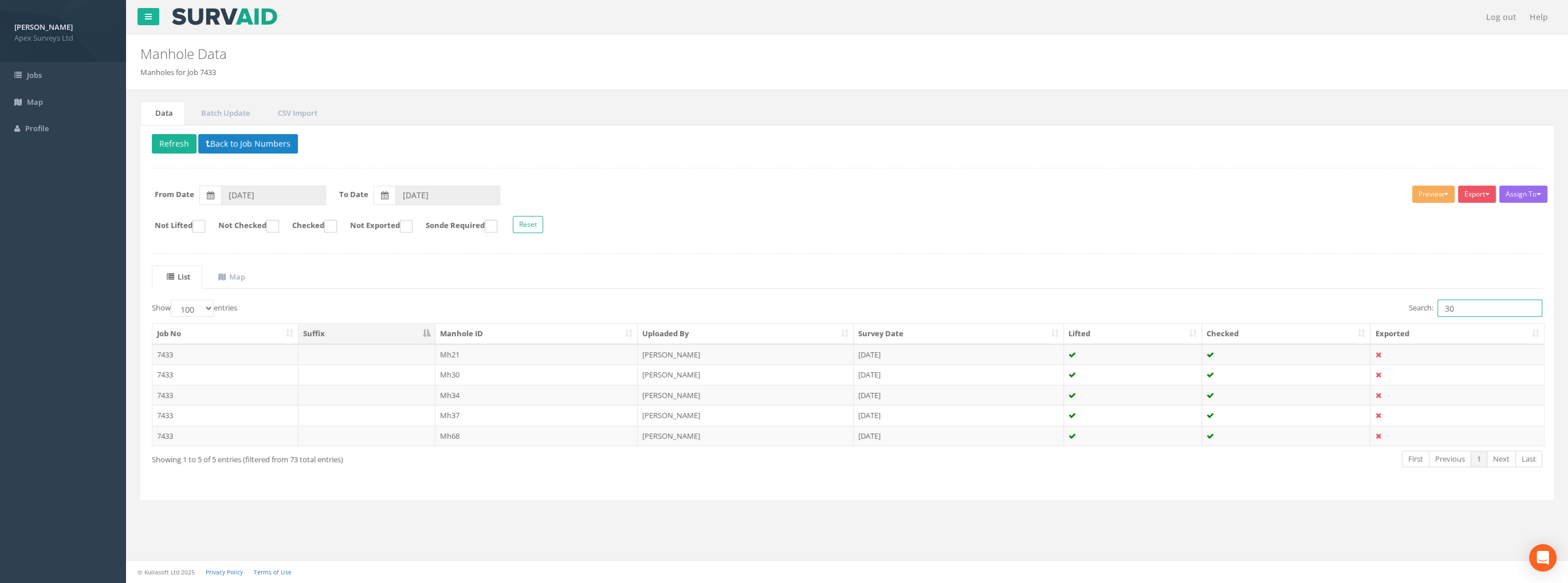
click at [1475, 314] on input "30" at bounding box center [1490, 308] width 105 height 17
type input "3"
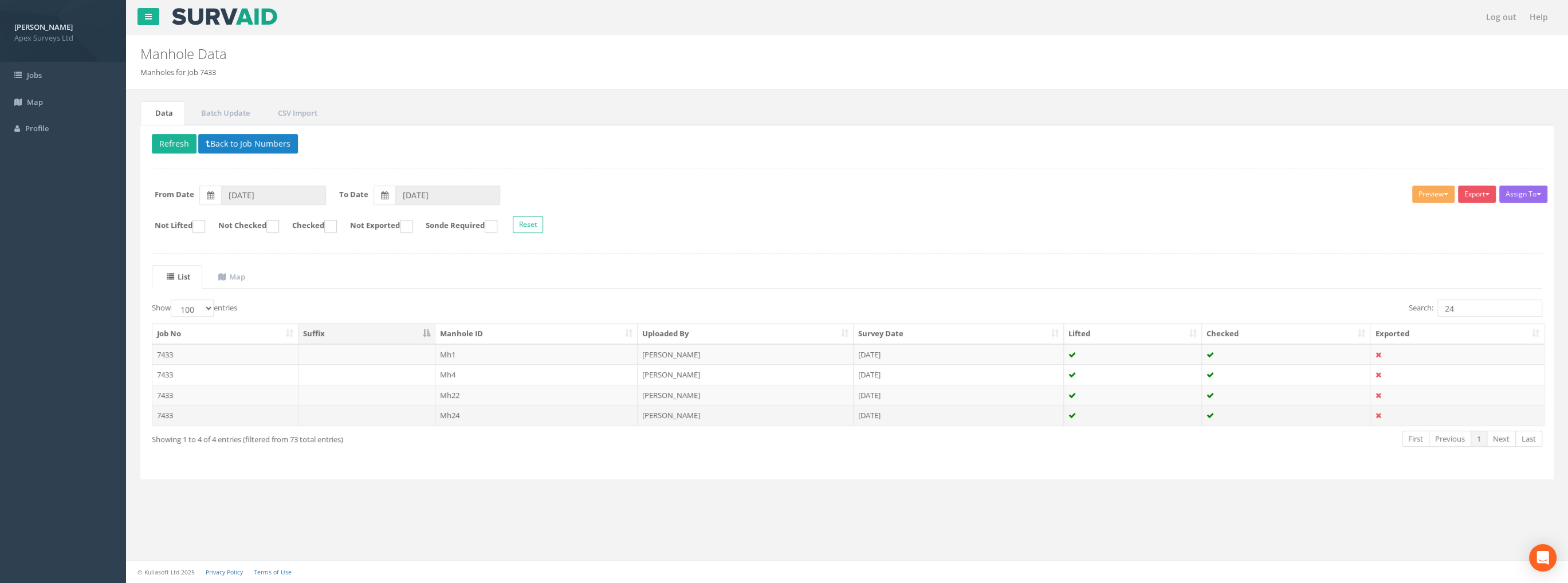
click at [453, 414] on td "Mh24" at bounding box center [537, 415] width 202 height 21
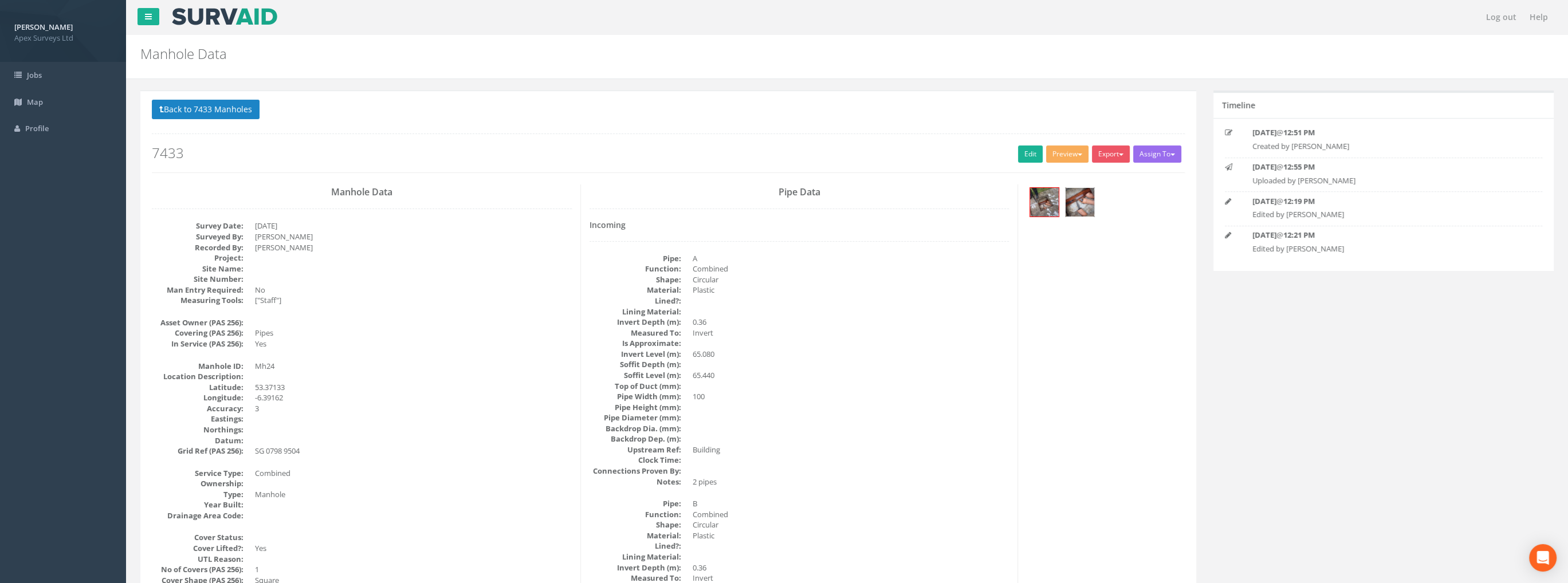
click at [1074, 198] on img at bounding box center [1080, 202] width 29 height 29
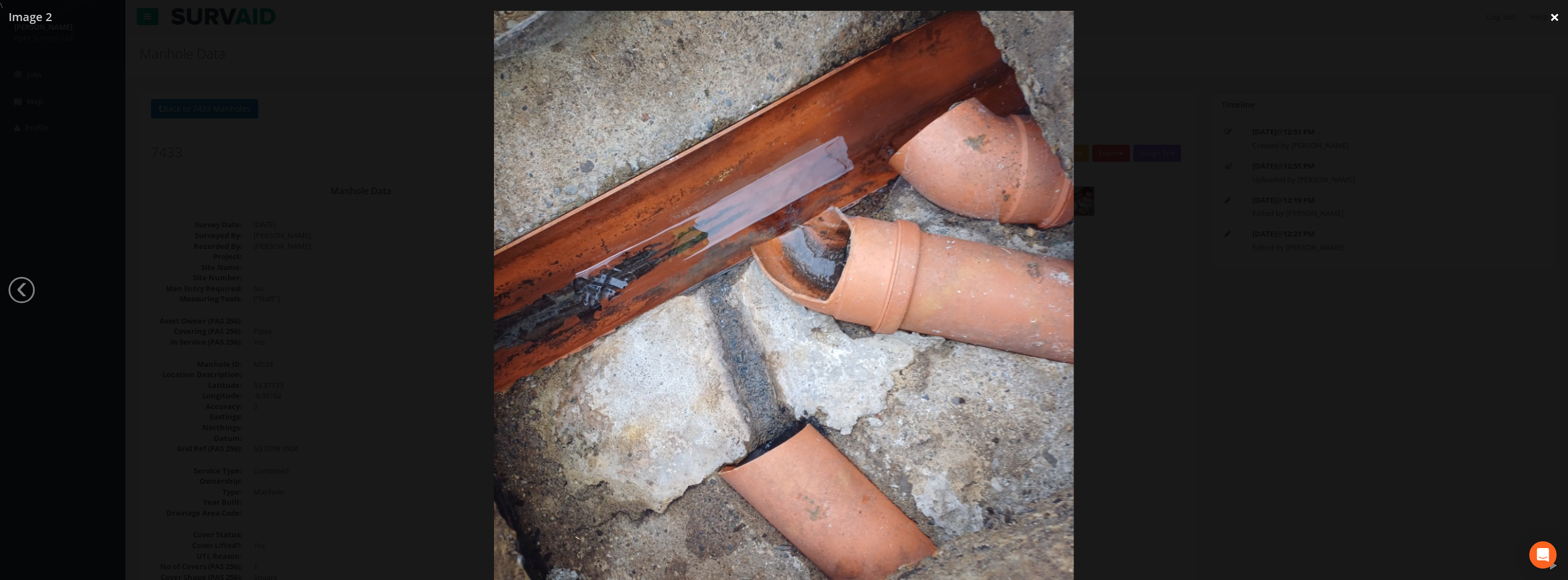
click at [1551, 16] on link "×" at bounding box center [1555, 17] width 27 height 34
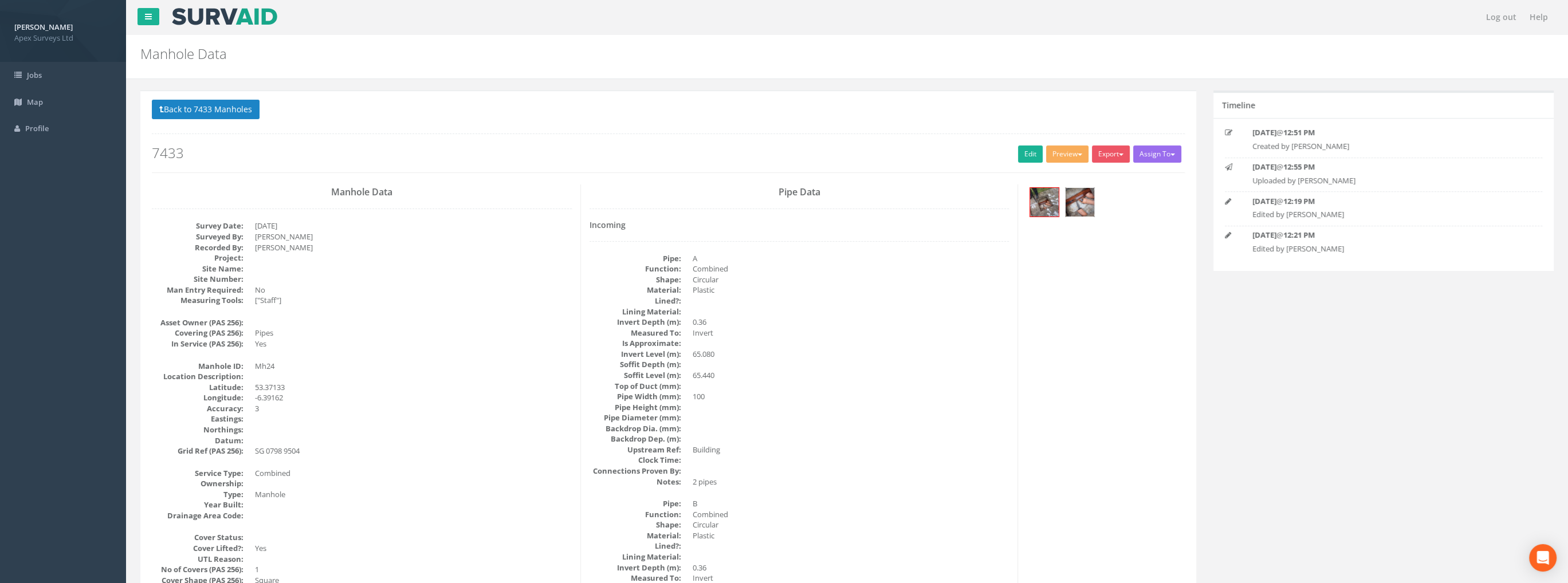
click at [1082, 205] on img at bounding box center [1080, 202] width 29 height 29
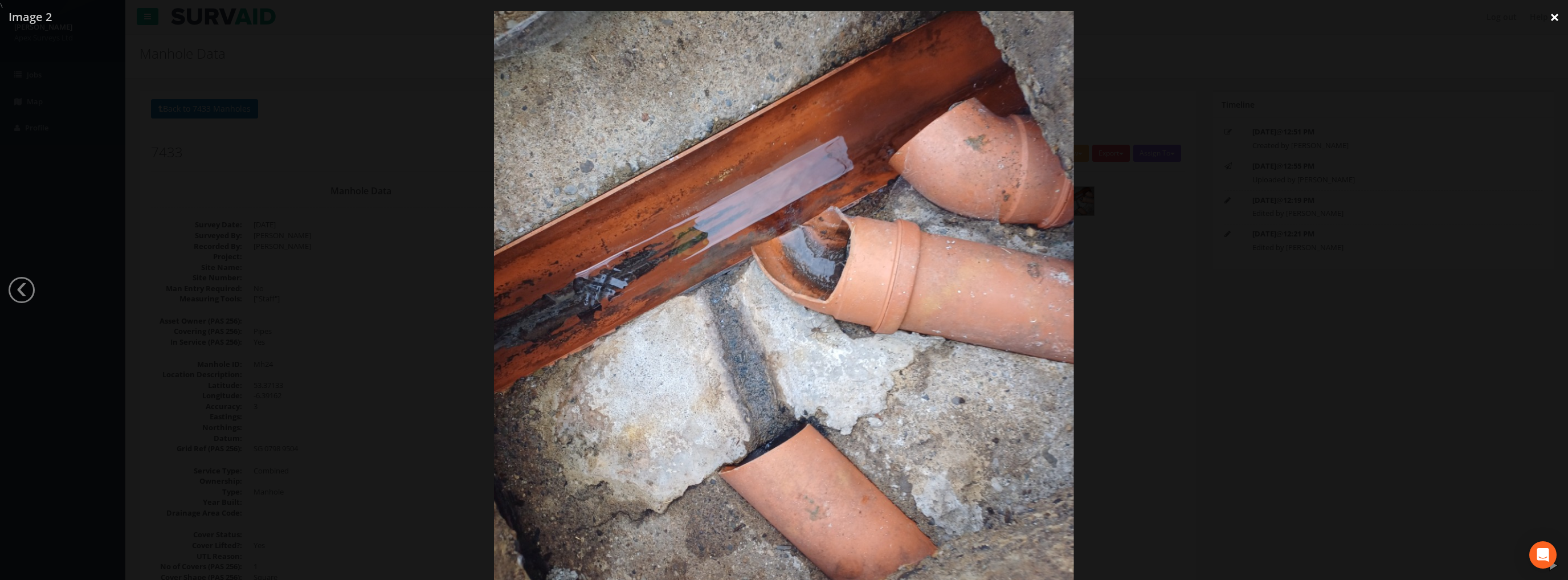
drag, startPoint x: 1550, startPoint y: 21, endPoint x: 1544, endPoint y: 26, distance: 7.8
click at [1547, 24] on link "×" at bounding box center [1555, 17] width 27 height 34
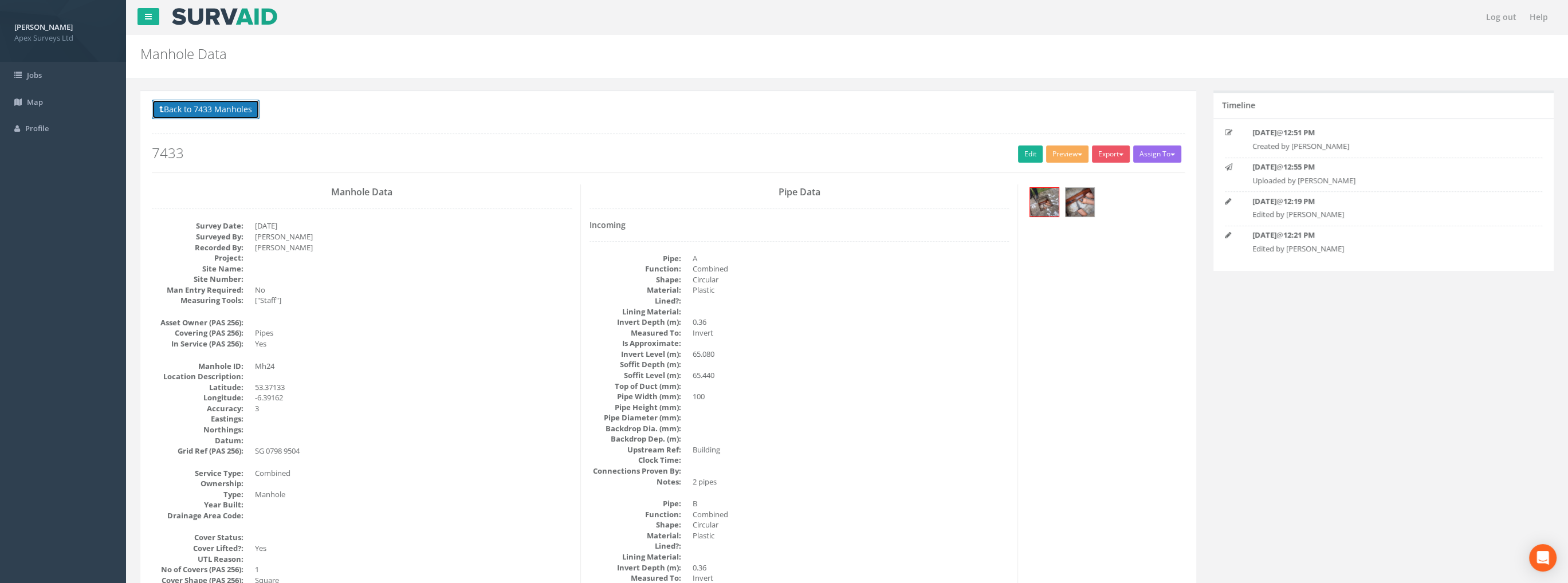
click at [228, 113] on button "Back to 7433 Manholes" at bounding box center [205, 109] width 108 height 19
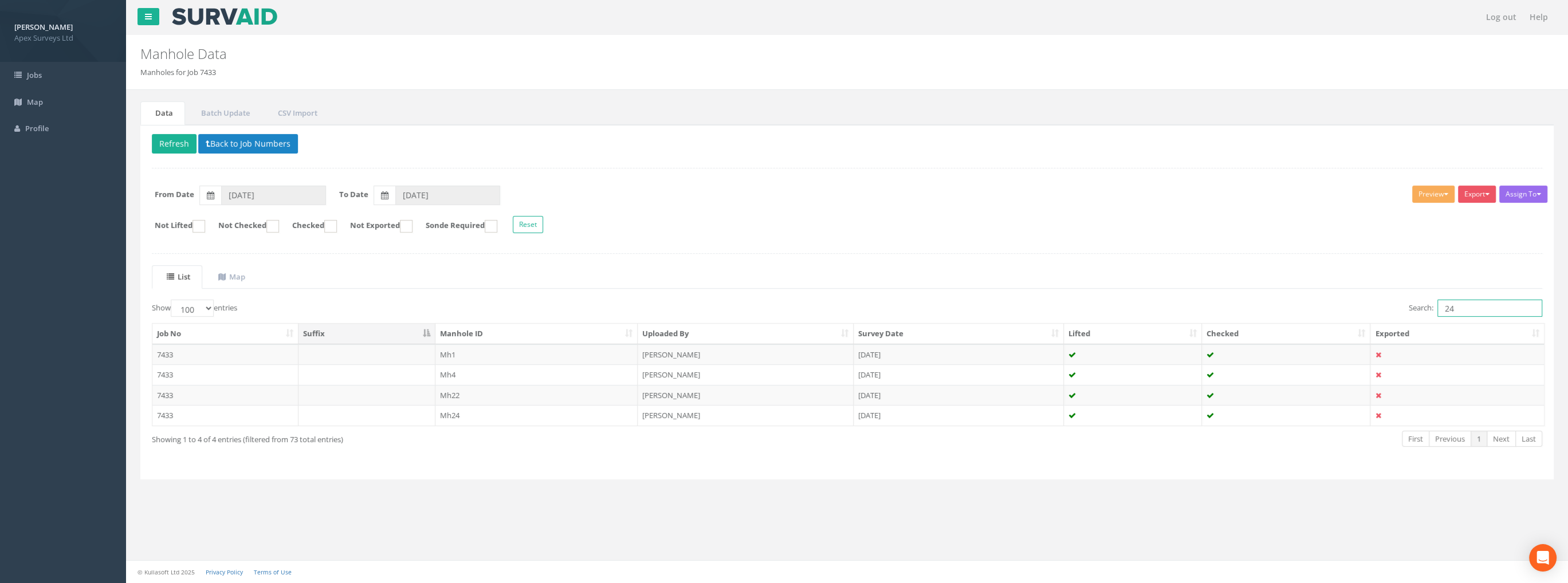
click at [1454, 307] on input "24" at bounding box center [1490, 308] width 105 height 17
click at [454, 352] on td "Mh23" at bounding box center [537, 355] width 202 height 21
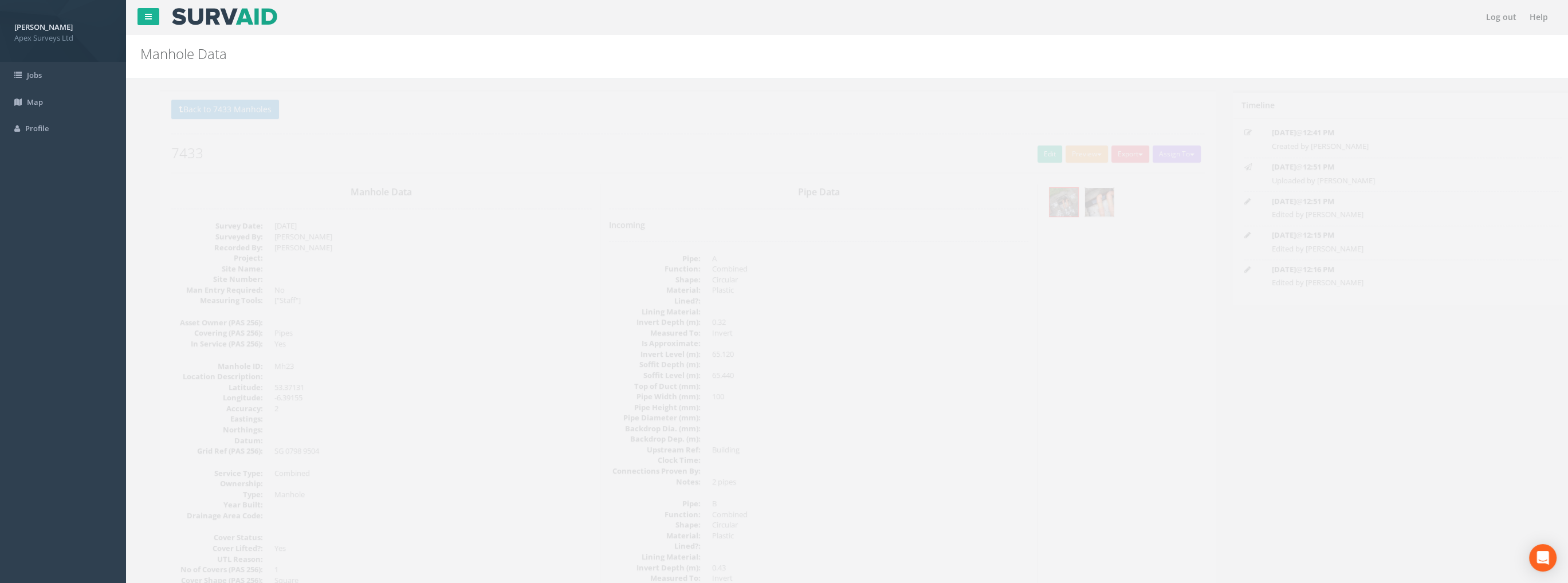
click at [1076, 199] on img at bounding box center [1080, 202] width 29 height 29
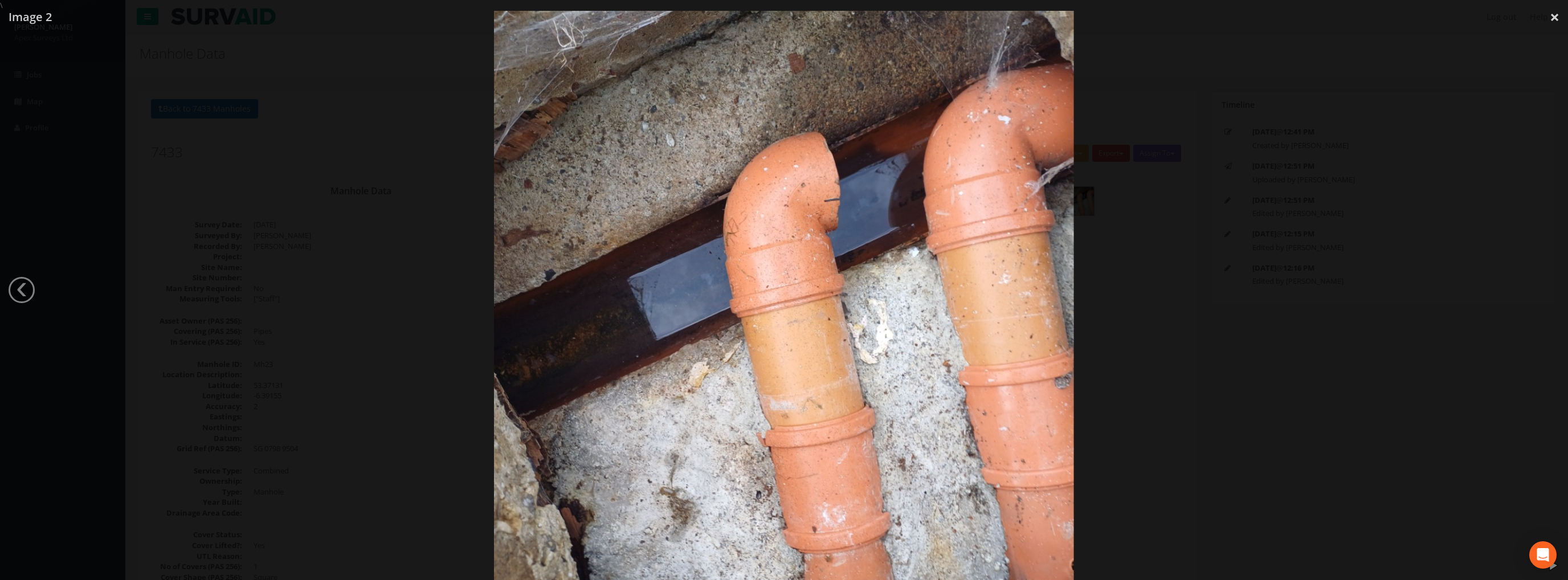
drag, startPoint x: 1556, startPoint y: 21, endPoint x: 1231, endPoint y: 8, distance: 325.3
click at [1556, 21] on link "×" at bounding box center [1555, 17] width 27 height 34
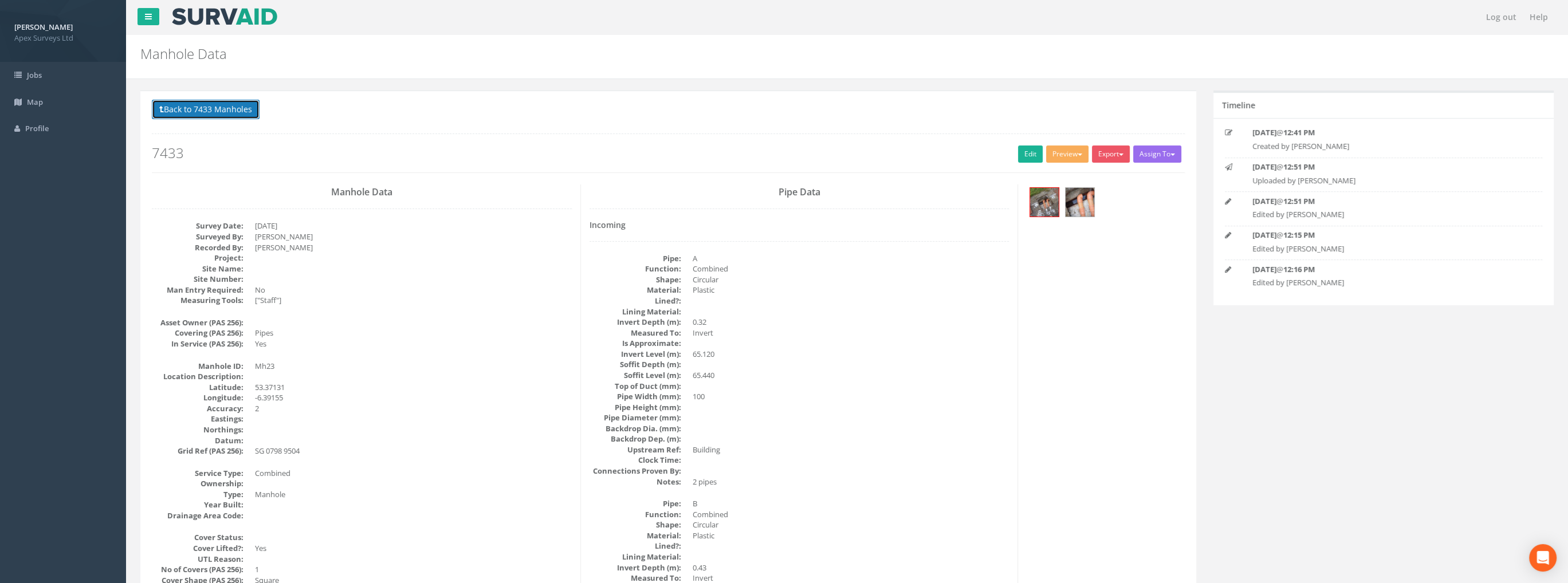
click at [234, 114] on button "Back to 7433 Manholes" at bounding box center [205, 109] width 108 height 19
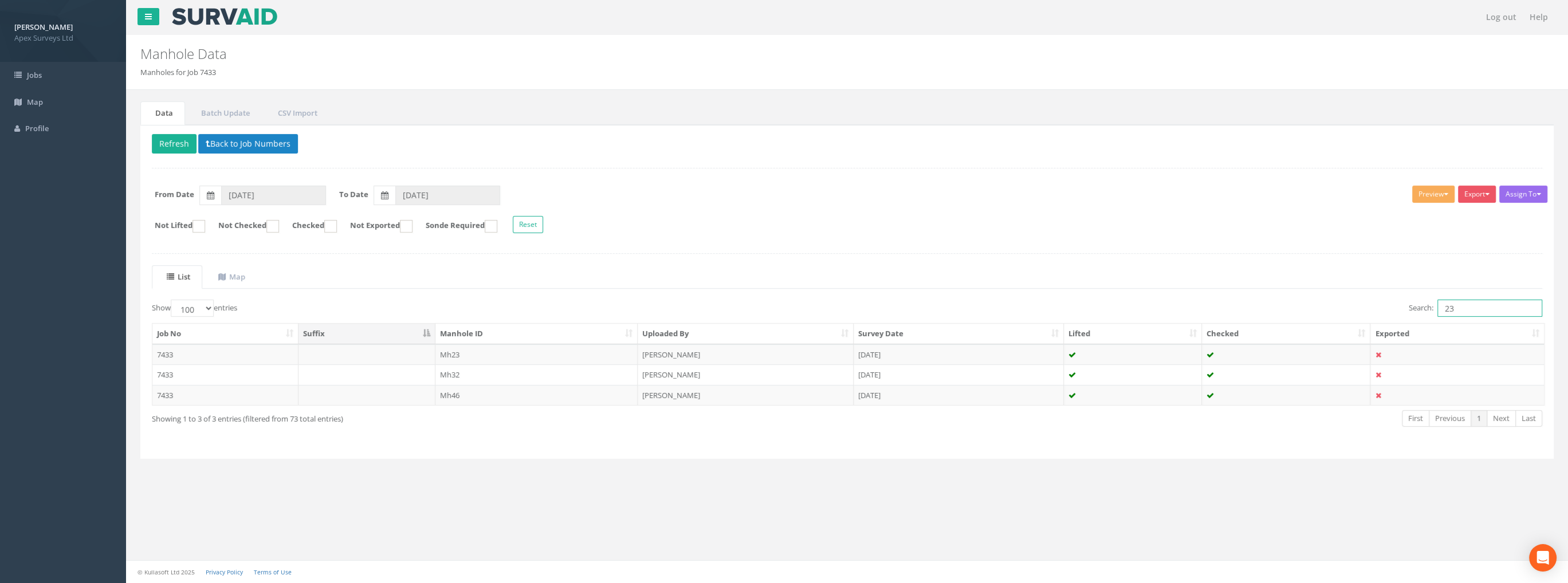
click at [1458, 312] on input "23" at bounding box center [1490, 308] width 105 height 17
type input "2"
click at [448, 370] on td "Ic17" at bounding box center [537, 375] width 202 height 21
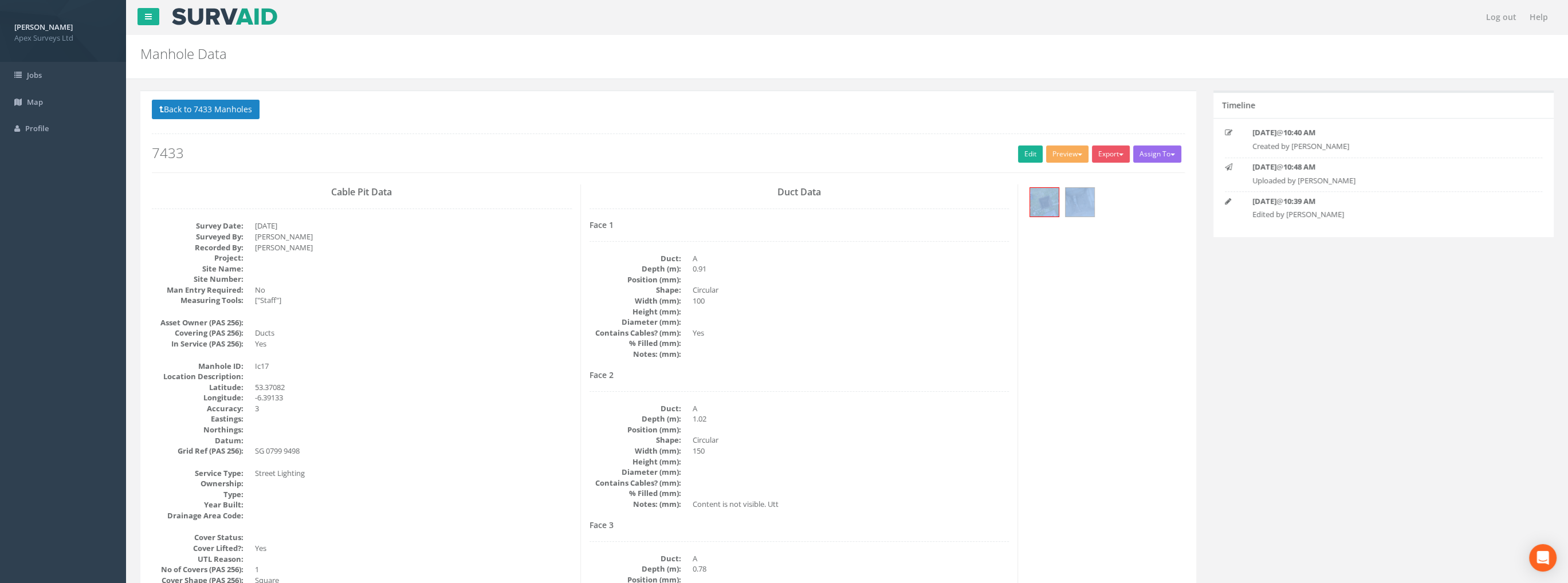
drag, startPoint x: 1059, startPoint y: 203, endPoint x: 1042, endPoint y: 204, distance: 17.0
click at [1058, 202] on div at bounding box center [1105, 203] width 158 height 38
click at [1042, 204] on img at bounding box center [1045, 202] width 29 height 29
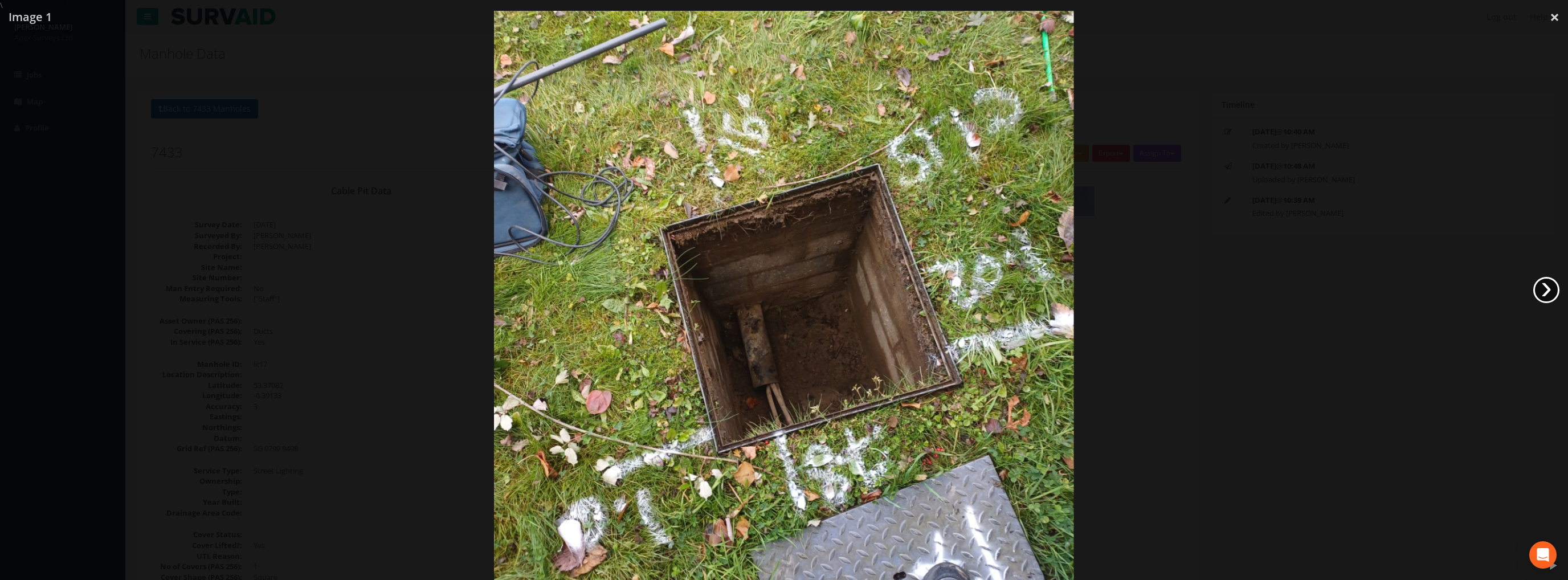
click at [1542, 289] on link "›" at bounding box center [1546, 290] width 27 height 27
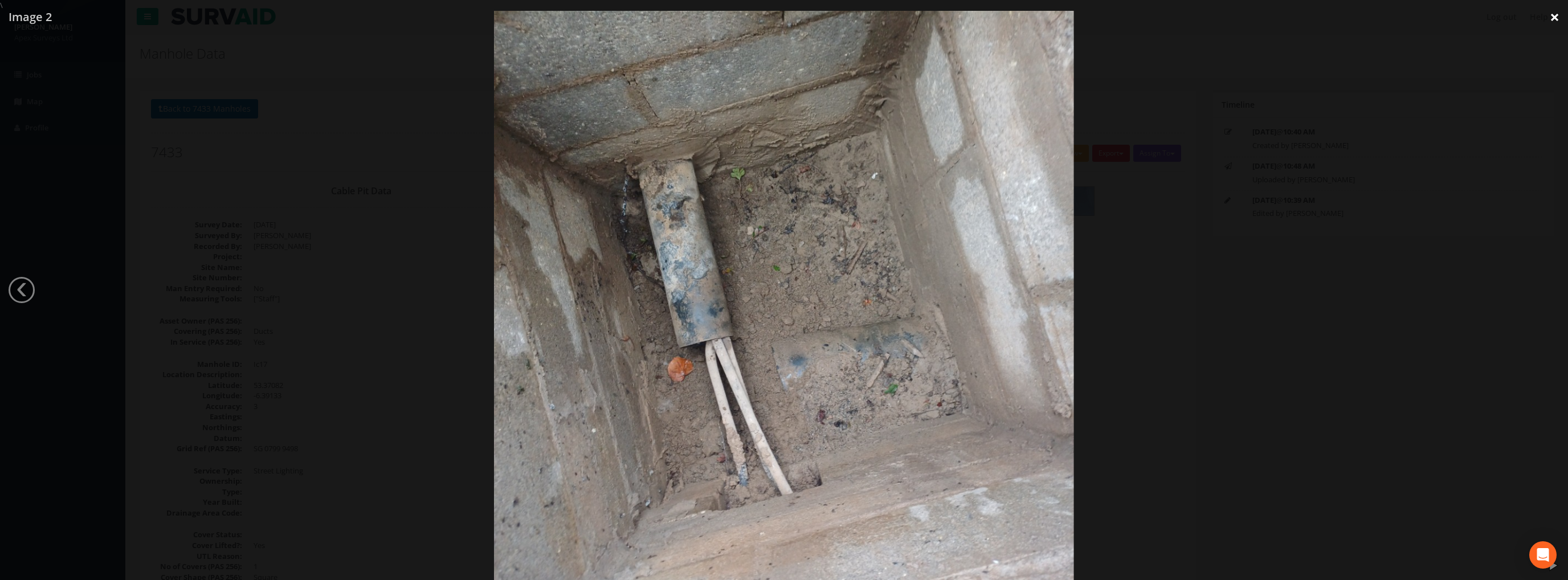
click at [1550, 9] on link "×" at bounding box center [1555, 17] width 27 height 34
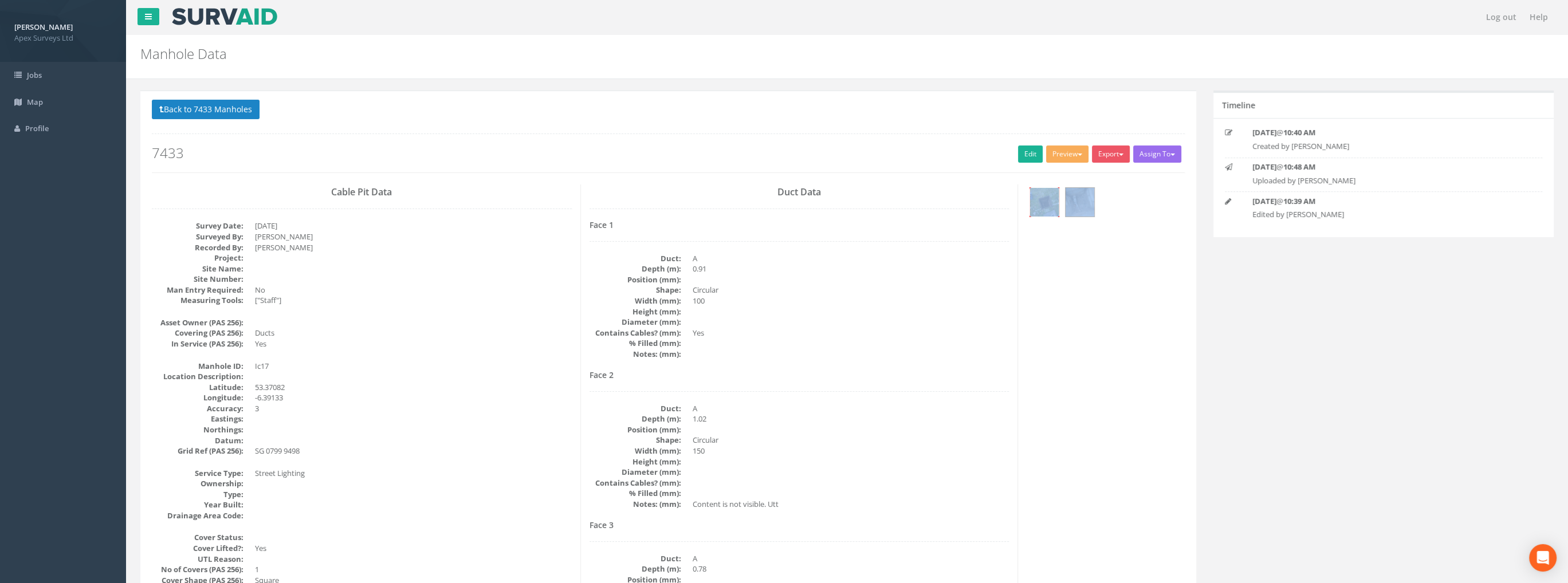
click at [1047, 201] on img at bounding box center [1045, 202] width 29 height 29
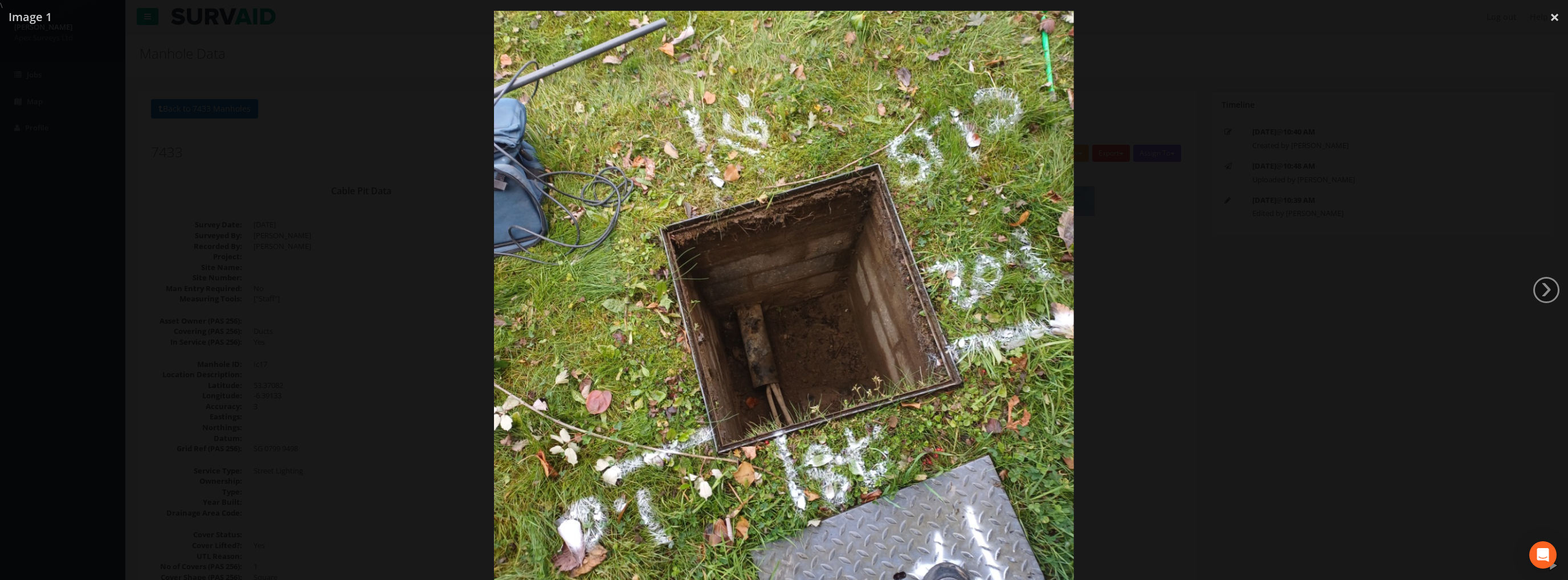
drag, startPoint x: 1554, startPoint y: 16, endPoint x: 1331, endPoint y: 81, distance: 232.3
click at [1553, 16] on link "×" at bounding box center [1555, 17] width 27 height 34
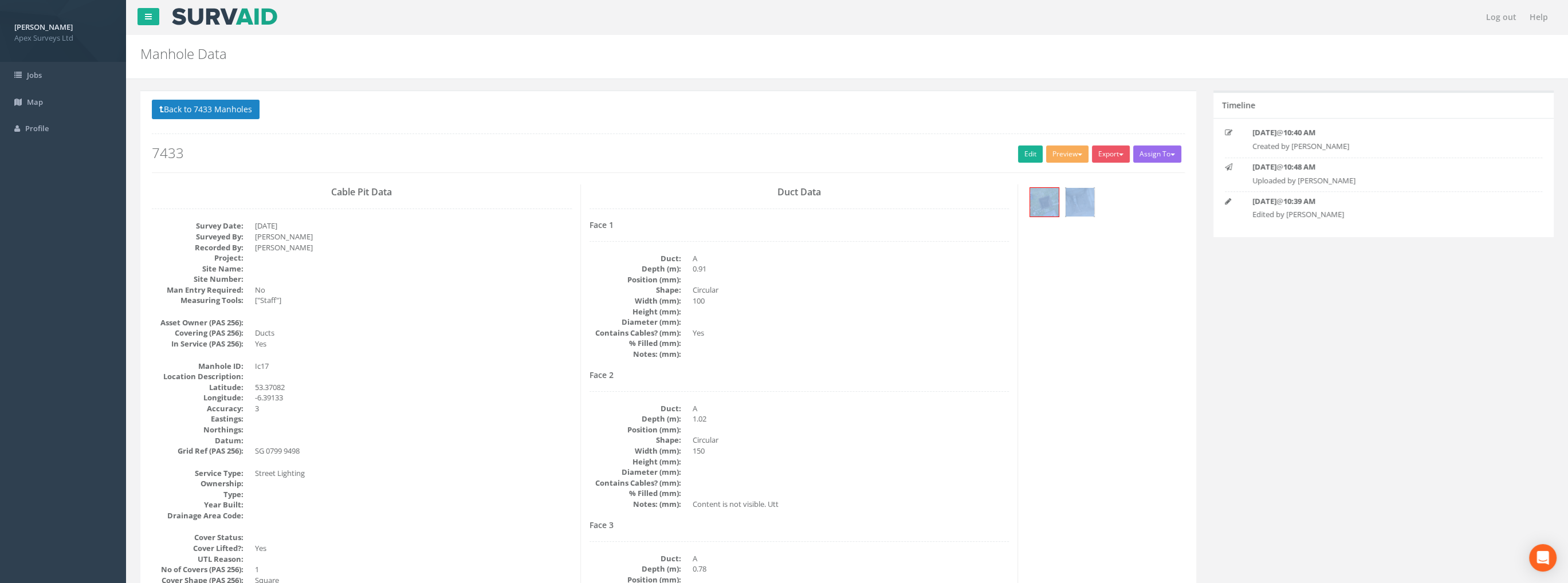
click at [1086, 194] on img at bounding box center [1080, 202] width 29 height 29
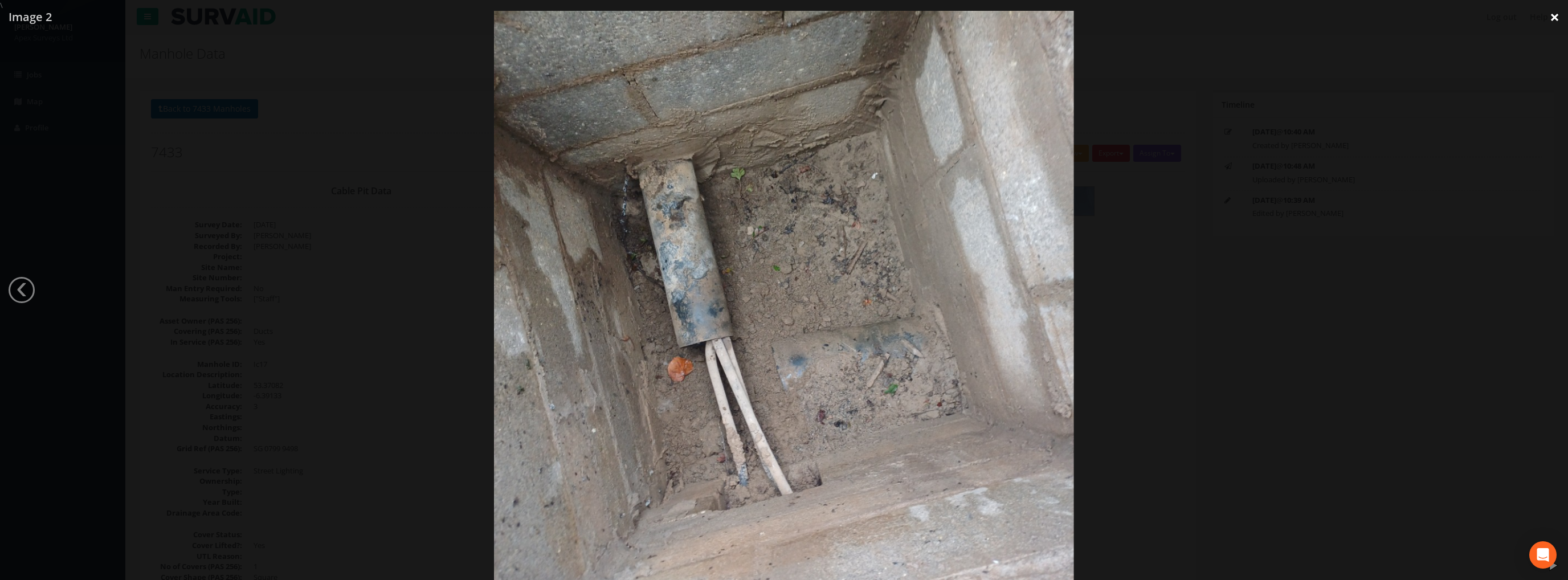
click at [1550, 8] on link "×" at bounding box center [1555, 17] width 27 height 34
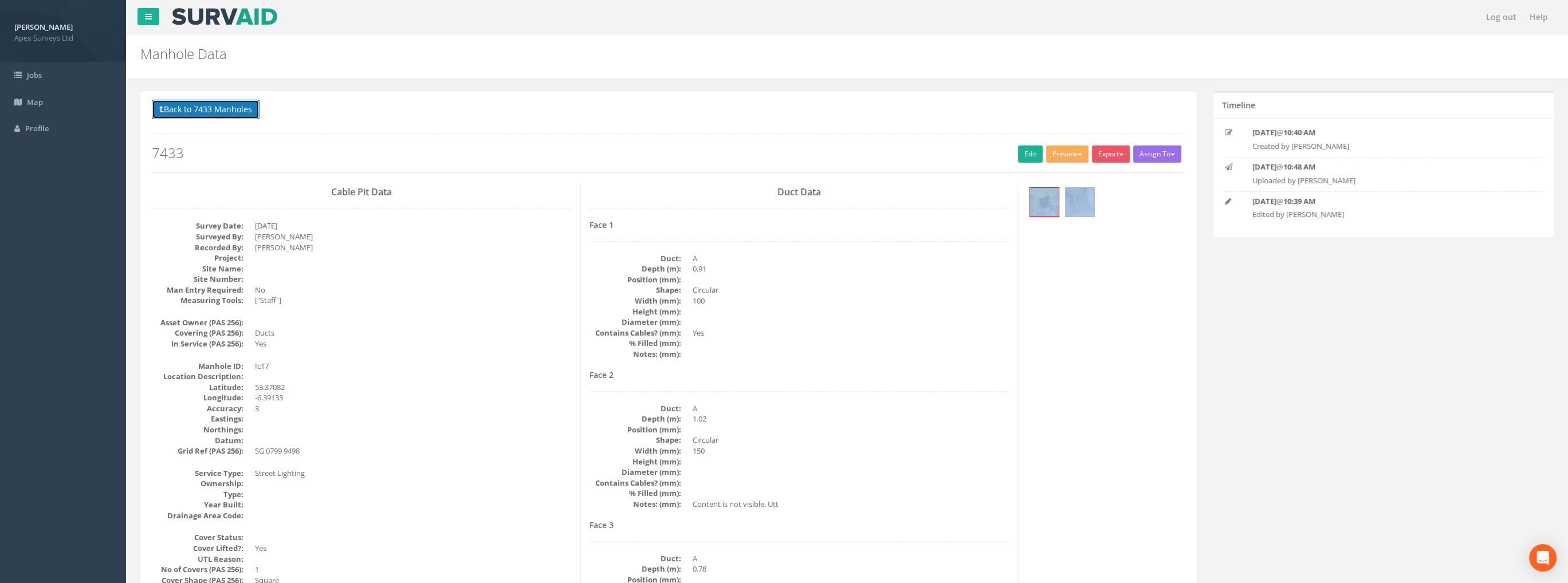
click at [222, 107] on button "Back to 7433 Manholes" at bounding box center [205, 109] width 108 height 19
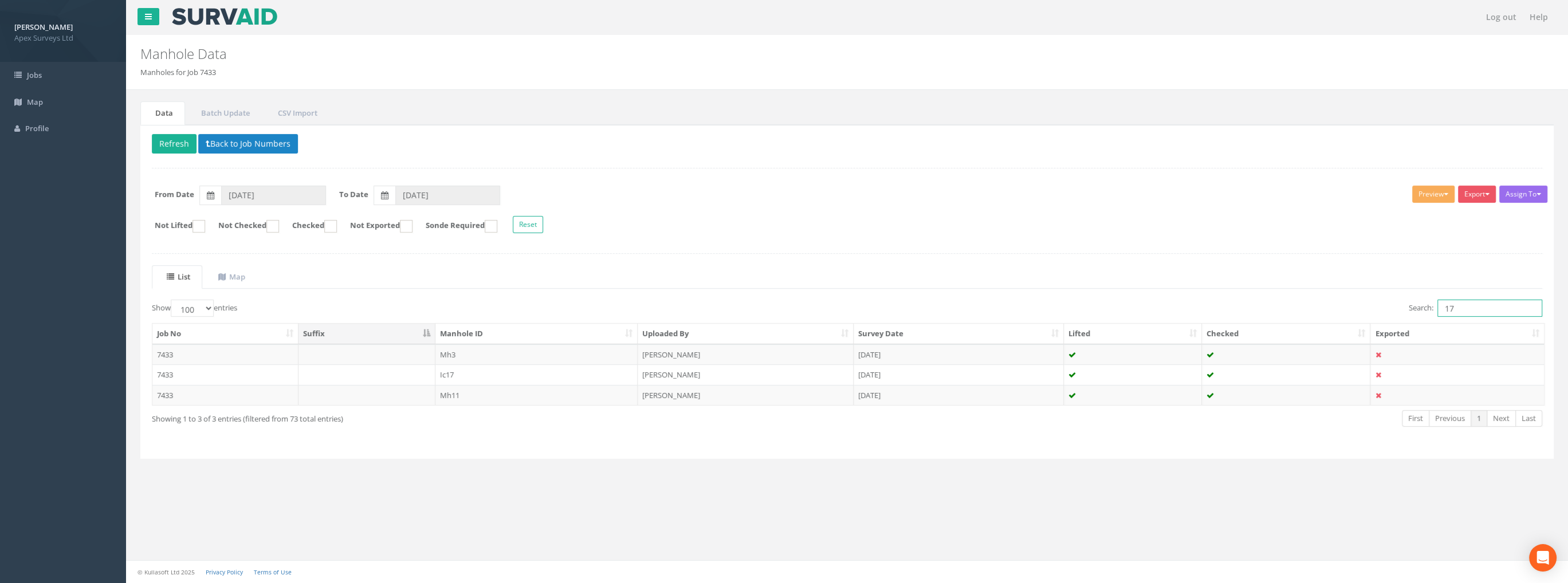
drag, startPoint x: 1473, startPoint y: 306, endPoint x: 1385, endPoint y: 317, distance: 88.7
click at [1385, 317] on div "Search: 17" at bounding box center [1198, 309] width 687 height 20
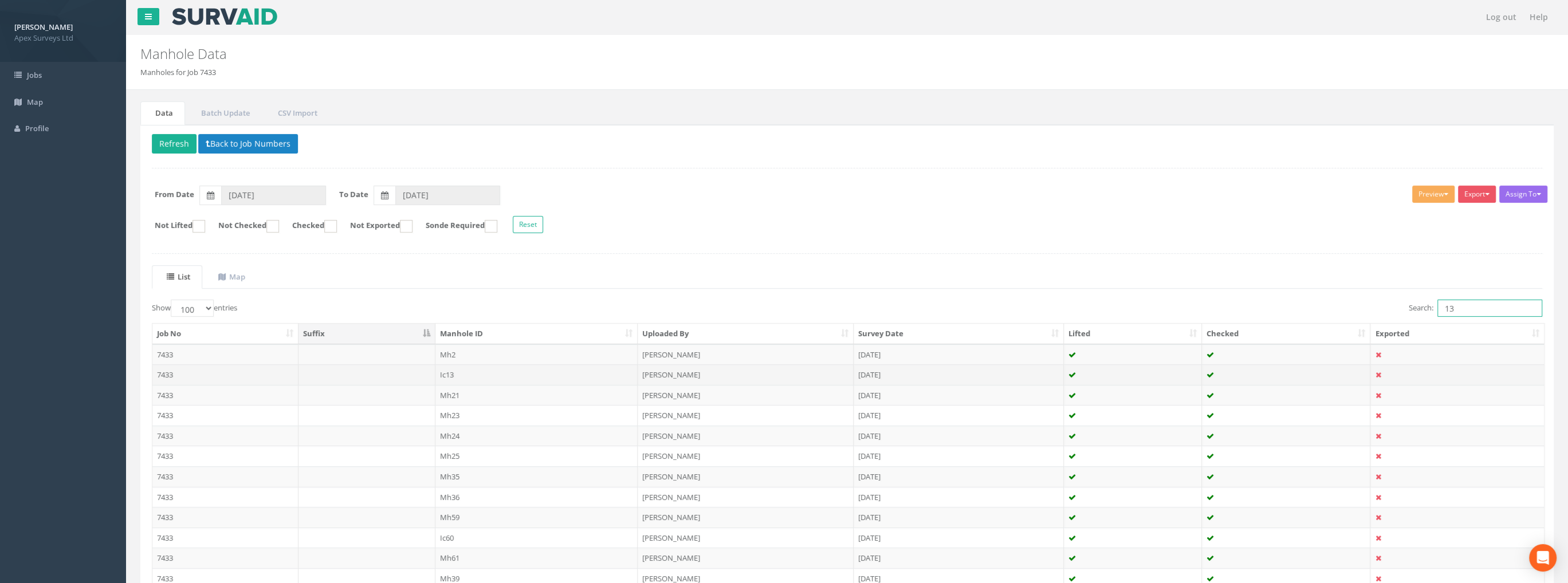
type input "13"
click at [445, 370] on td "Ic13" at bounding box center [537, 375] width 202 height 21
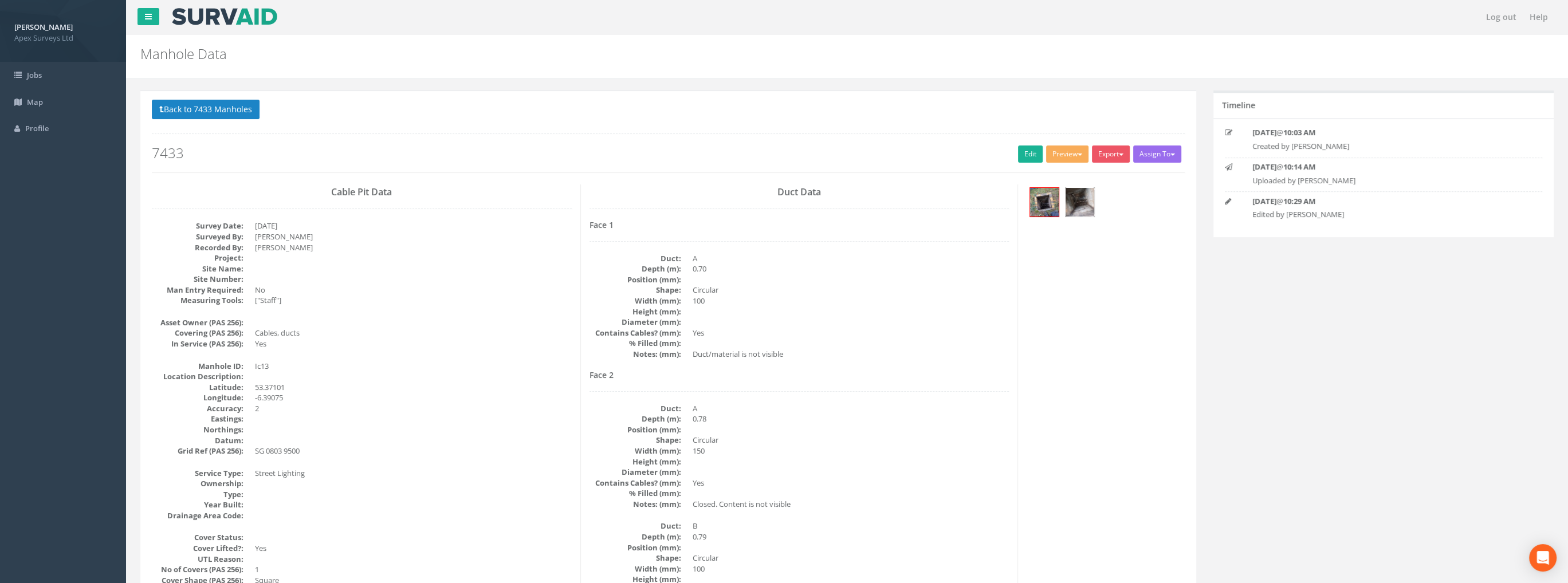
click at [1072, 204] on img at bounding box center [1080, 202] width 29 height 29
